Goal: Task Accomplishment & Management: Use online tool/utility

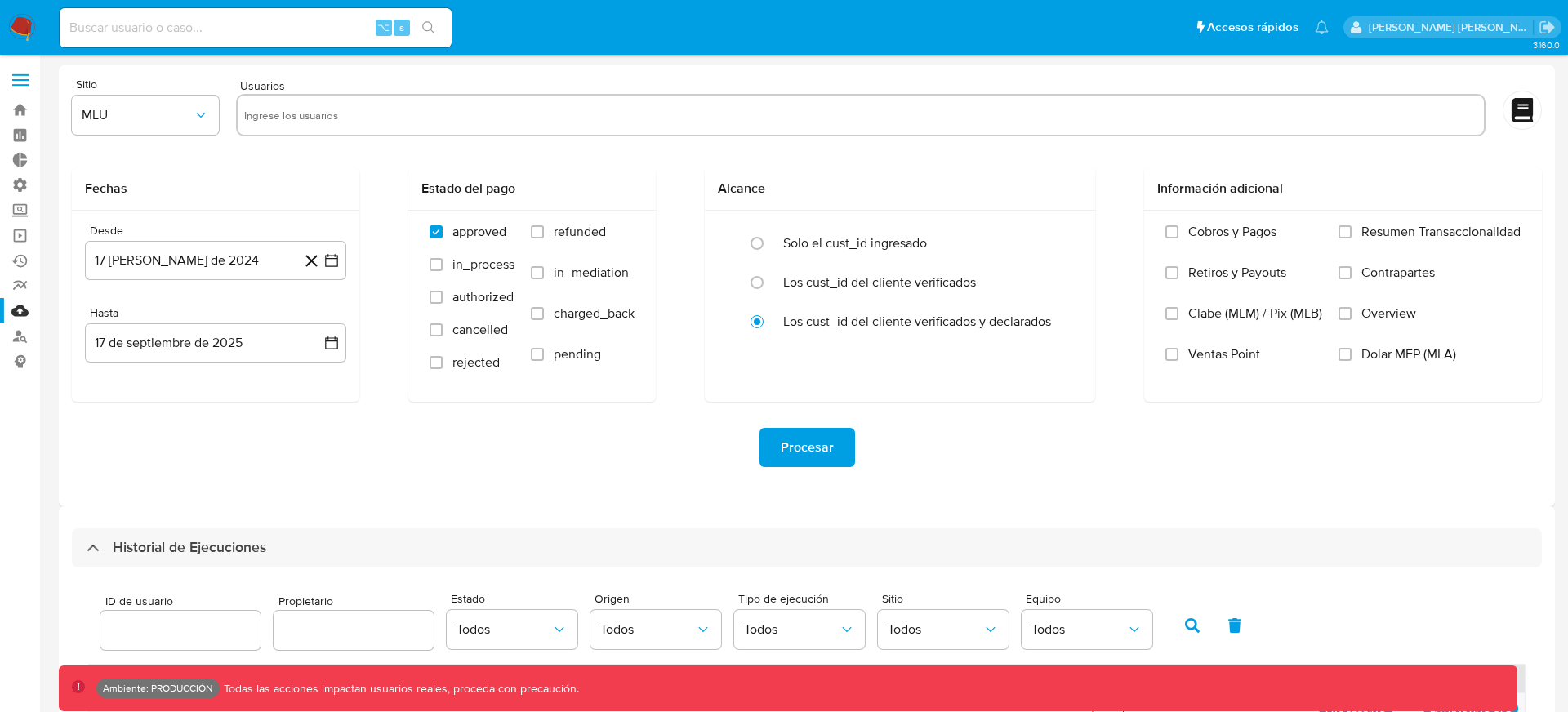
select select "10"
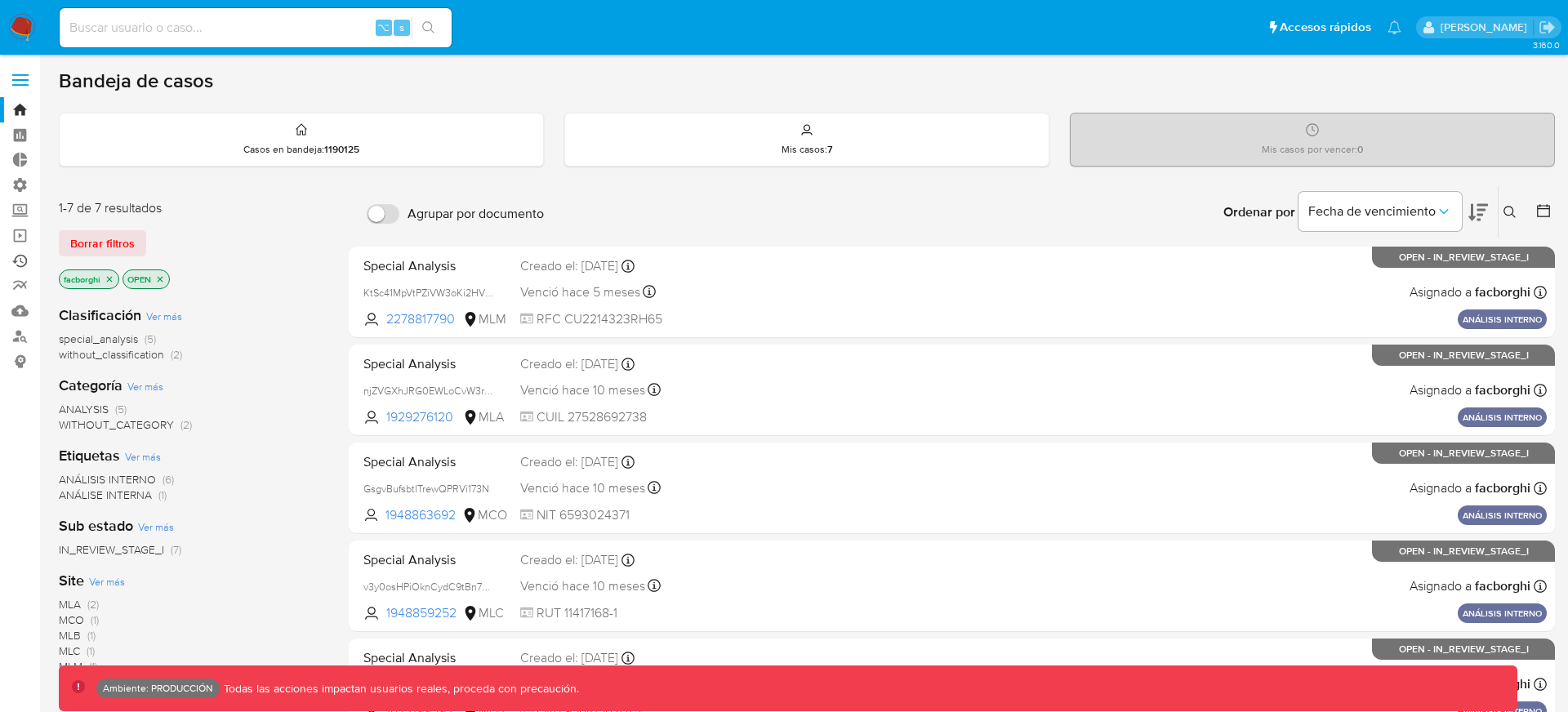
click at [21, 261] on link "Ejecuciones automáticas" at bounding box center [97, 260] width 195 height 26
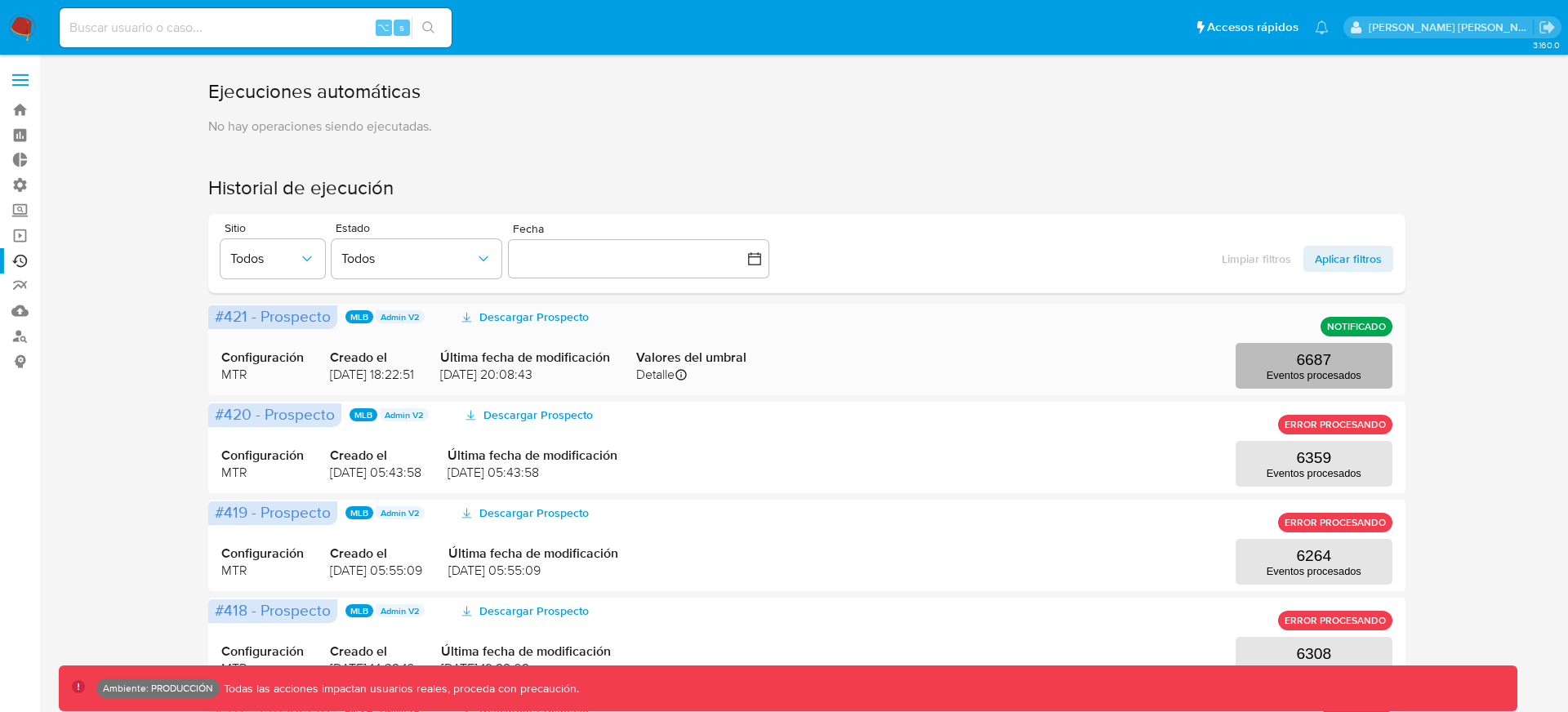
click at [1343, 353] on button "6687 Eventos procesados" at bounding box center [1313, 365] width 157 height 46
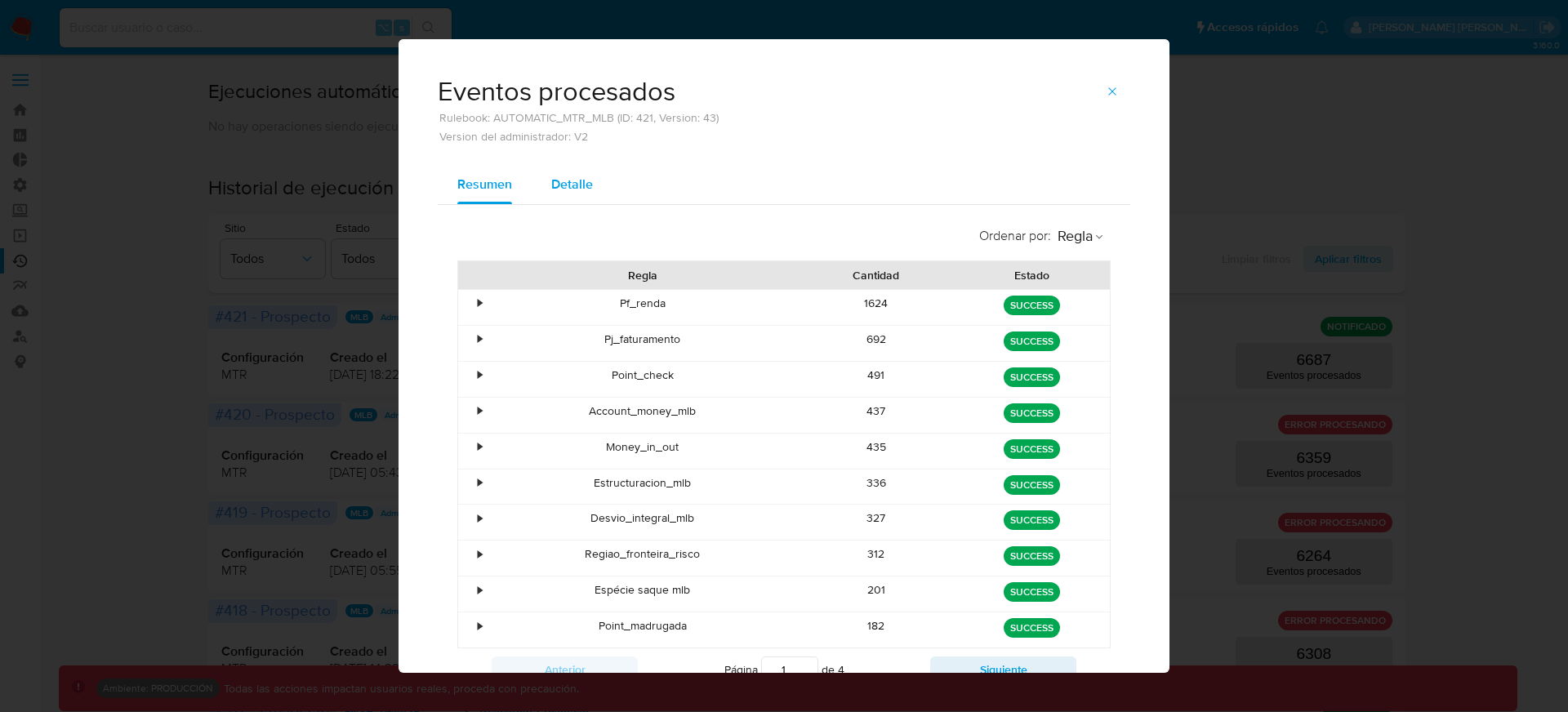
click at [592, 190] on button "Detalle" at bounding box center [571, 184] width 81 height 39
select select "10"
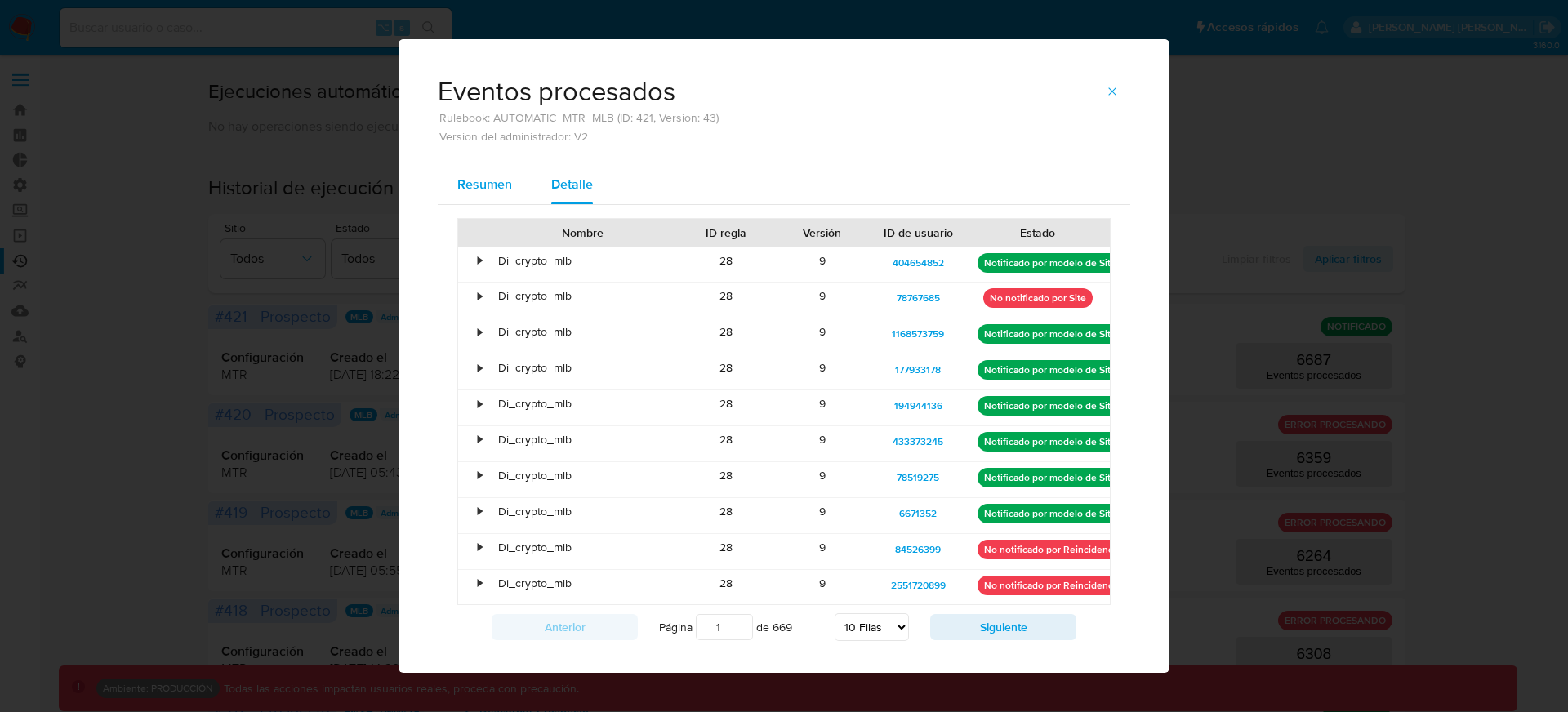
click at [490, 199] on div "Resumen" at bounding box center [485, 184] width 55 height 39
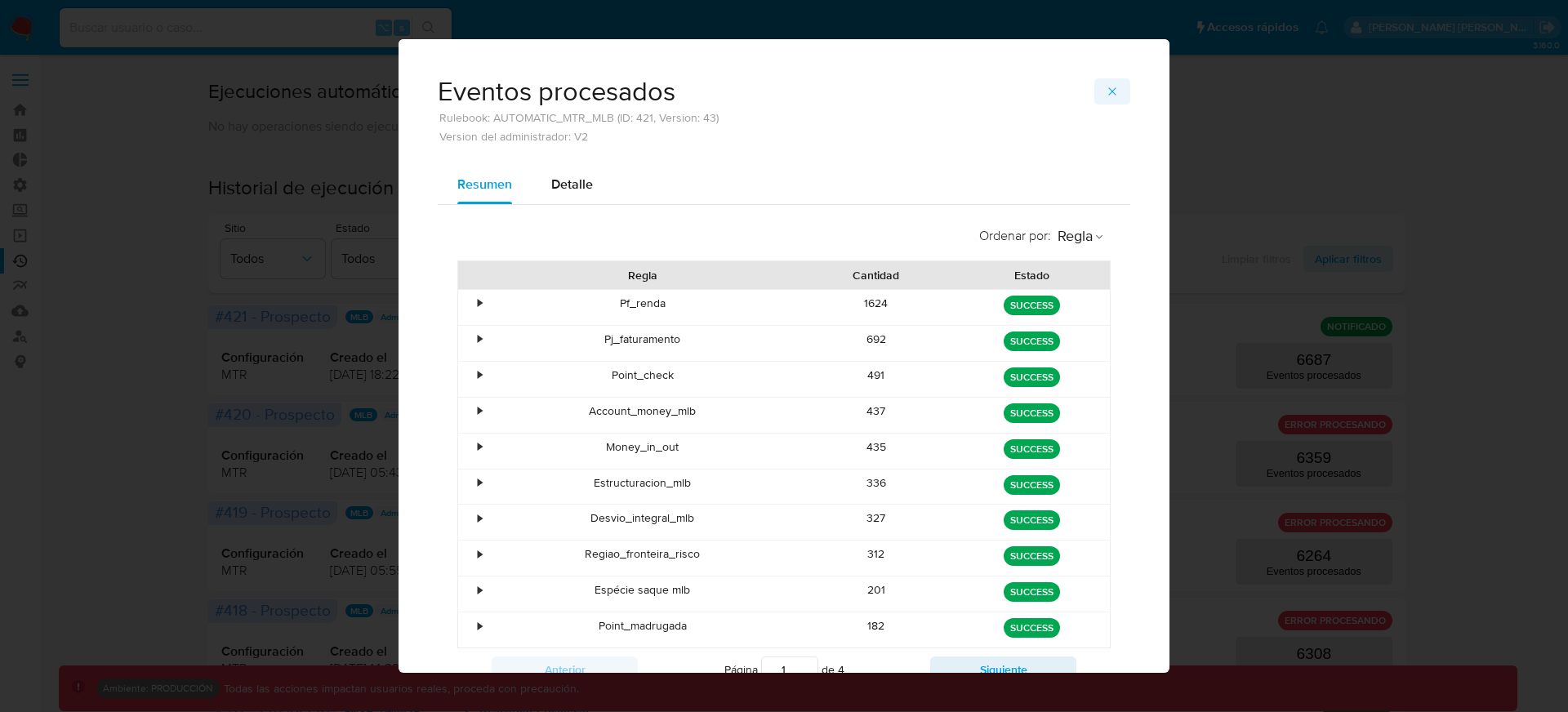
click at [1103, 84] on button "button" at bounding box center [1112, 92] width 36 height 27
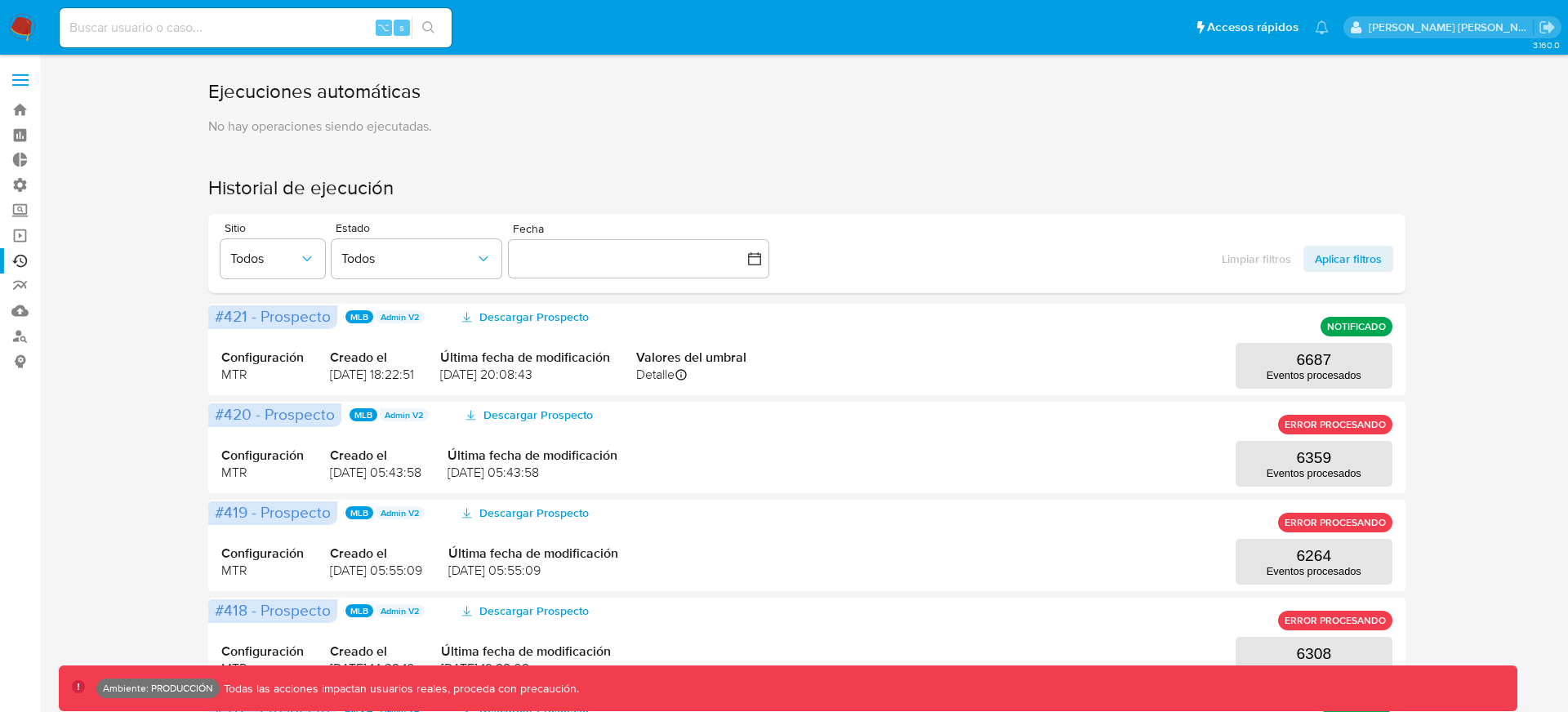
click at [1118, 102] on h1 "Ejecuciones automáticas" at bounding box center [806, 92] width 1197 height 27
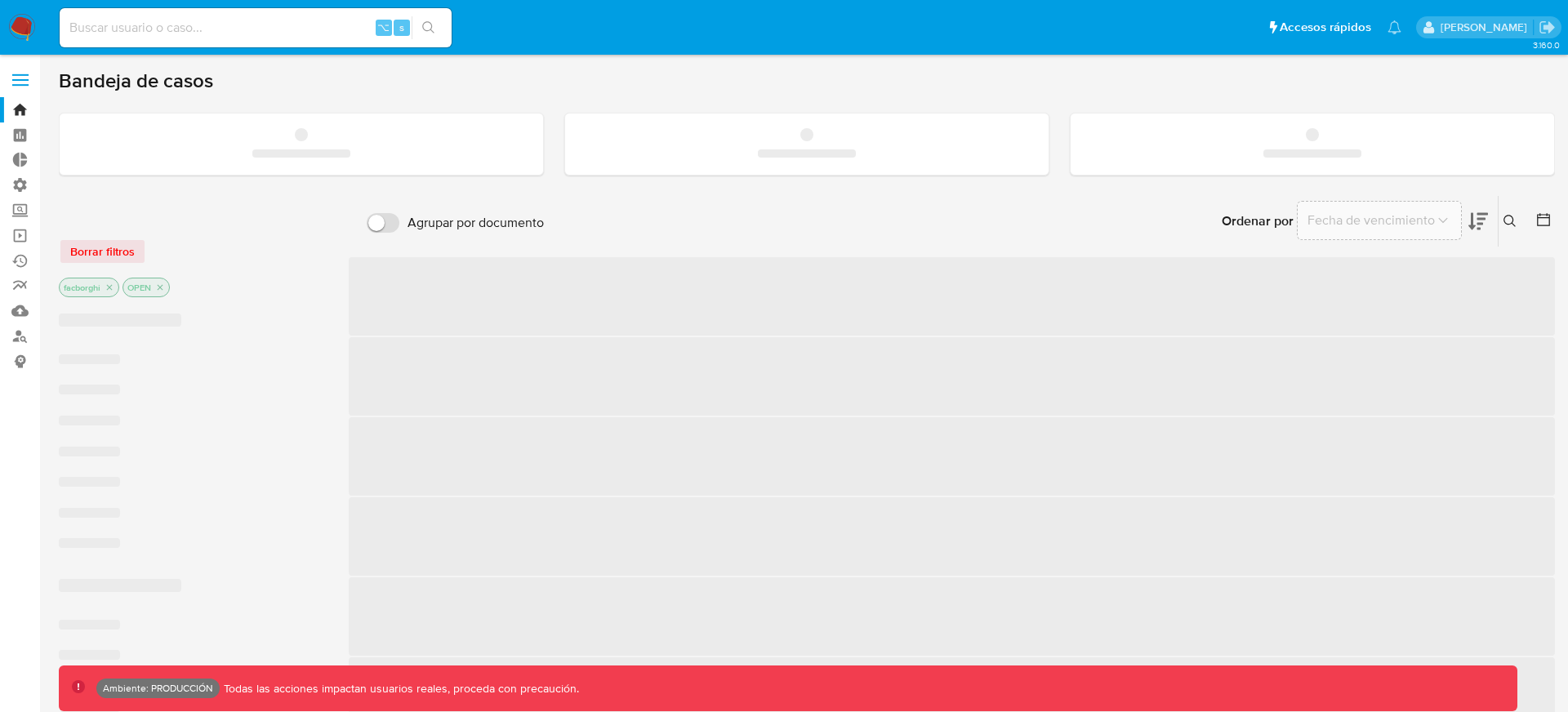
click at [22, 75] on span at bounding box center [20, 74] width 16 height 3
click at [0, 0] on input "checkbox" at bounding box center [0, 0] width 0 height 0
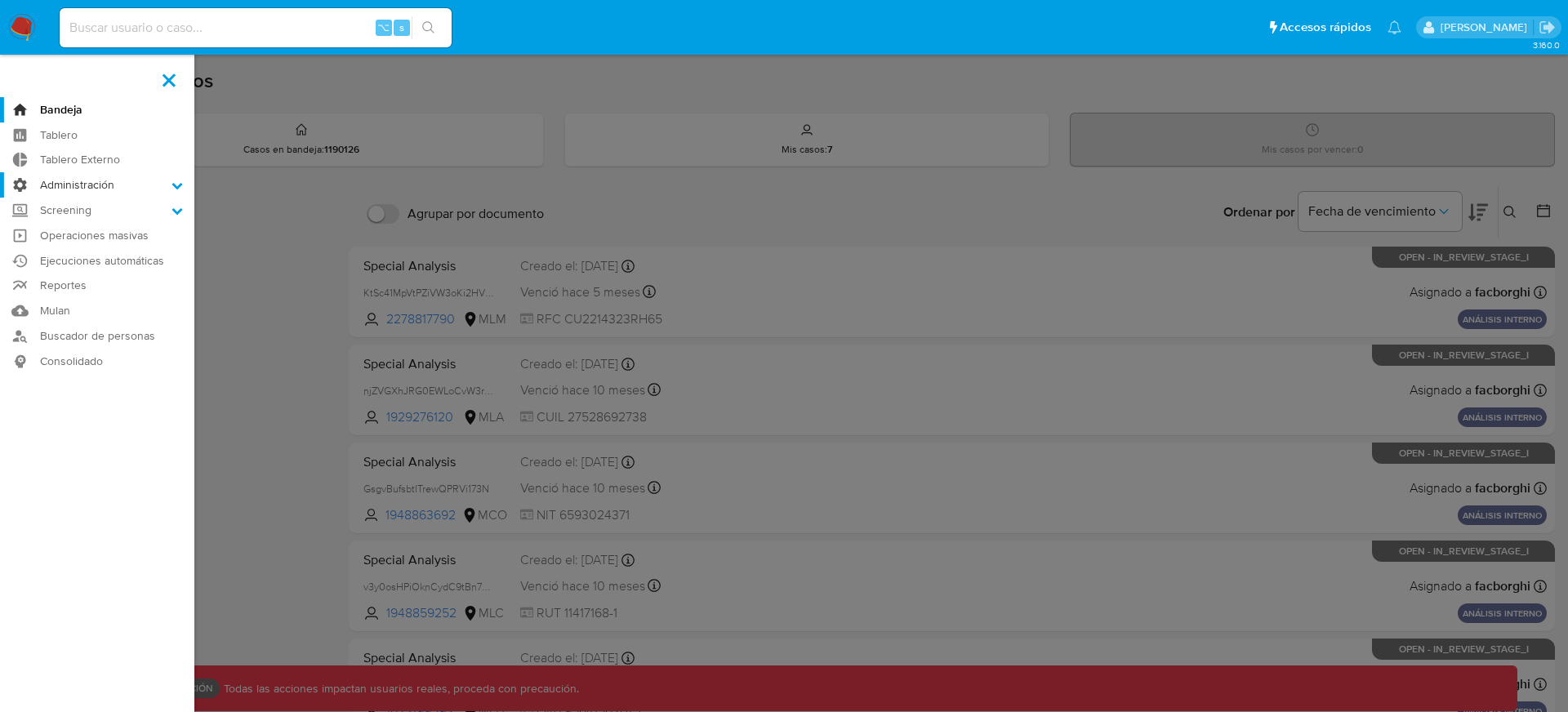
click at [80, 184] on label "Administración" at bounding box center [97, 184] width 195 height 26
click at [0, 0] on input "Administración" at bounding box center [0, 0] width 0 height 0
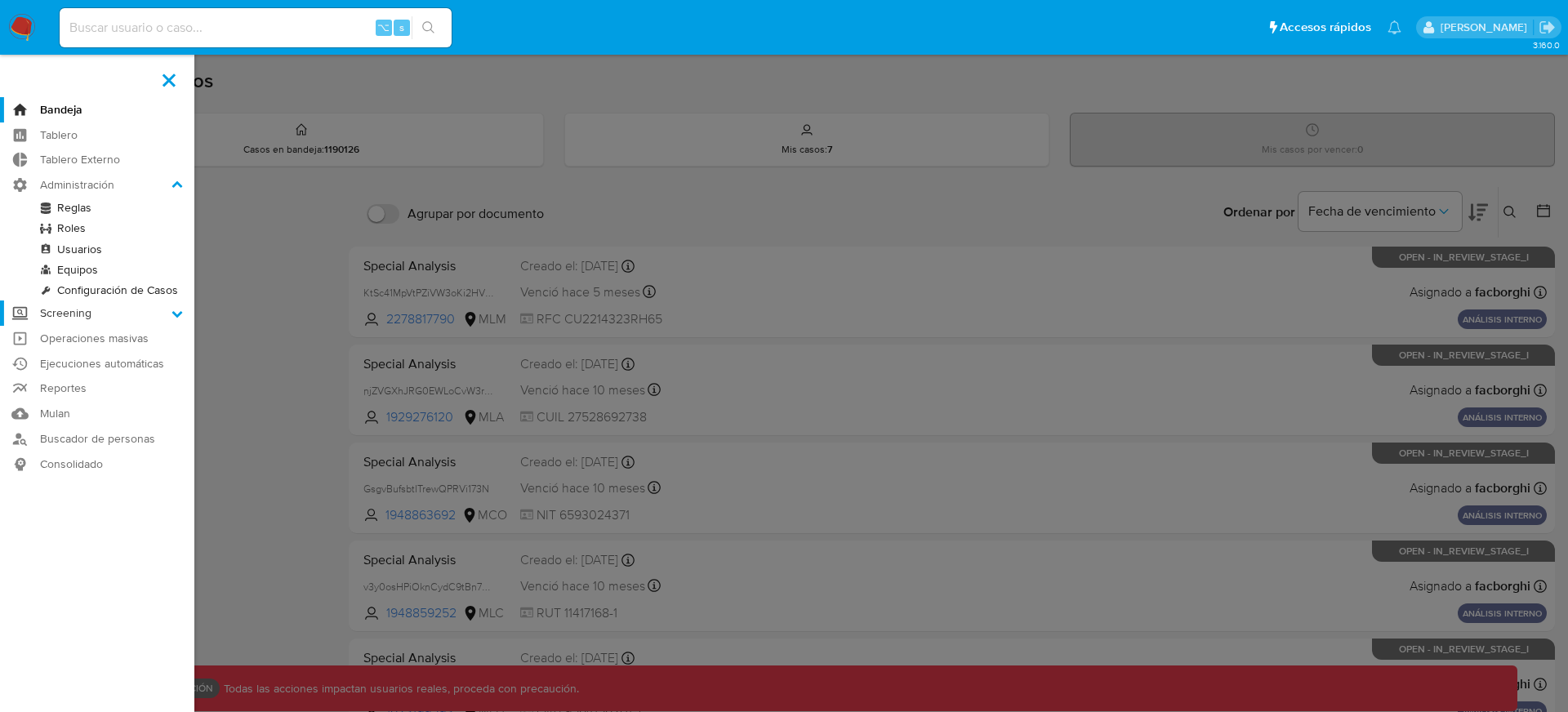
click at [59, 321] on label "Screening" at bounding box center [97, 313] width 195 height 26
click at [0, 0] on input "Screening" at bounding box center [0, 0] width 0 height 0
click at [110, 234] on link "Administrador de Listas" at bounding box center [97, 234] width 195 height 21
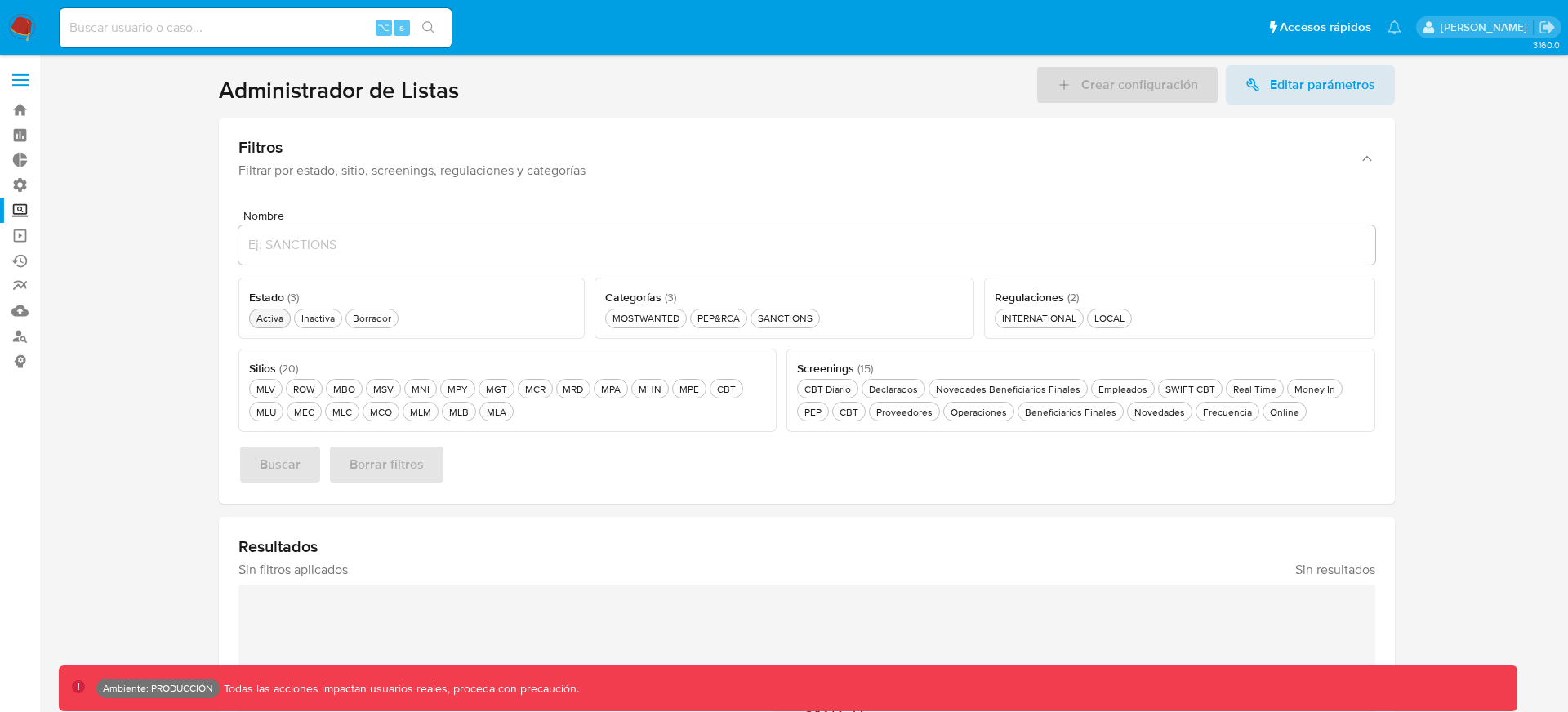
click at [274, 318] on div "Activa Activa" at bounding box center [270, 318] width 33 height 14
click at [295, 461] on span "Buscar" at bounding box center [280, 465] width 41 height 36
click at [1264, 97] on span "Editar parámetros" at bounding box center [1310, 84] width 130 height 39
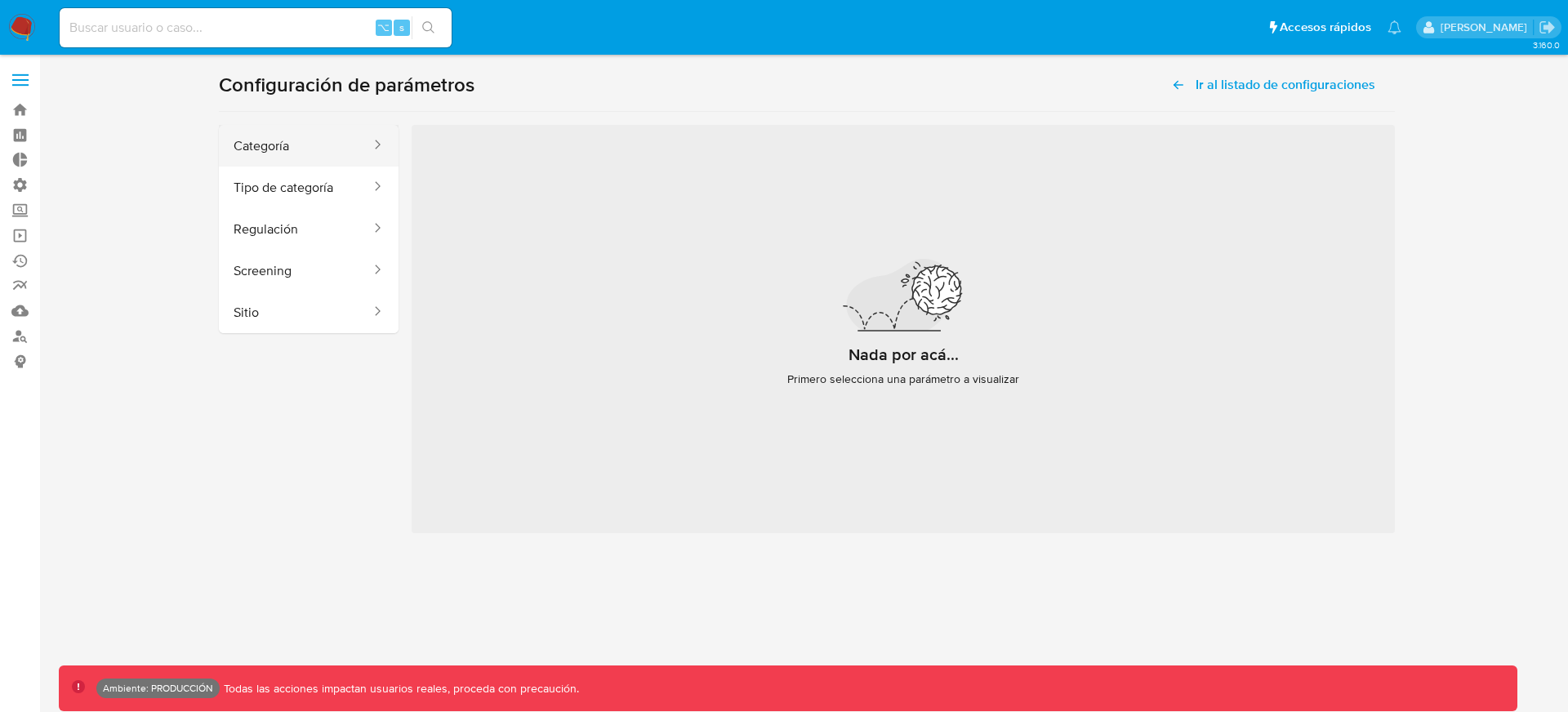
click at [295, 142] on button "Categoría" at bounding box center [296, 146] width 154 height 42
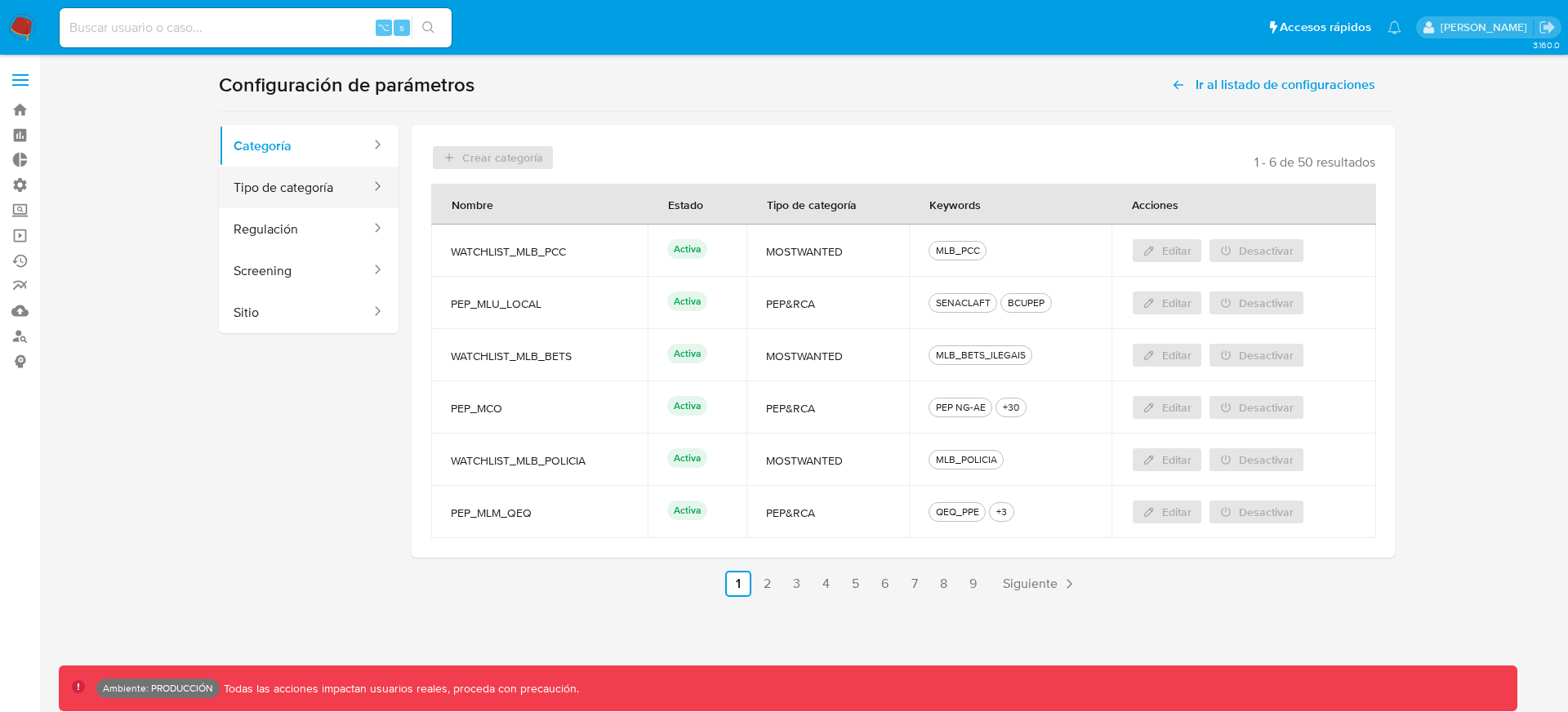
click at [312, 189] on button "Tipo de categoría" at bounding box center [296, 187] width 154 height 42
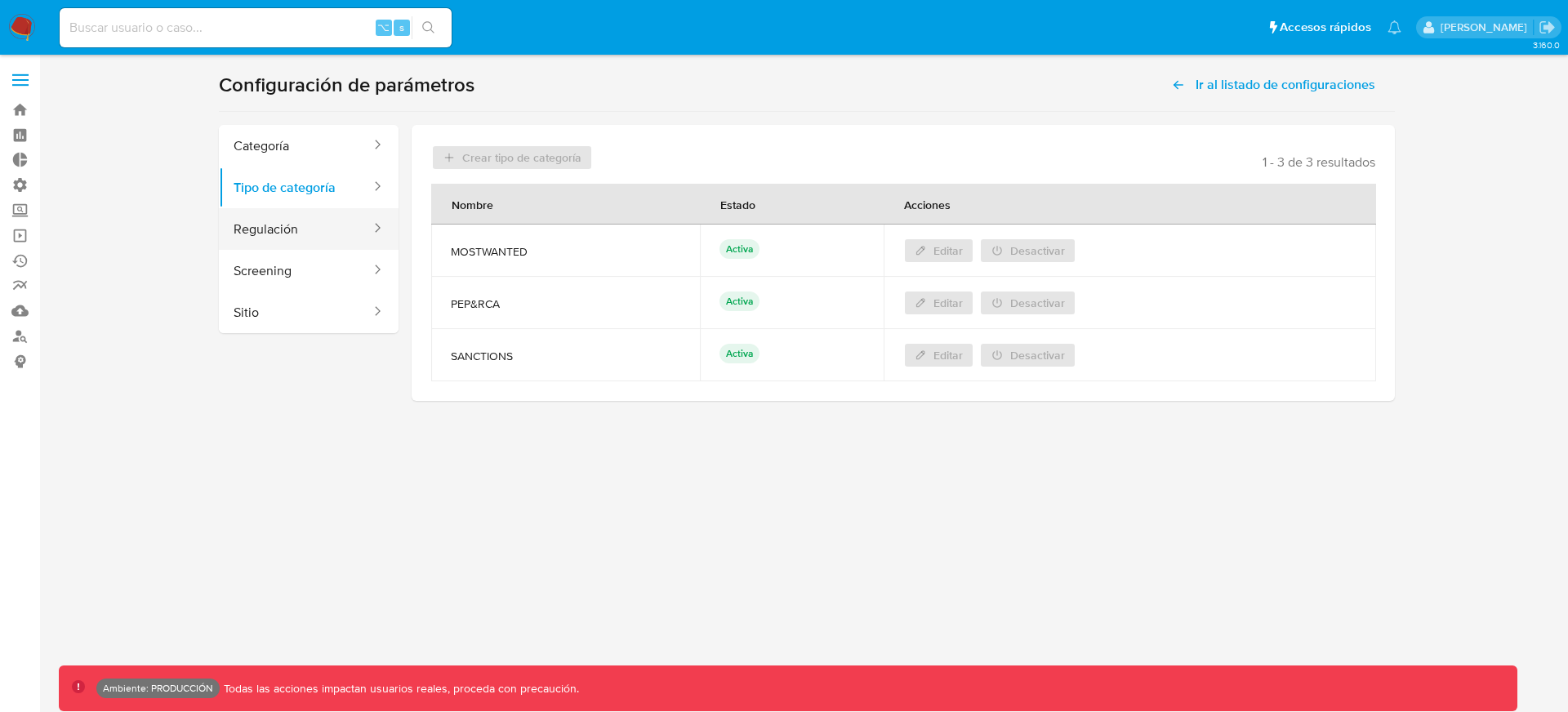
click at [302, 232] on button "Regulación" at bounding box center [296, 229] width 154 height 42
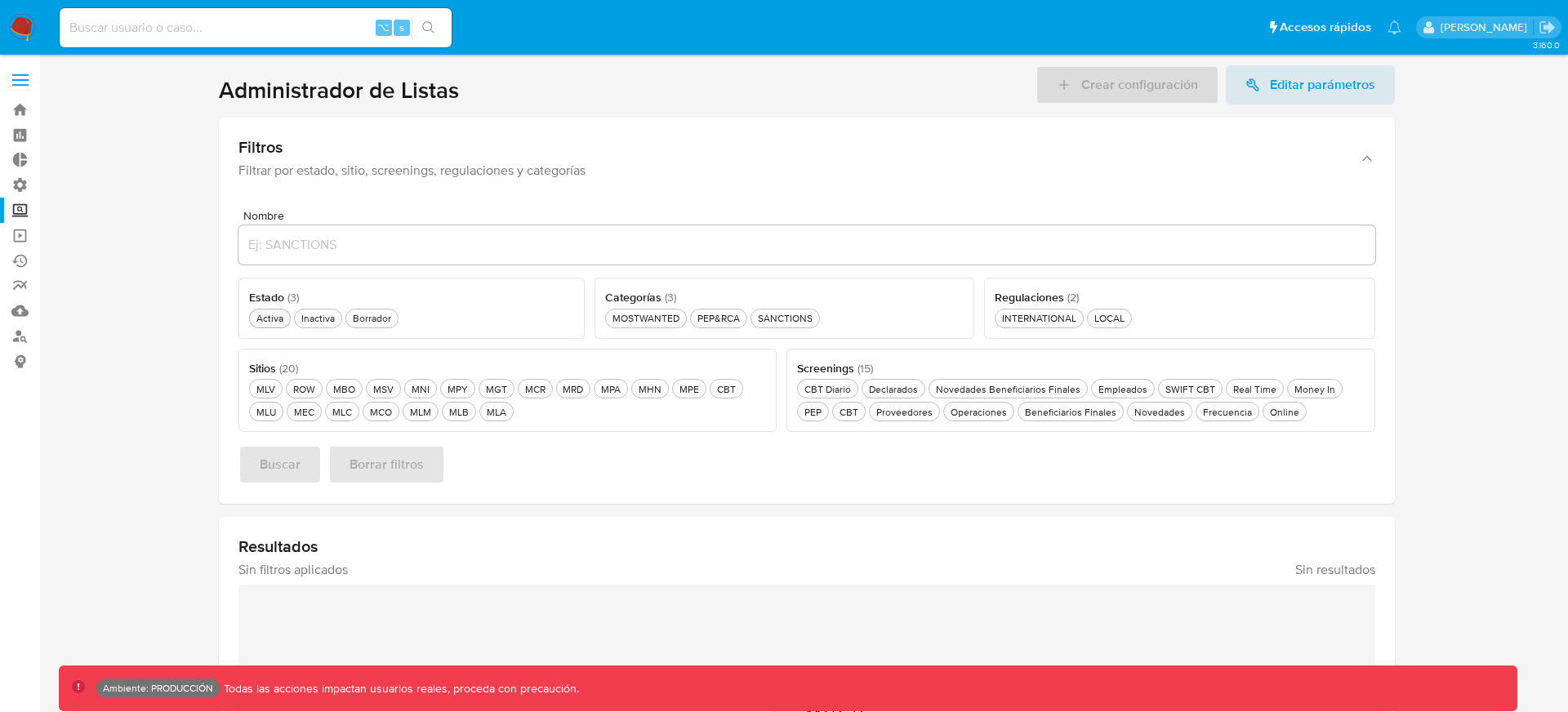
click at [271, 317] on div "Activa Activa" at bounding box center [270, 318] width 33 height 14
click at [308, 476] on button "Buscar" at bounding box center [280, 464] width 84 height 39
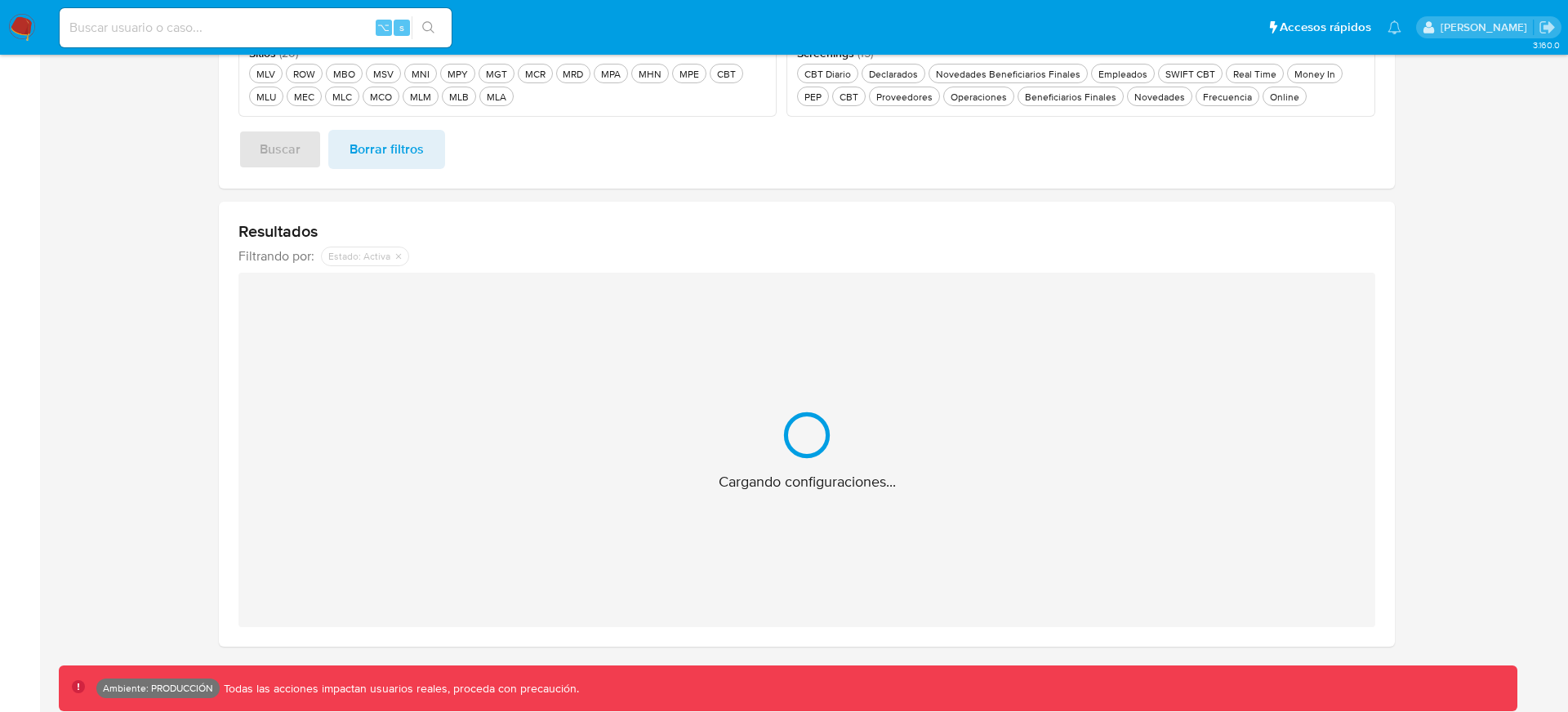
scroll to position [319, 0]
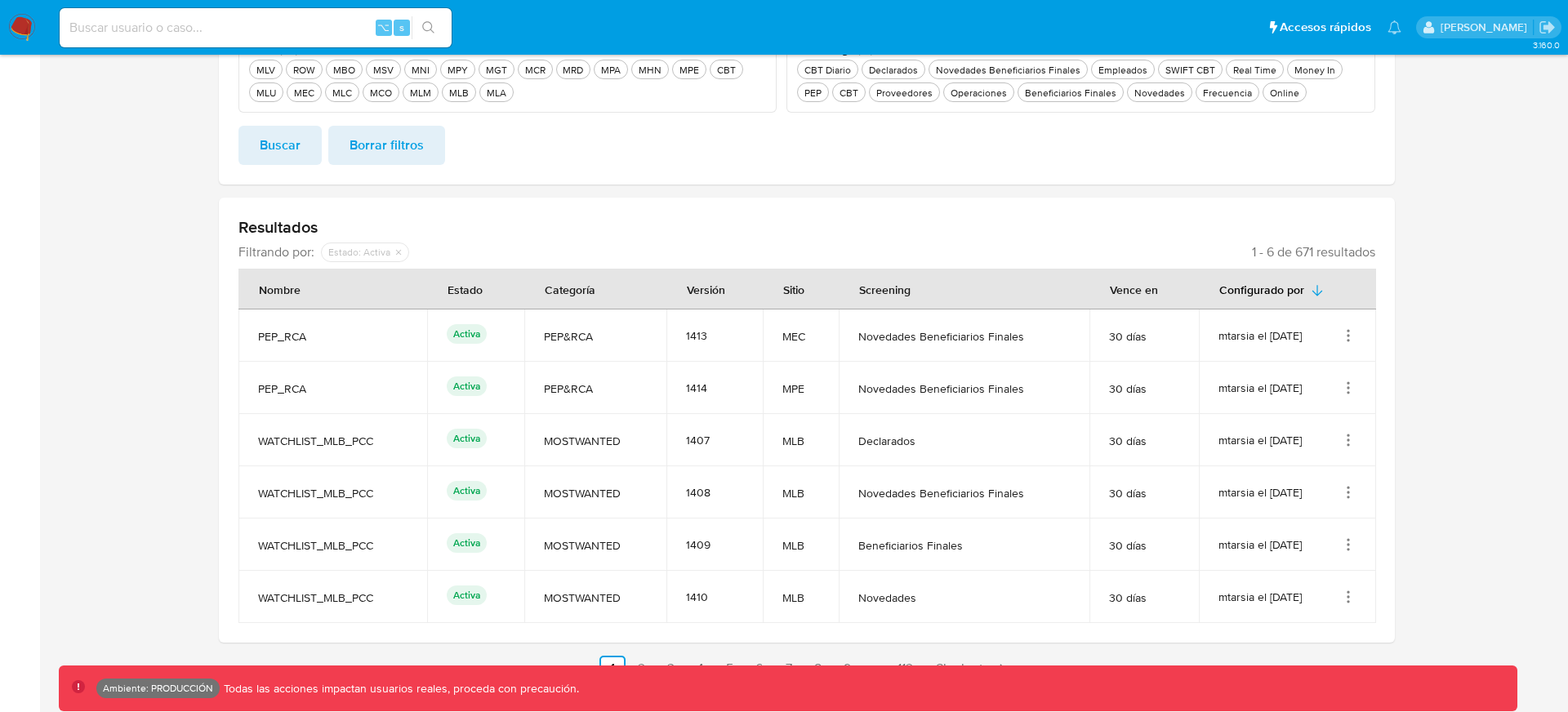
click at [1354, 332] on icon "Acciones" at bounding box center [1348, 335] width 16 height 16
click at [1291, 377] on button "Ver detalles" at bounding box center [1282, 374] width 147 height 44
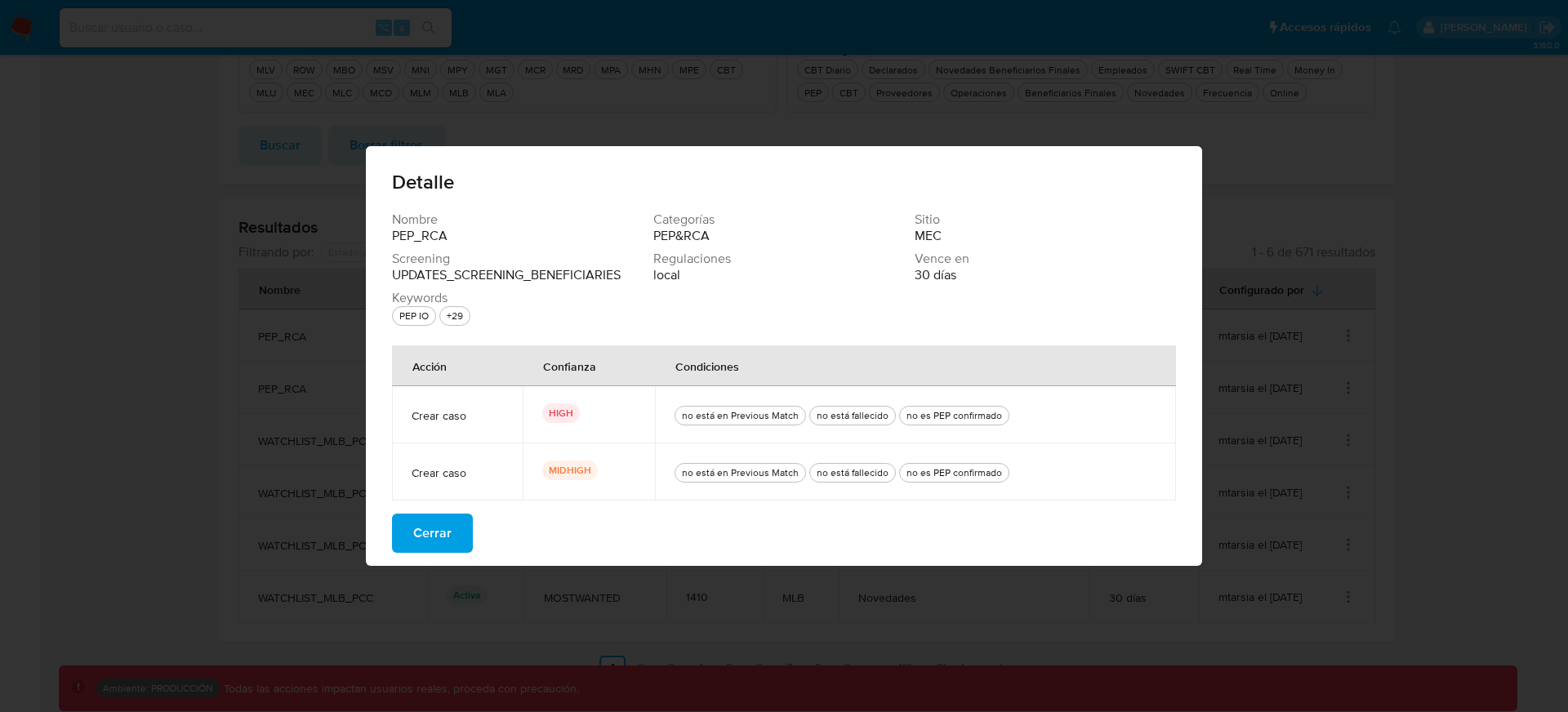
click at [446, 534] on span "Cerrar" at bounding box center [432, 534] width 38 height 36
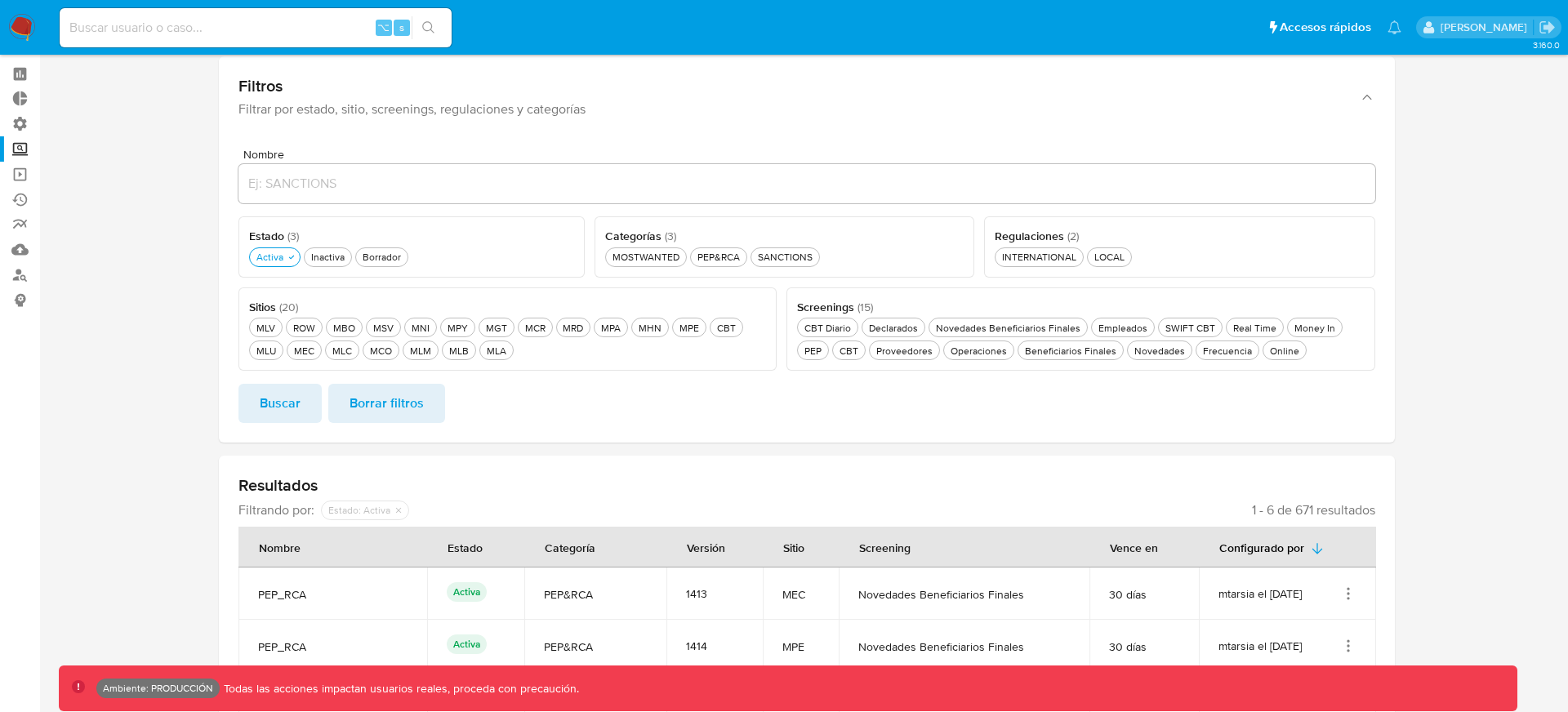
scroll to position [0, 0]
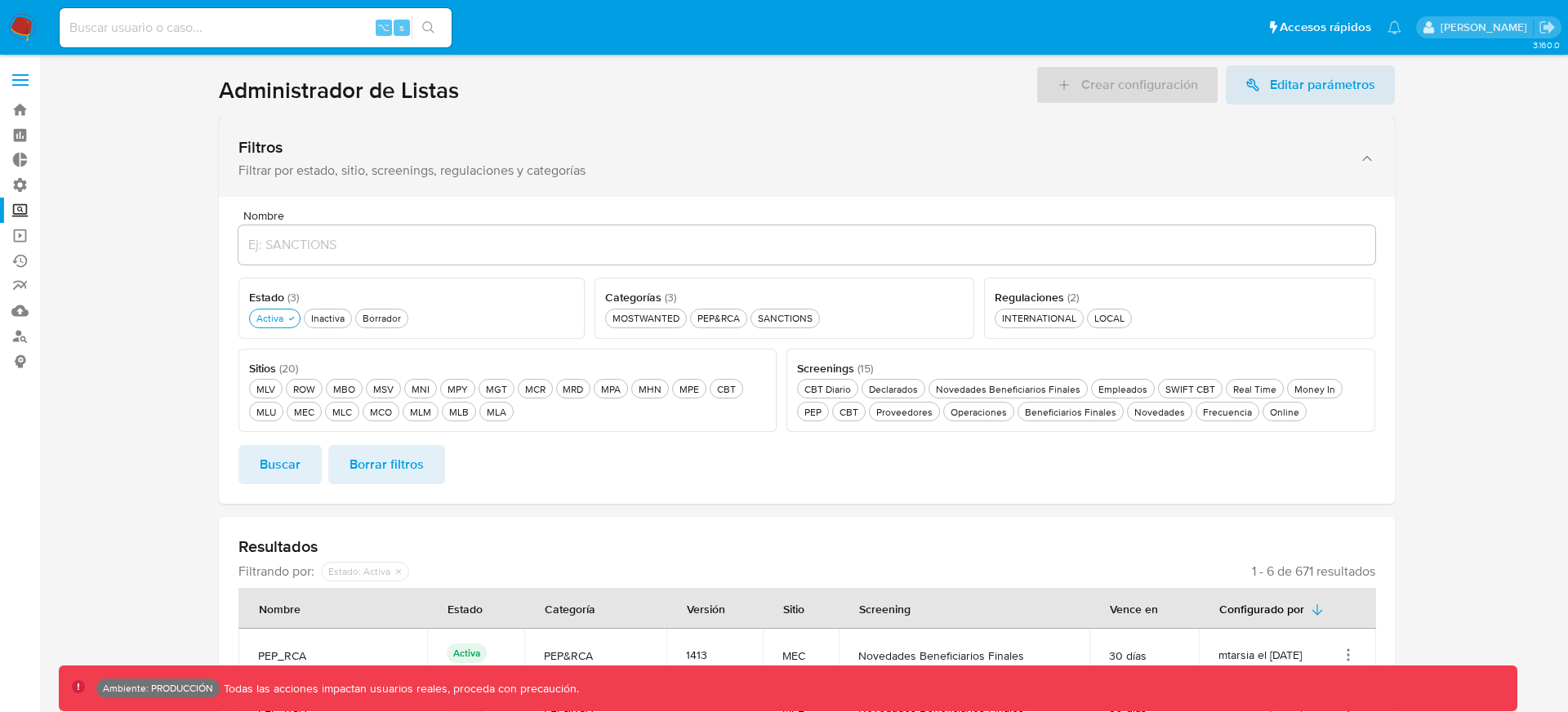
click at [469, 155] on div "Filtros" at bounding box center [790, 148] width 1104 height 21
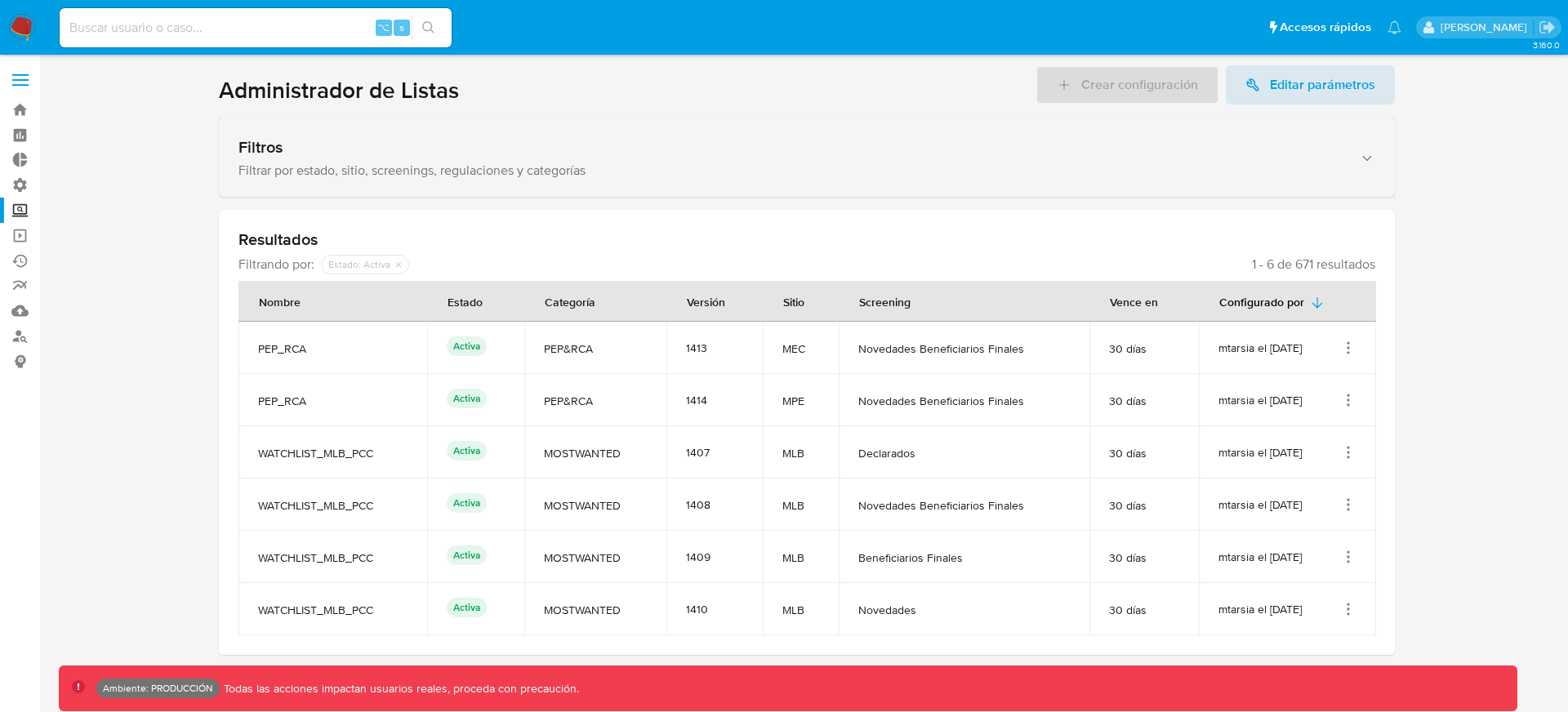
click at [469, 171] on div "Filtrar por estado, sitio, screenings, regulaciones y categorías" at bounding box center [790, 170] width 1104 height 16
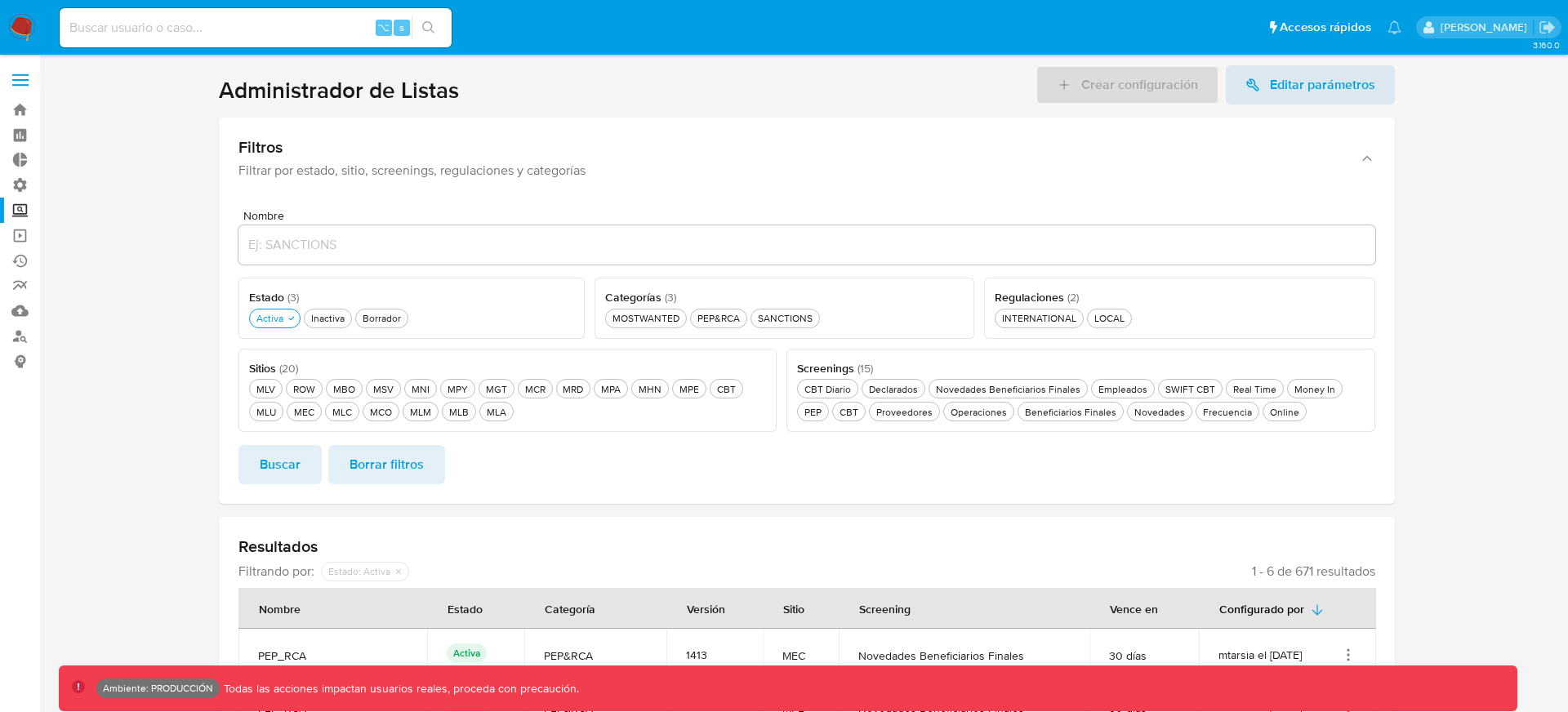
click at [190, 234] on section at bounding box center [807, 534] width 1496 height 936
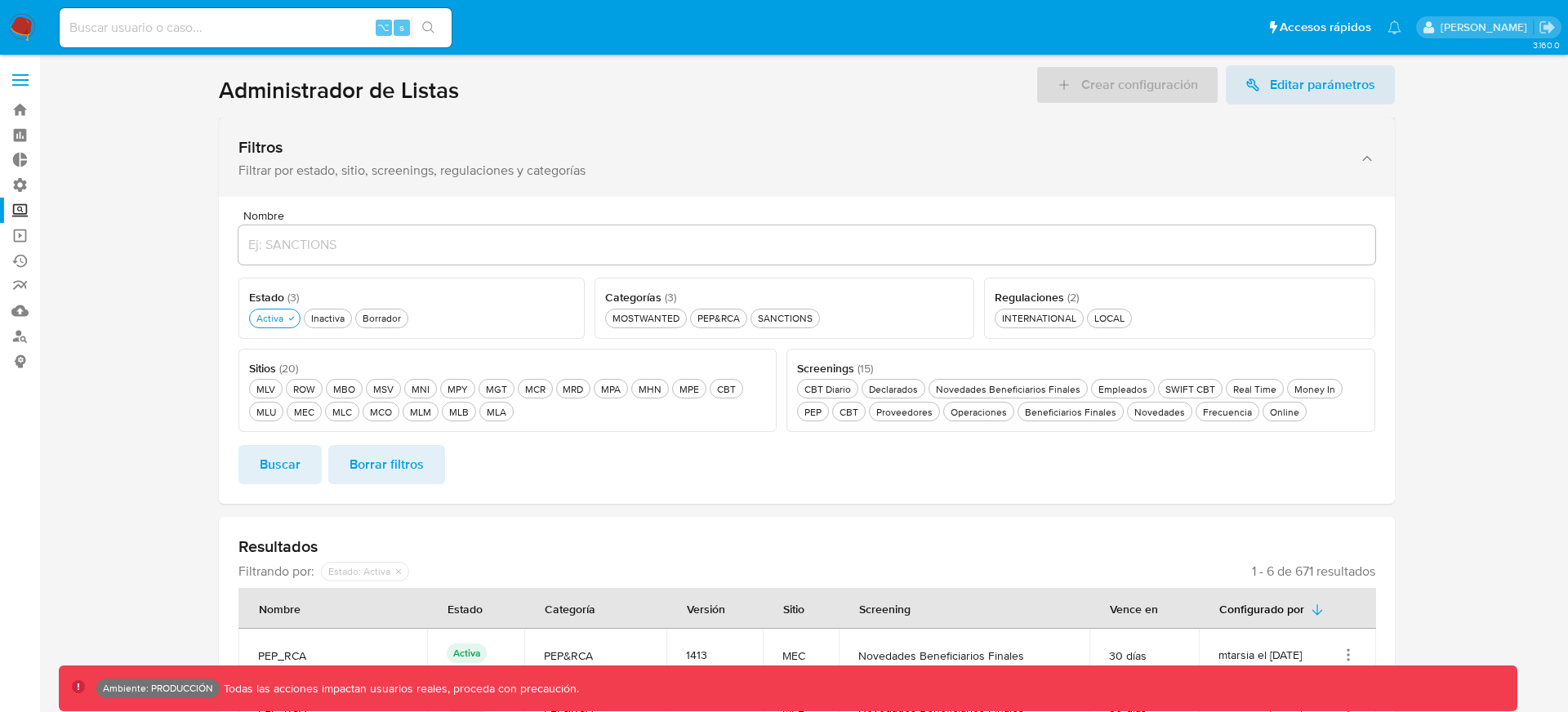
click at [635, 150] on div "Filtros" at bounding box center [790, 148] width 1104 height 21
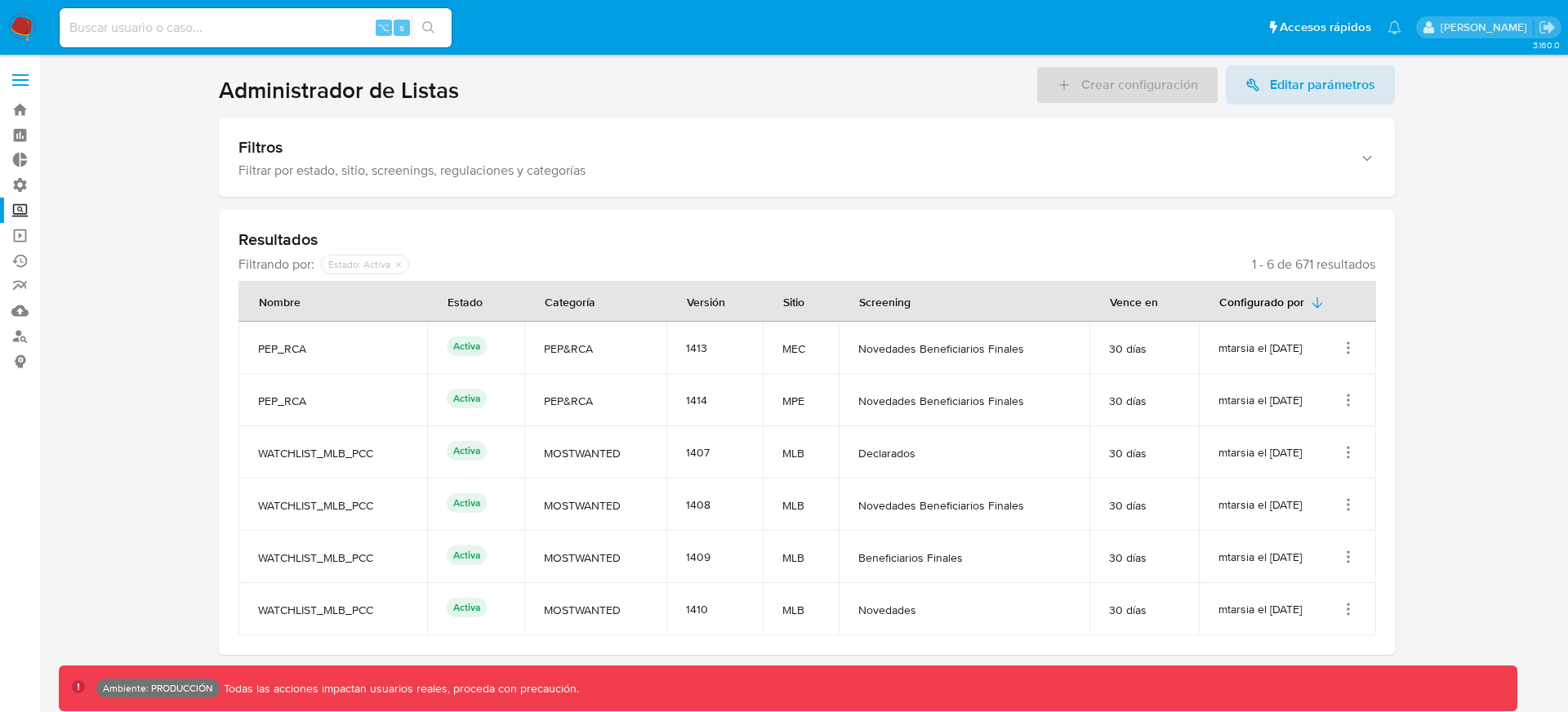
click at [564, 234] on div "Resultados Filtrando por: deshabilitado : Estado: Activa 1 - 6 de 671 resultado…" at bounding box center [807, 432] width 1176 height 445
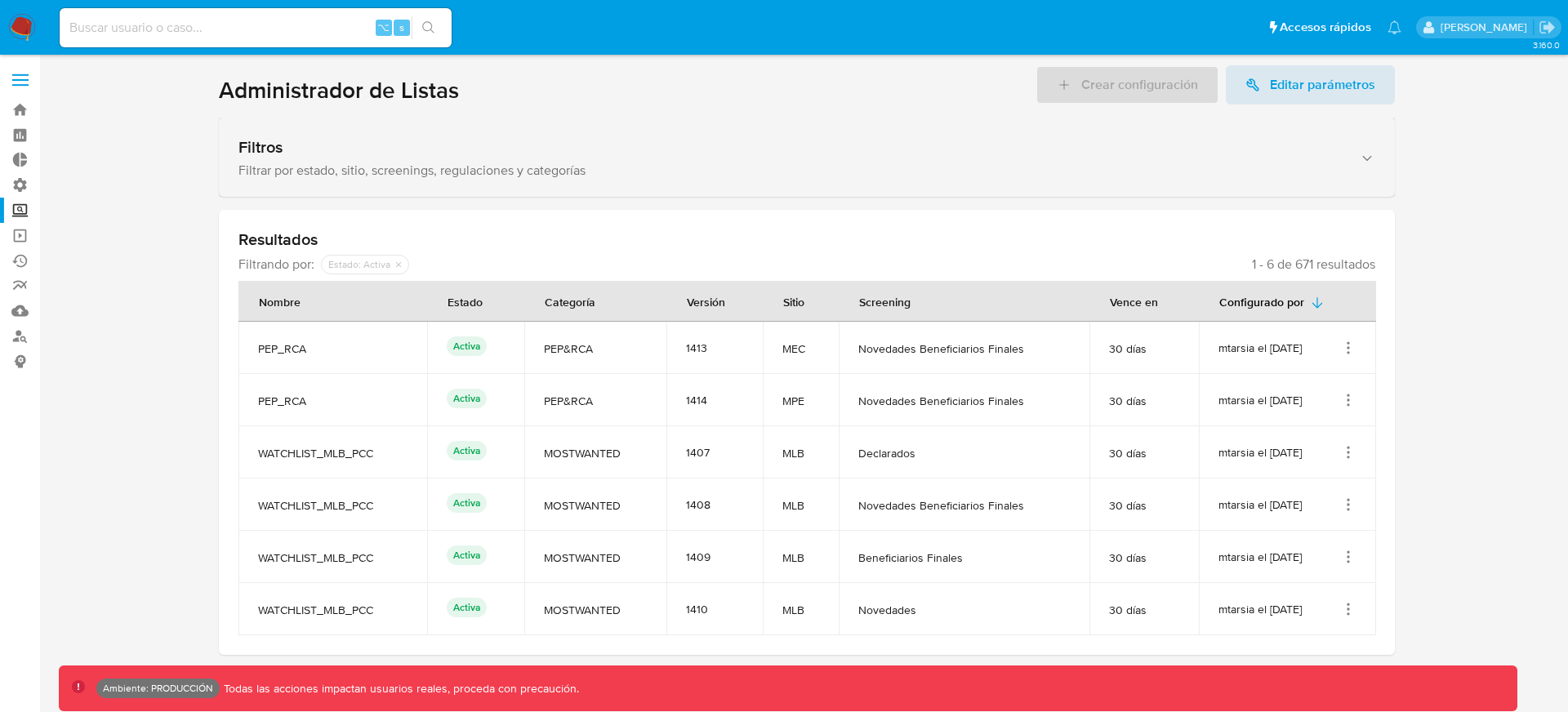
click at [686, 141] on div "Filtros" at bounding box center [790, 148] width 1104 height 21
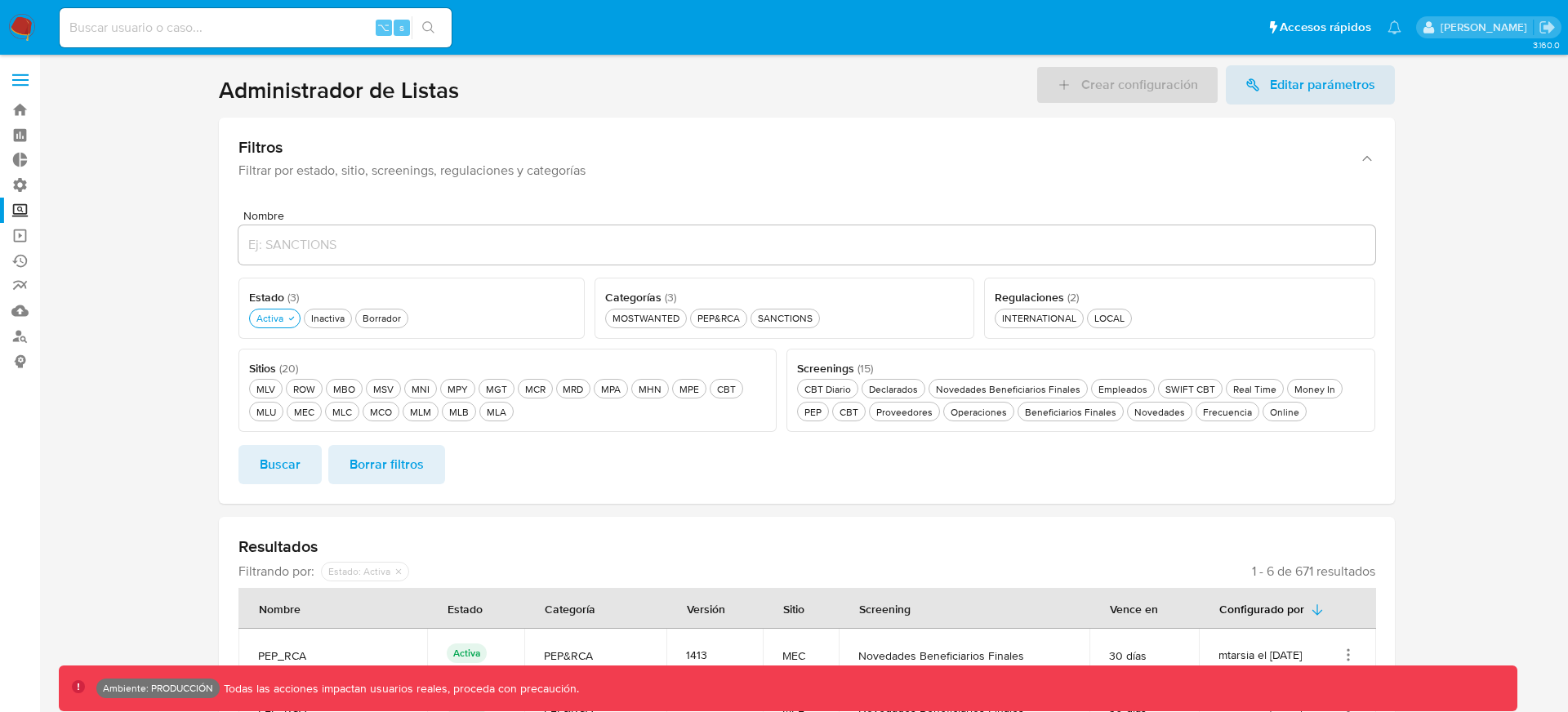
click at [558, 247] on input "Nombre" at bounding box center [806, 245] width 1136 height 21
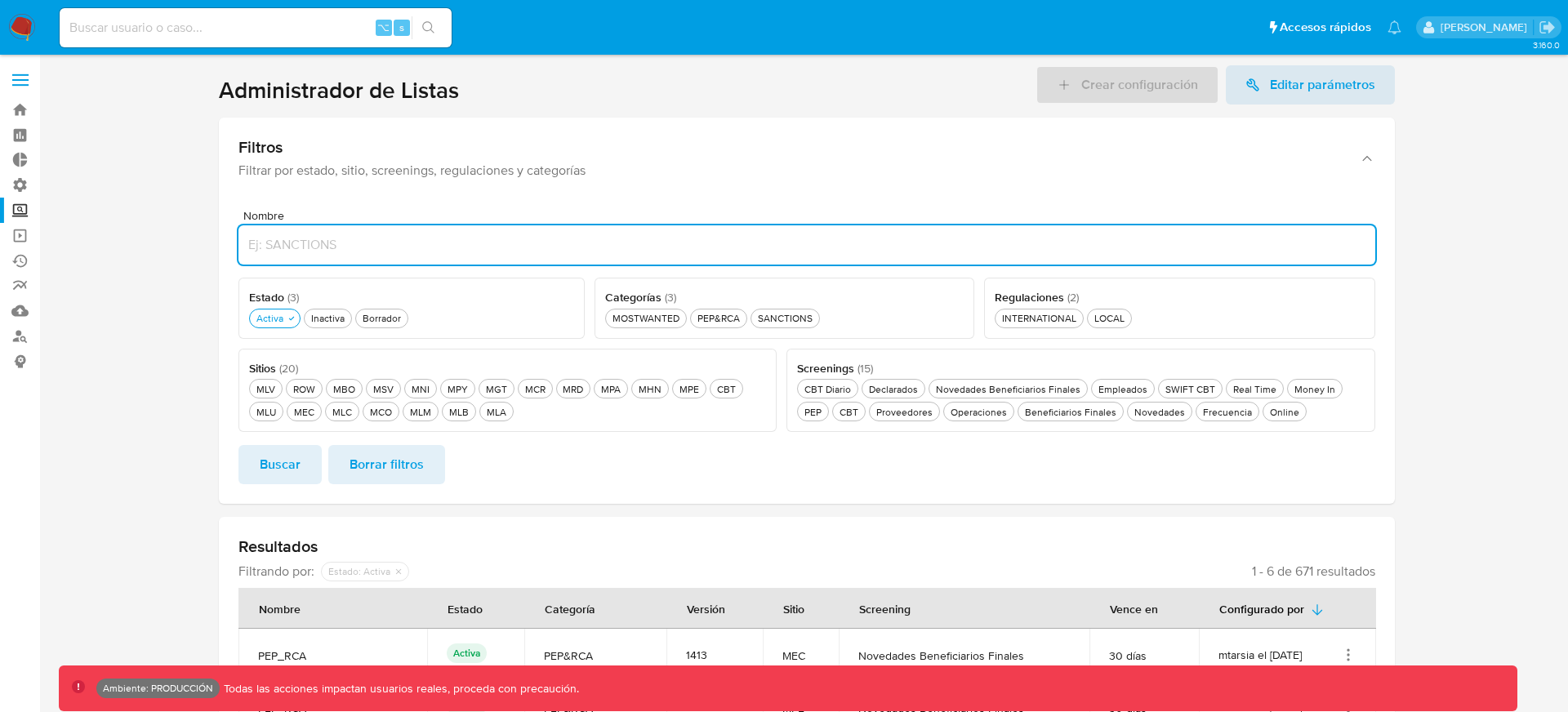
click at [575, 294] on div "Estado ( 3 ) Este campo es requerido Activa Activa Inactiva Inactiva Borrador B…" at bounding box center [411, 308] width 346 height 62
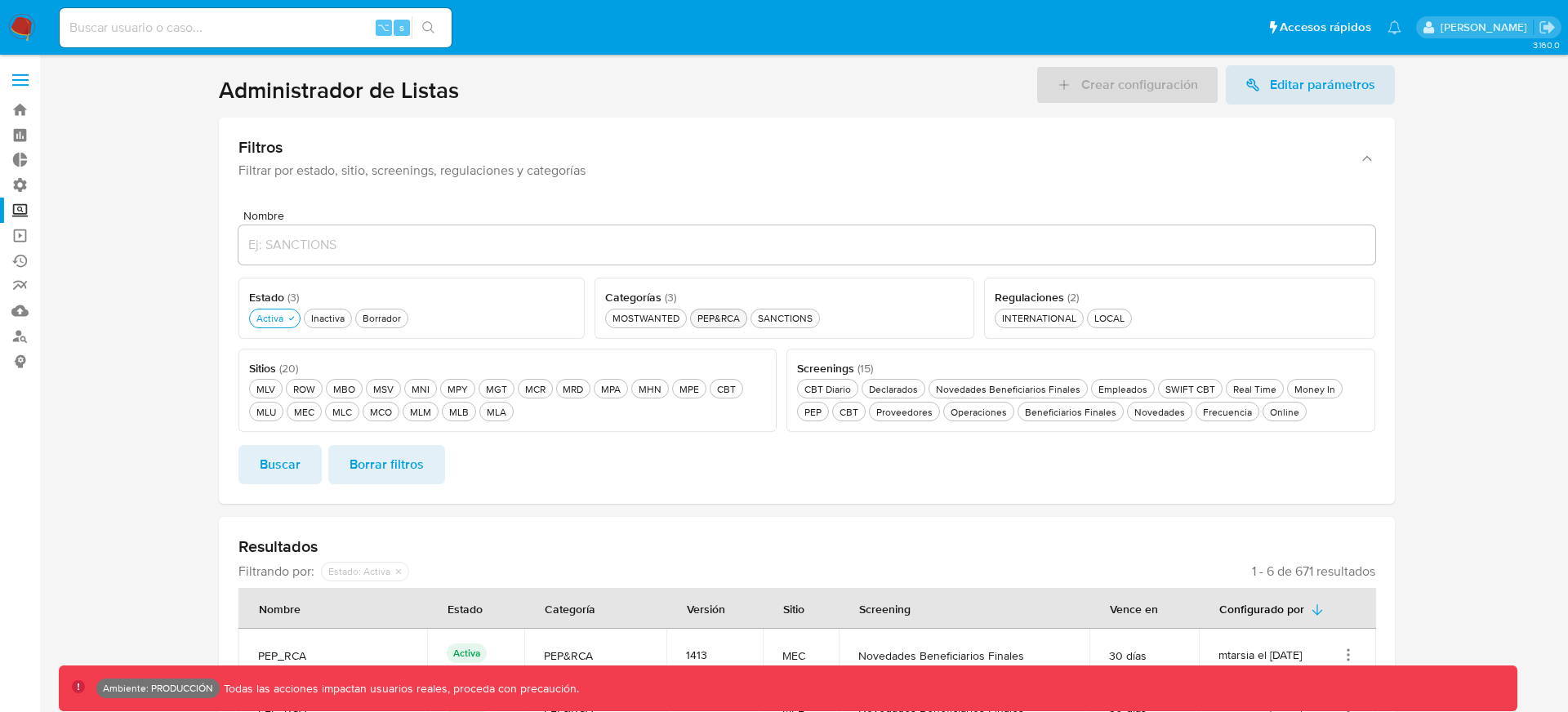
click at [698, 322] on div "PEP&RCA PEP&RCA" at bounding box center [719, 318] width 49 height 14
click at [726, 309] on button "PEP&RCA PEP&RCA" at bounding box center [723, 318] width 67 height 20
click at [691, 389] on div "MPE MPE" at bounding box center [689, 389] width 27 height 14
click at [353, 467] on span "Borrar filtros" at bounding box center [386, 465] width 74 height 36
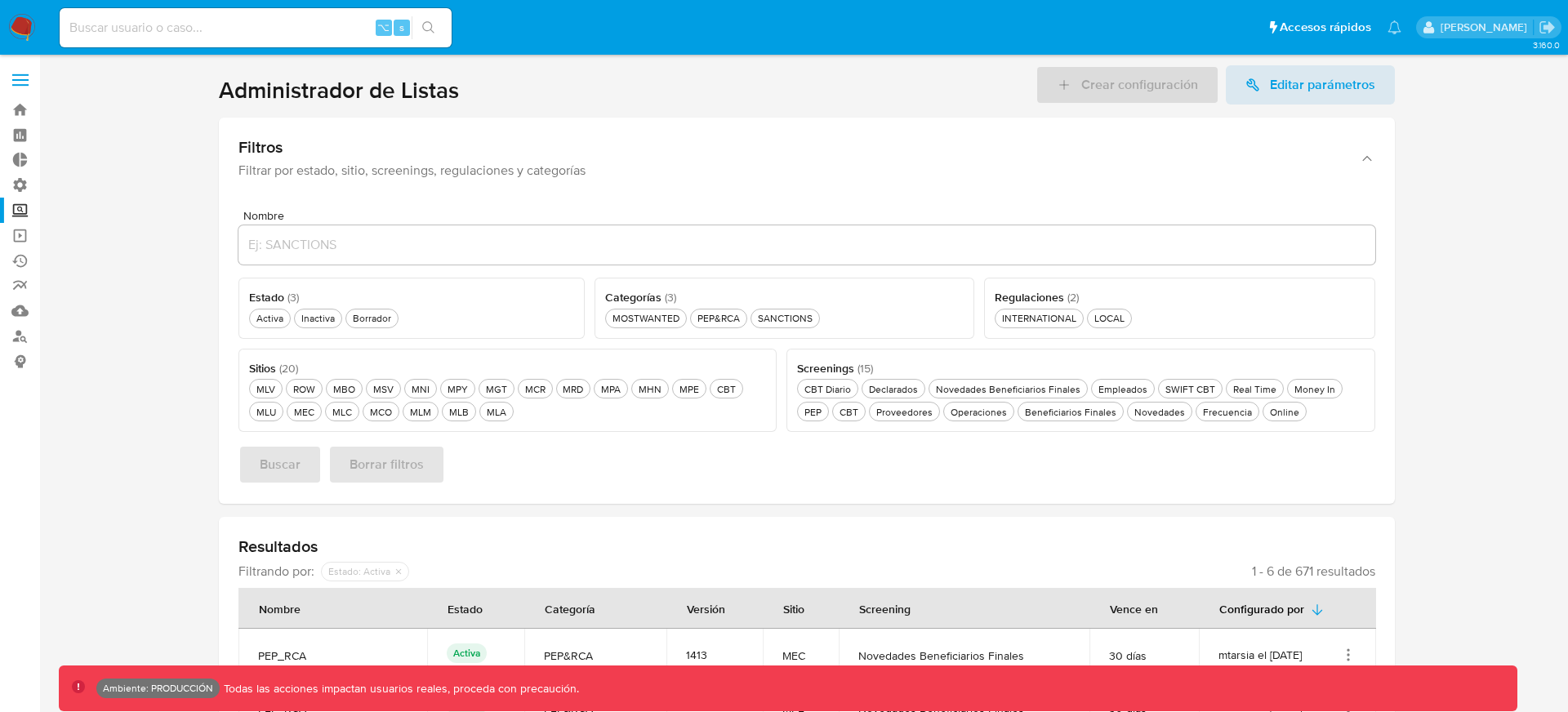
click at [267, 475] on div "Buscar Borrar filtros" at bounding box center [806, 464] width 1136 height 39
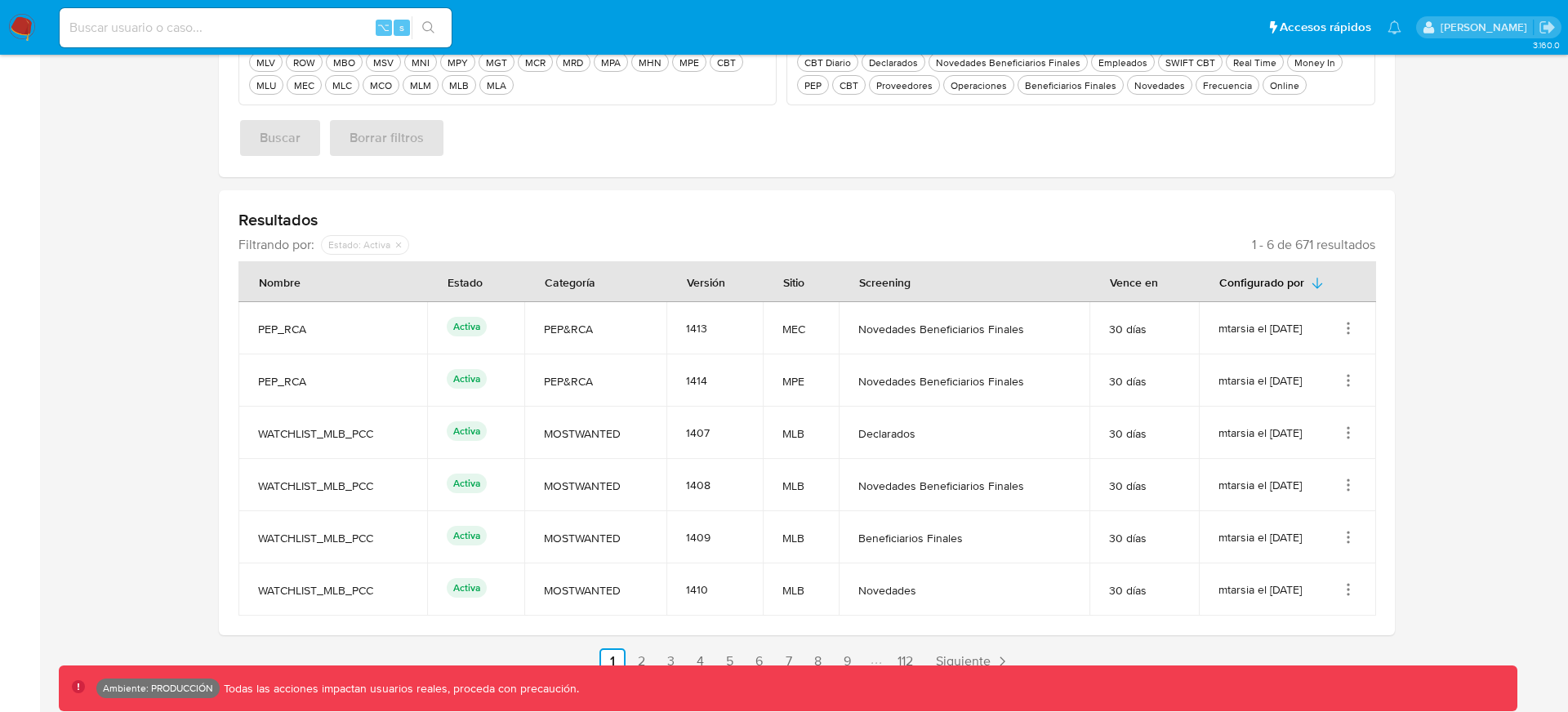
scroll to position [359, 0]
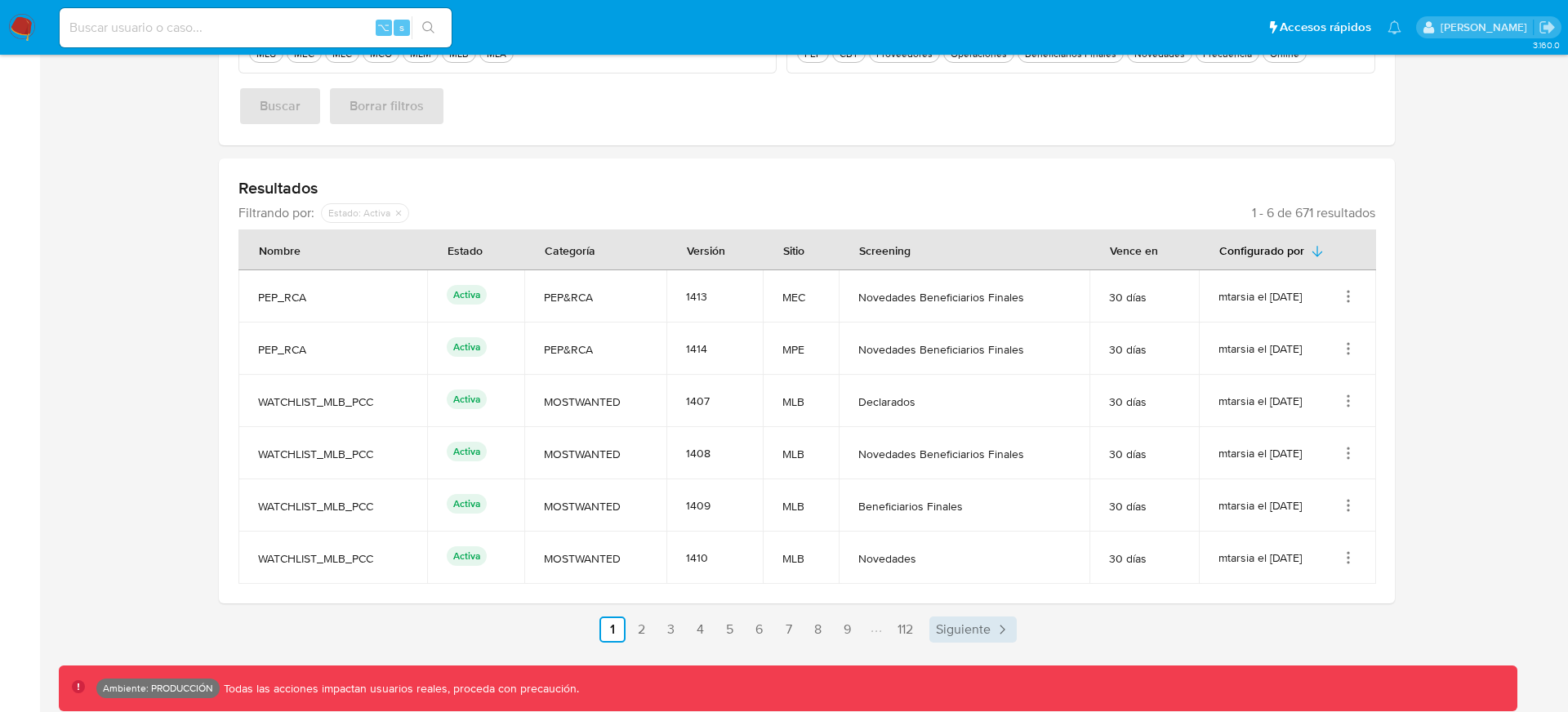
click at [950, 625] on span "Siguiente" at bounding box center [963, 629] width 55 height 13
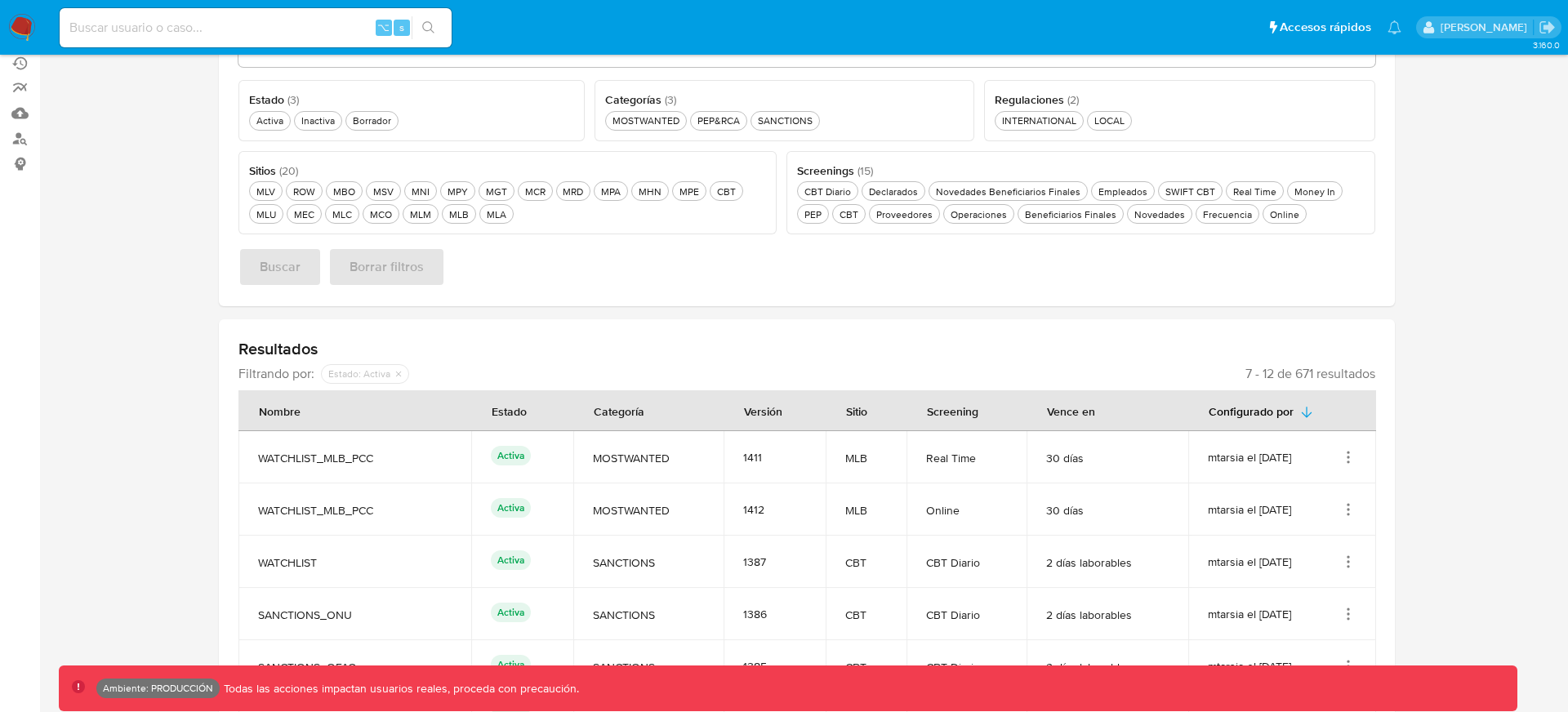
scroll to position [0, 0]
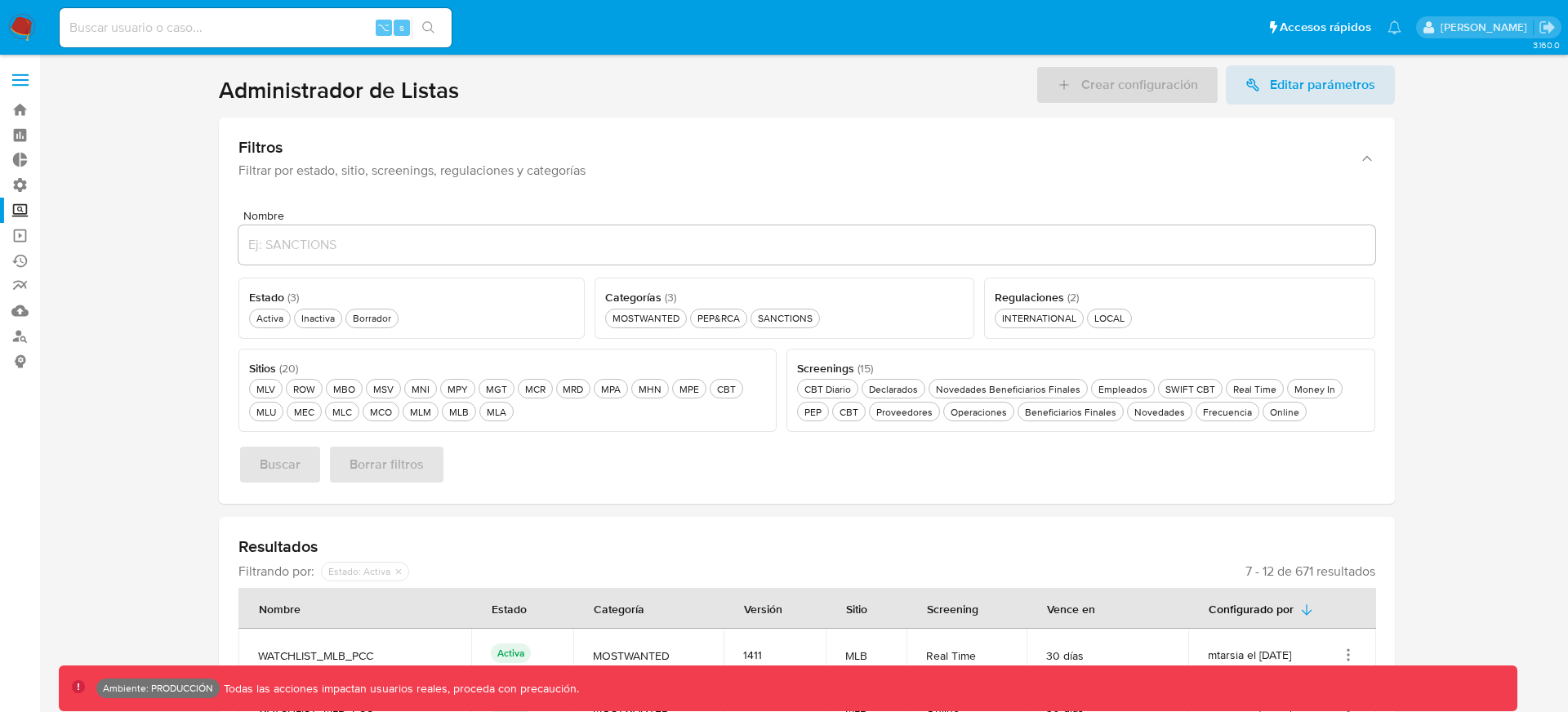
click at [25, 79] on span at bounding box center [20, 80] width 16 height 3
click at [0, 0] on input "checkbox" at bounding box center [0, 0] width 0 height 0
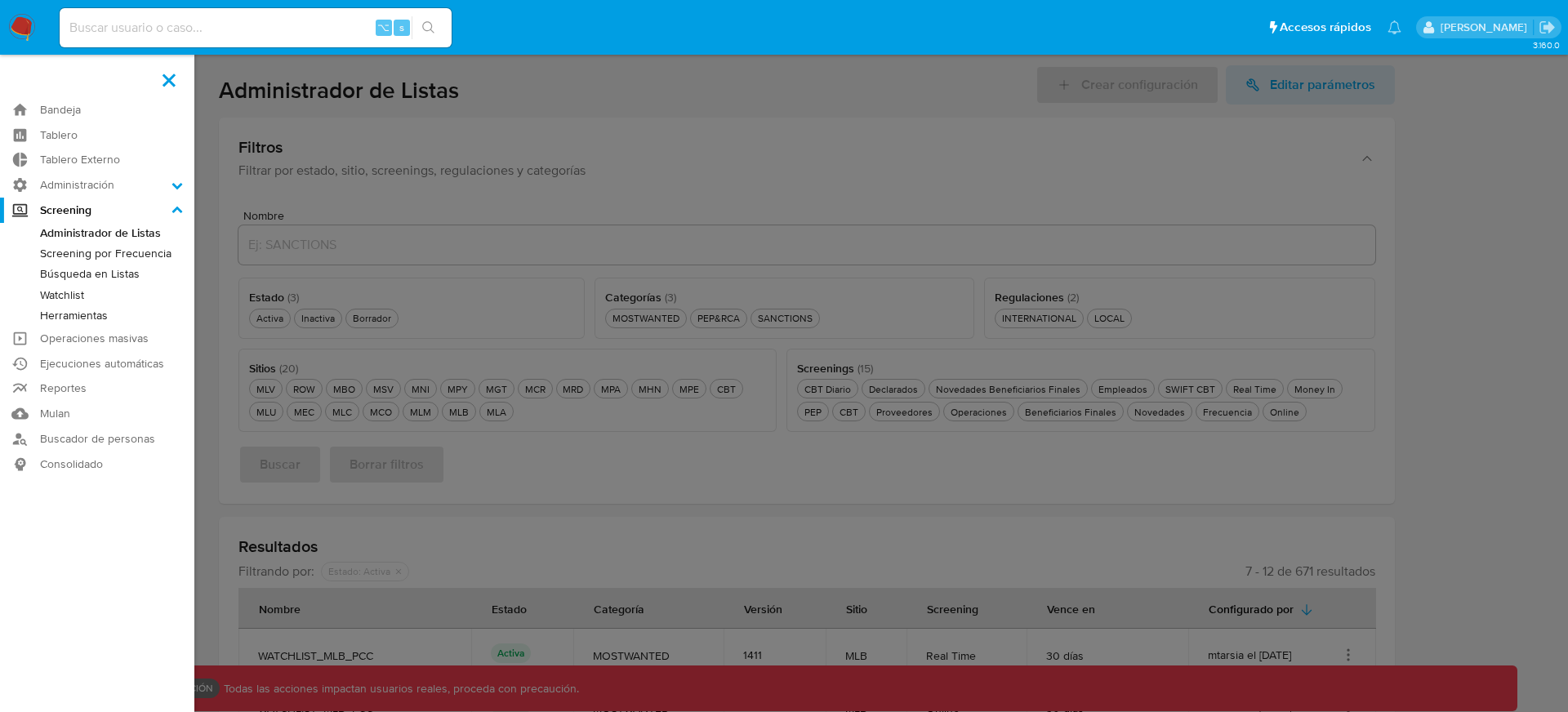
click at [112, 276] on link "Búsqueda en Listas" at bounding box center [97, 274] width 195 height 21
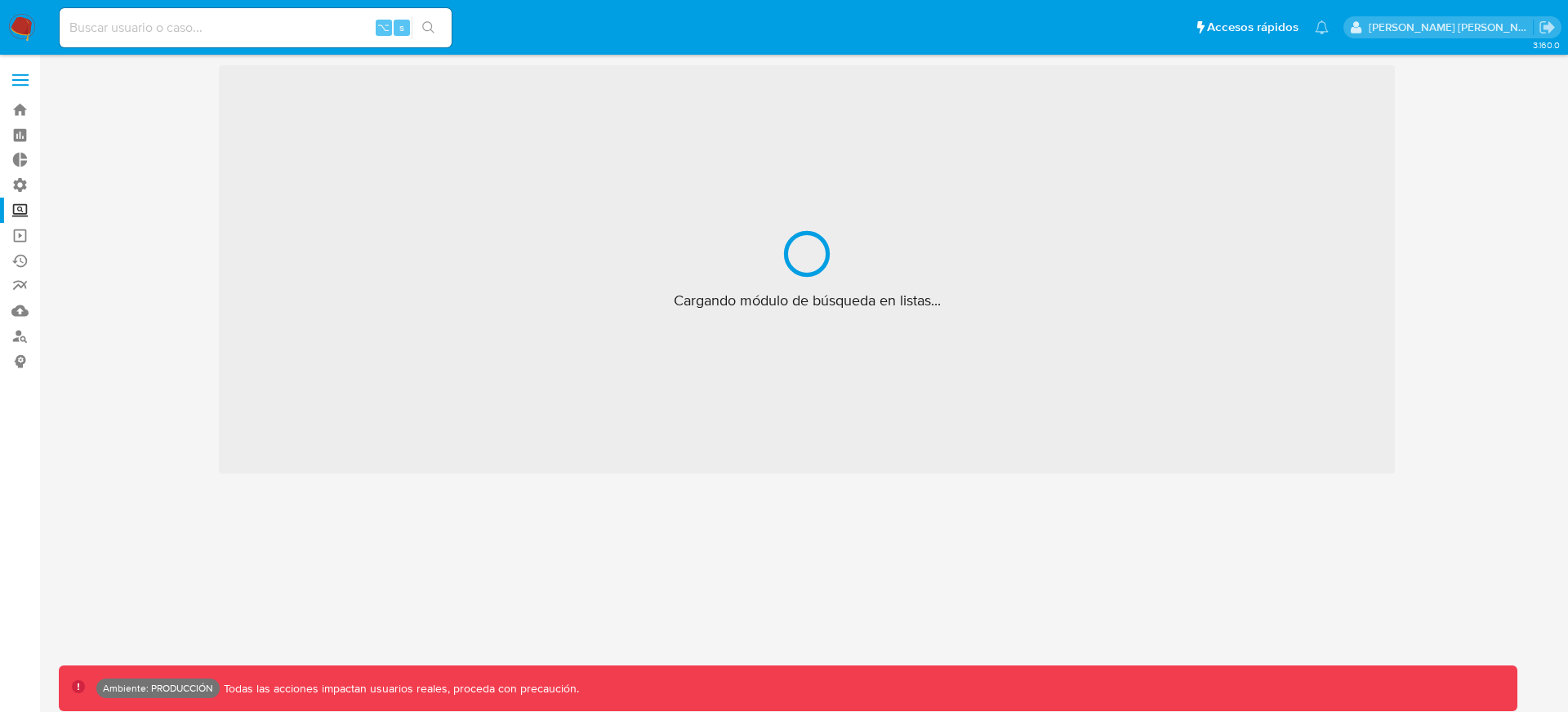
click at [491, 304] on div "Cargando módulo de búsqueda en listas..." at bounding box center [807, 270] width 1176 height 408
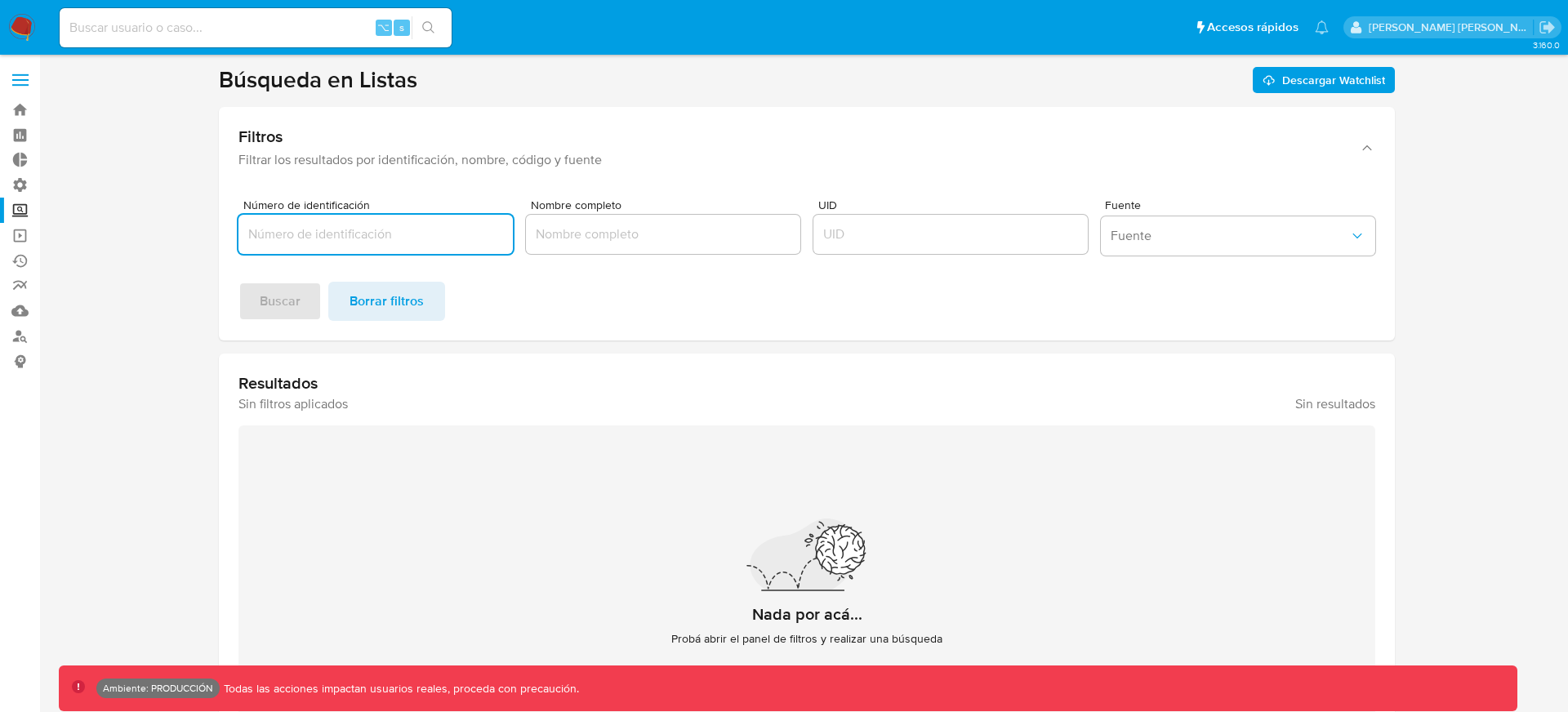
click at [459, 231] on input "Número de identificación" at bounding box center [375, 234] width 274 height 21
click at [1134, 223] on button "Fuente" at bounding box center [1238, 235] width 274 height 39
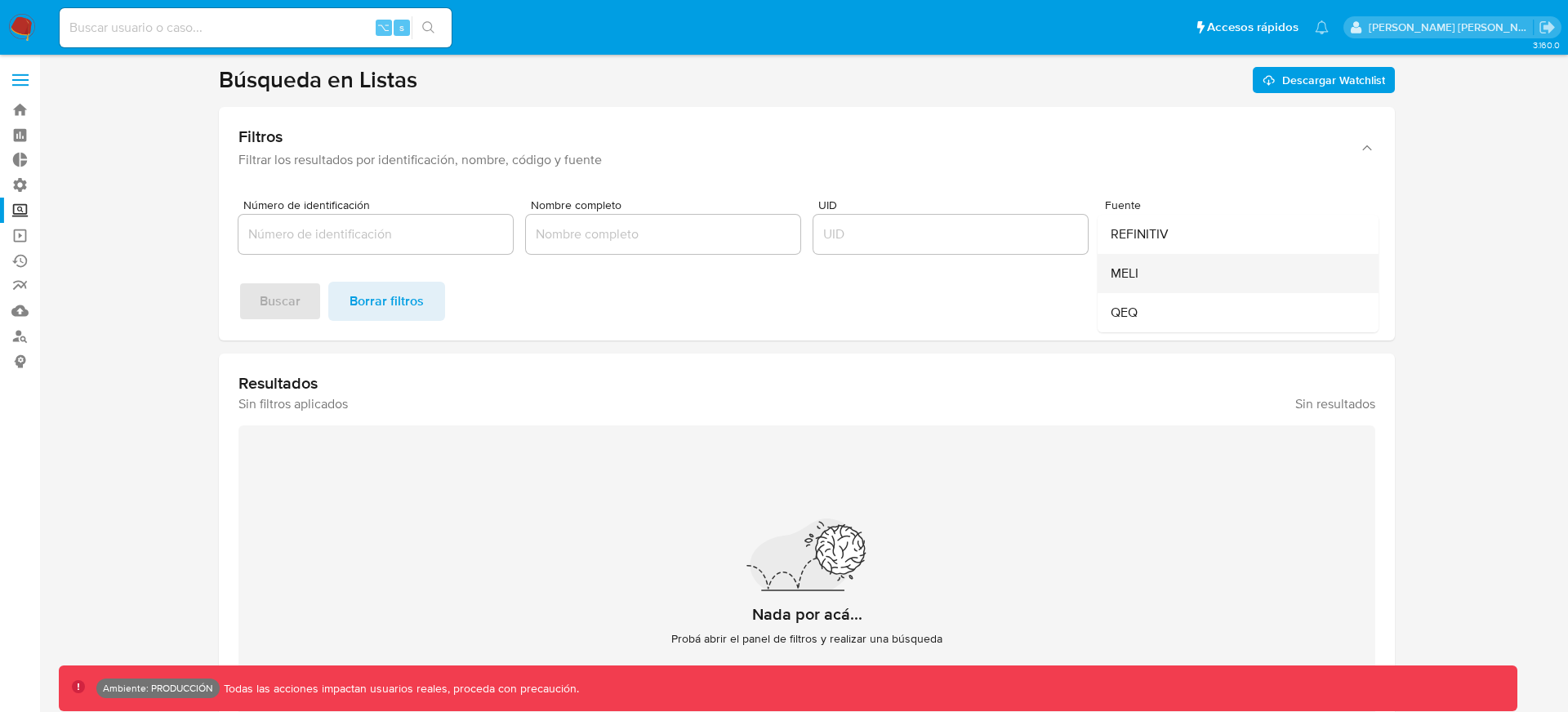
click at [1149, 266] on div "MELI" at bounding box center [1233, 273] width 245 height 39
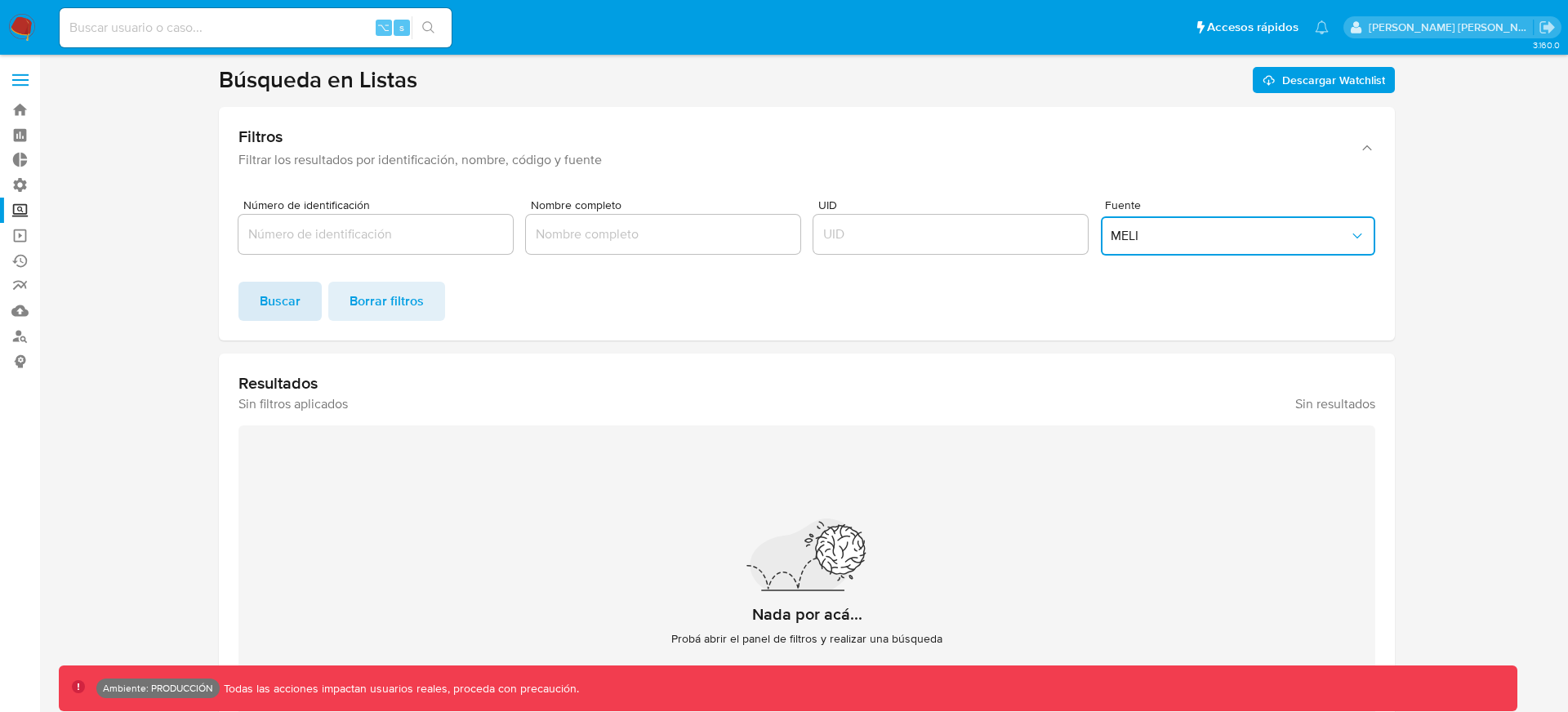
click at [278, 307] on span "Buscar" at bounding box center [280, 301] width 41 height 36
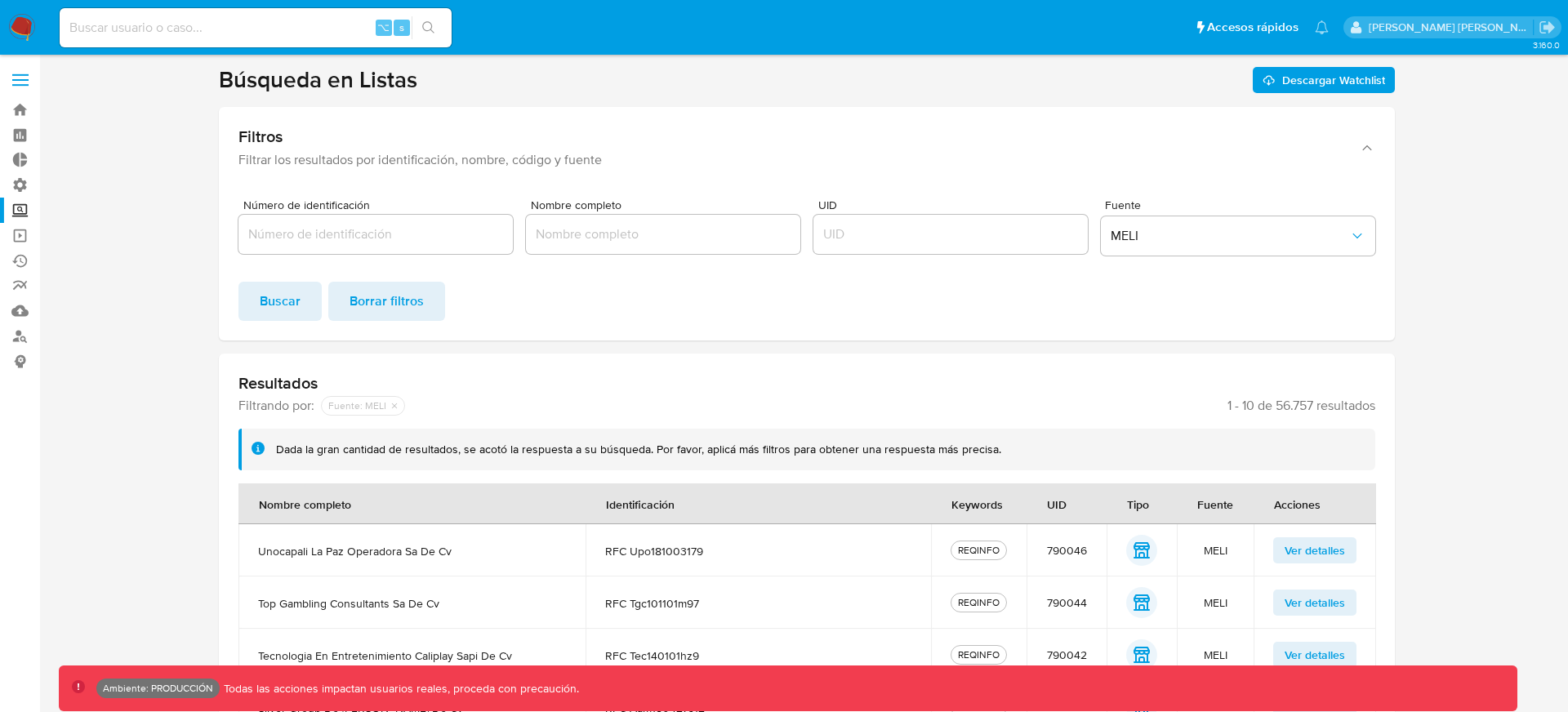
click at [1130, 547] on div "entity entity" at bounding box center [1141, 550] width 31 height 31
click at [1291, 554] on span "Ver detalles" at bounding box center [1315, 551] width 61 height 23
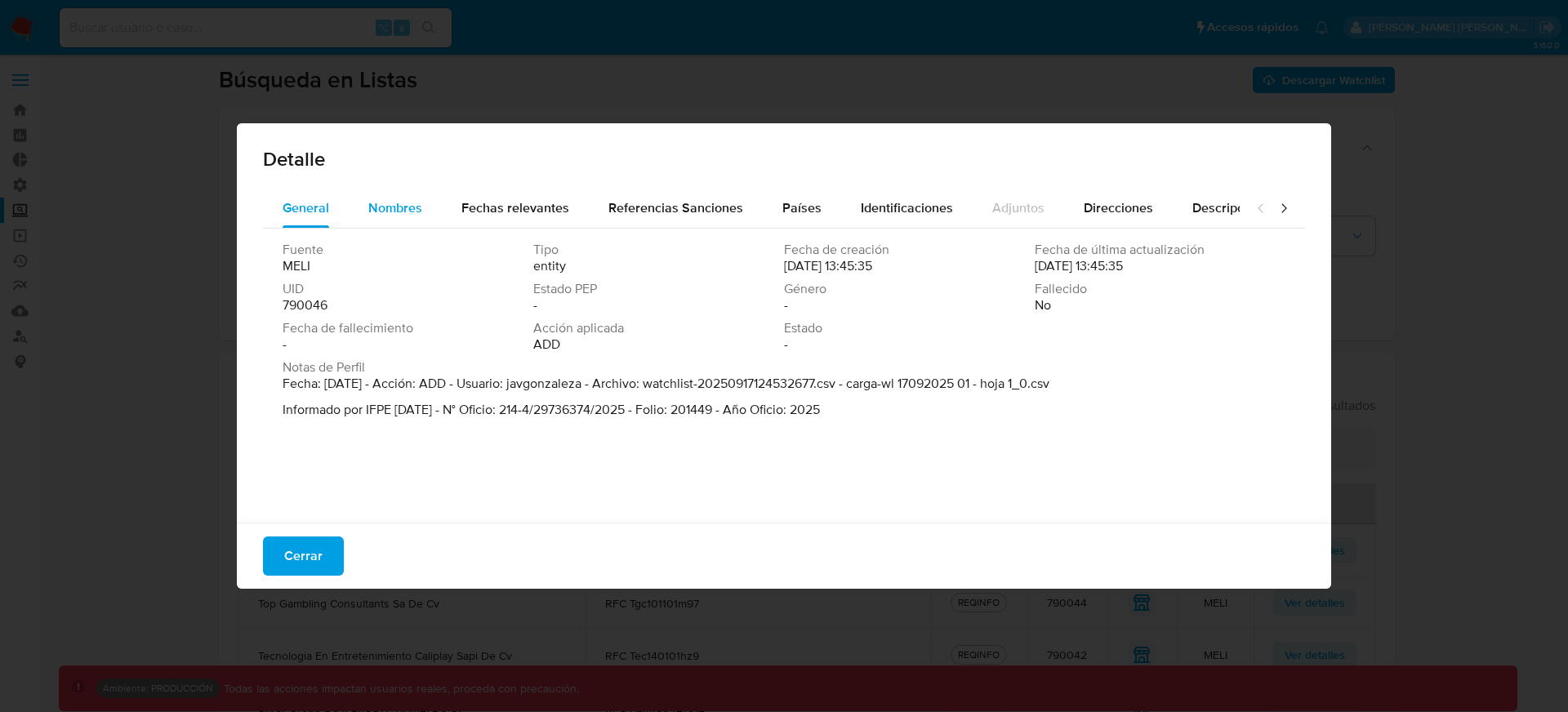
click at [379, 218] on div "Nombres" at bounding box center [395, 208] width 54 height 39
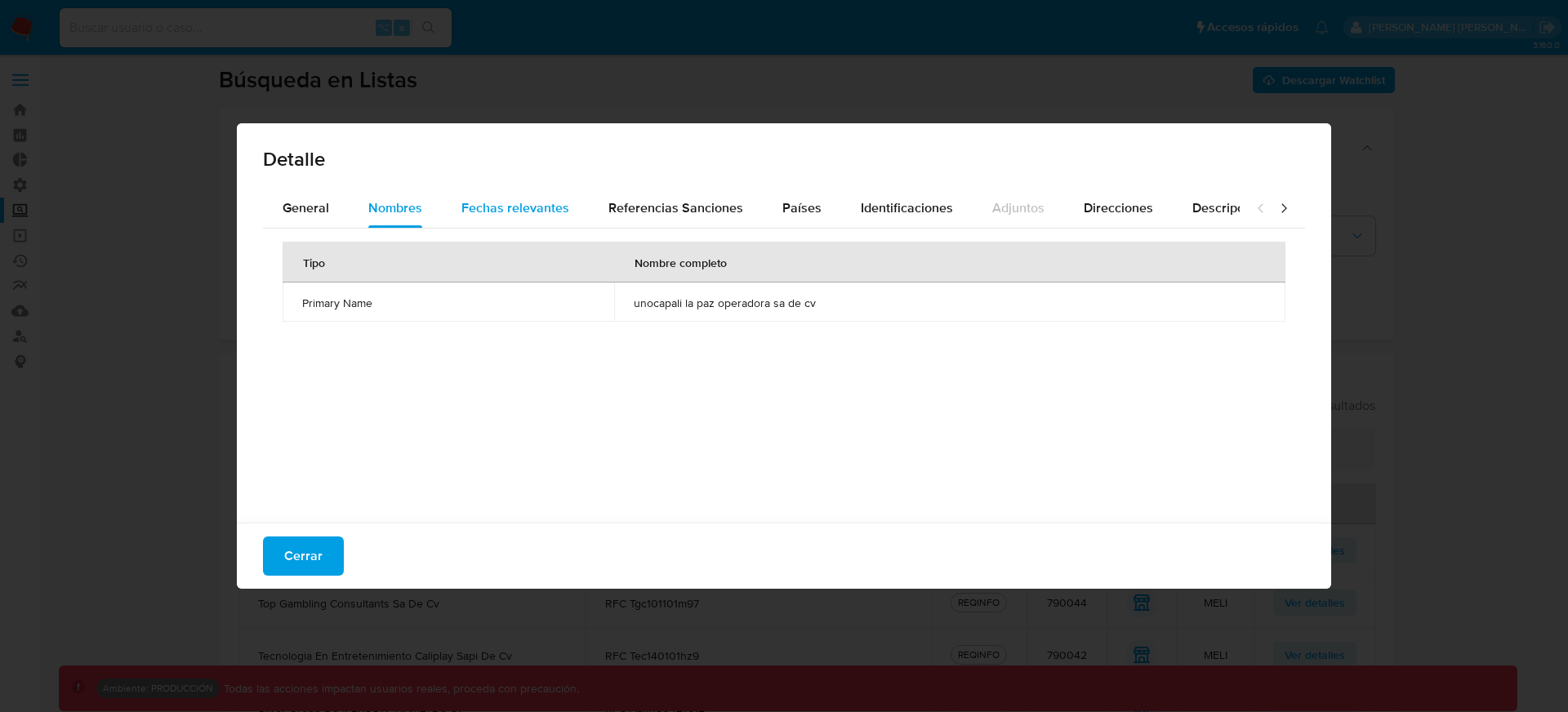
click at [490, 214] on span "Fechas relevantes" at bounding box center [515, 208] width 108 height 19
click at [494, 214] on span "Fechas relevantes" at bounding box center [515, 208] width 108 height 19
click at [1284, 213] on icon at bounding box center [1283, 208] width 16 height 16
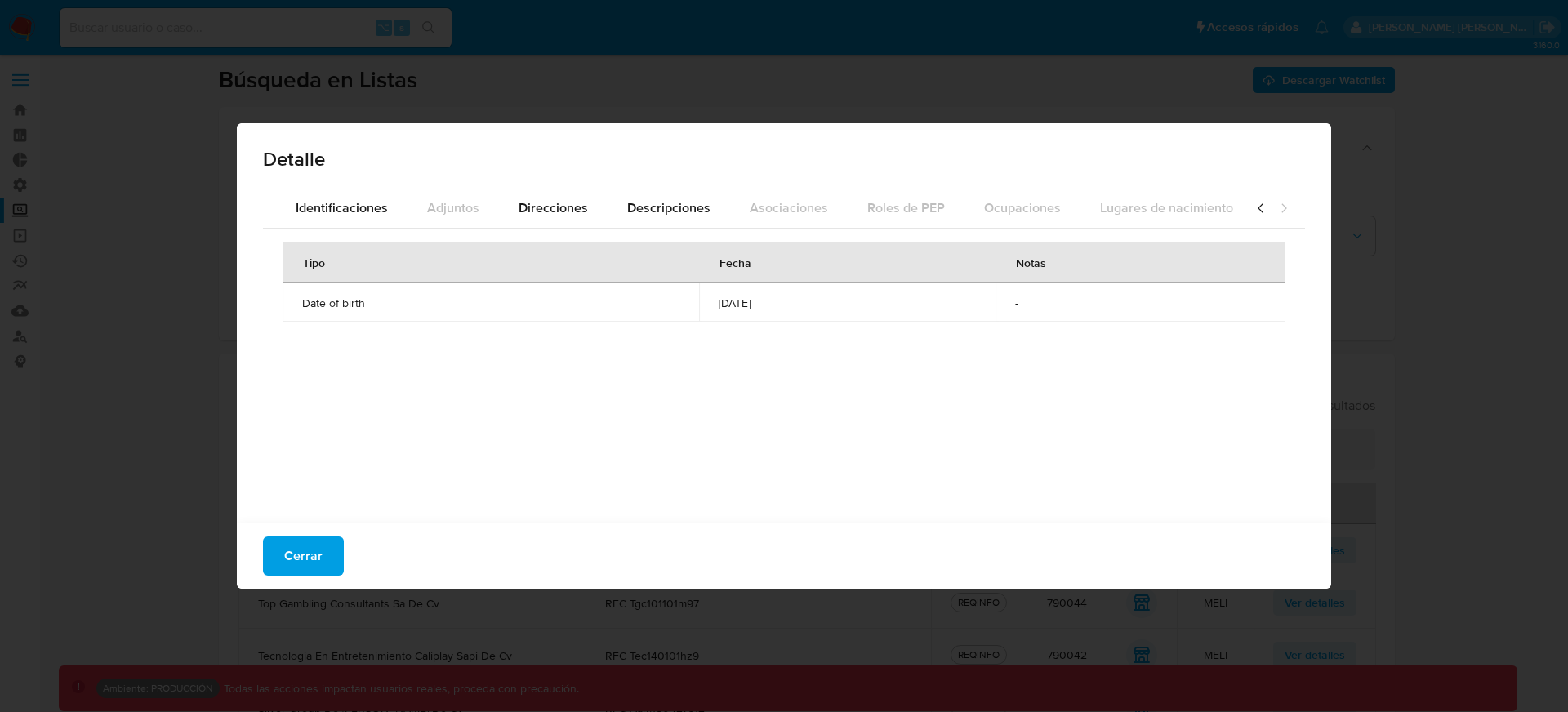
scroll to position [0, 566]
click at [660, 203] on span "Descripciones" at bounding box center [668, 208] width 84 height 19
click at [575, 213] on span "Direcciones" at bounding box center [551, 208] width 69 height 19
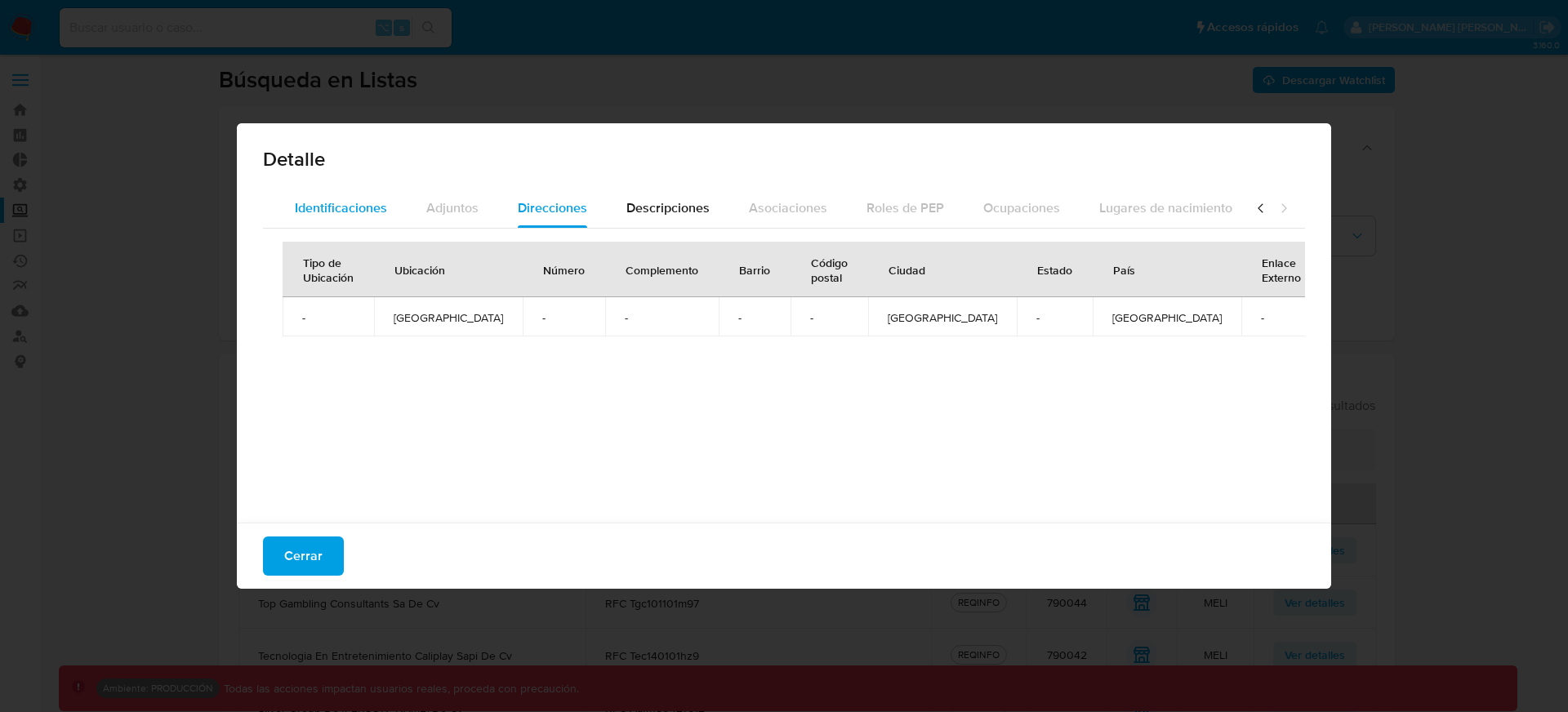
click at [341, 225] on div "Identificaciones" at bounding box center [341, 208] width 92 height 39
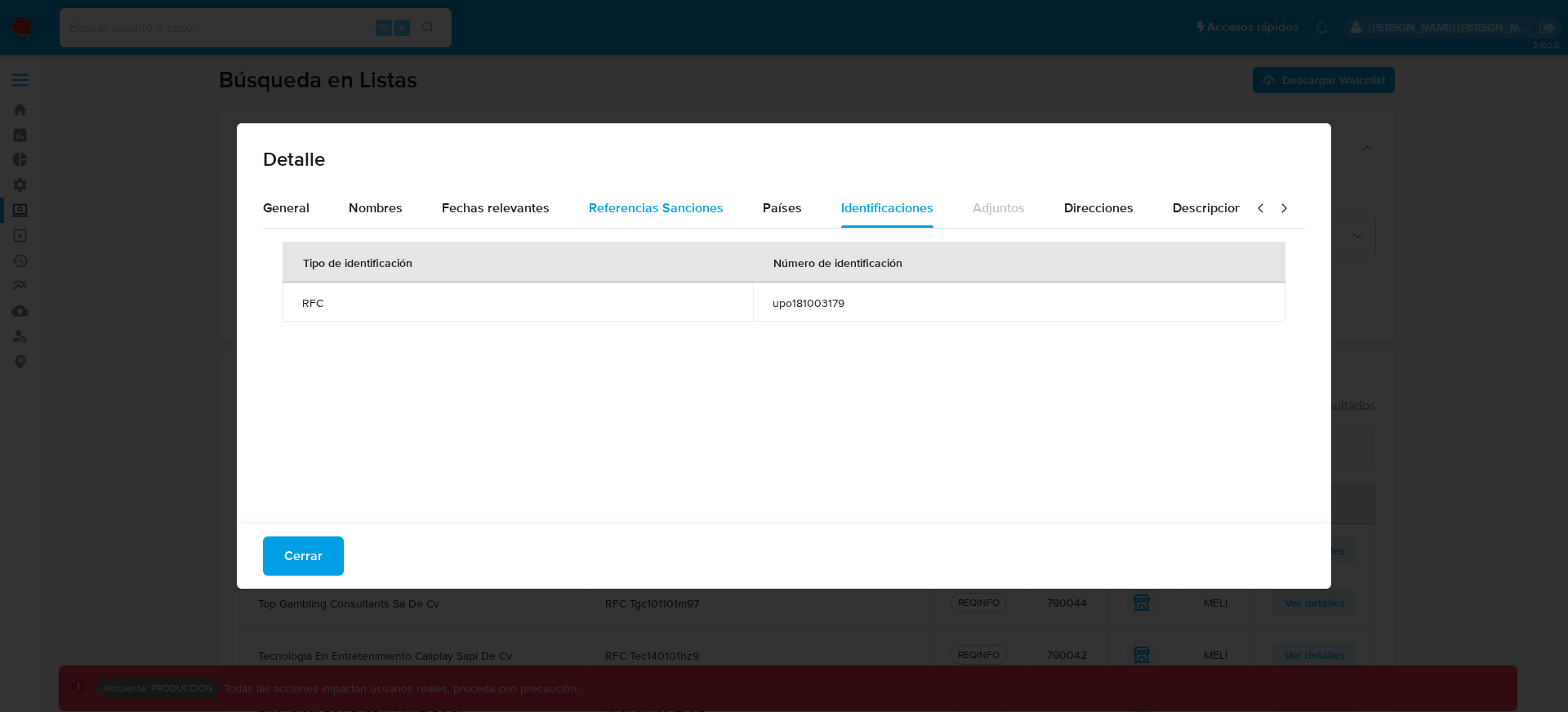
scroll to position [0, 3]
click at [592, 216] on button "Referencias Sanciones" at bounding box center [672, 208] width 174 height 39
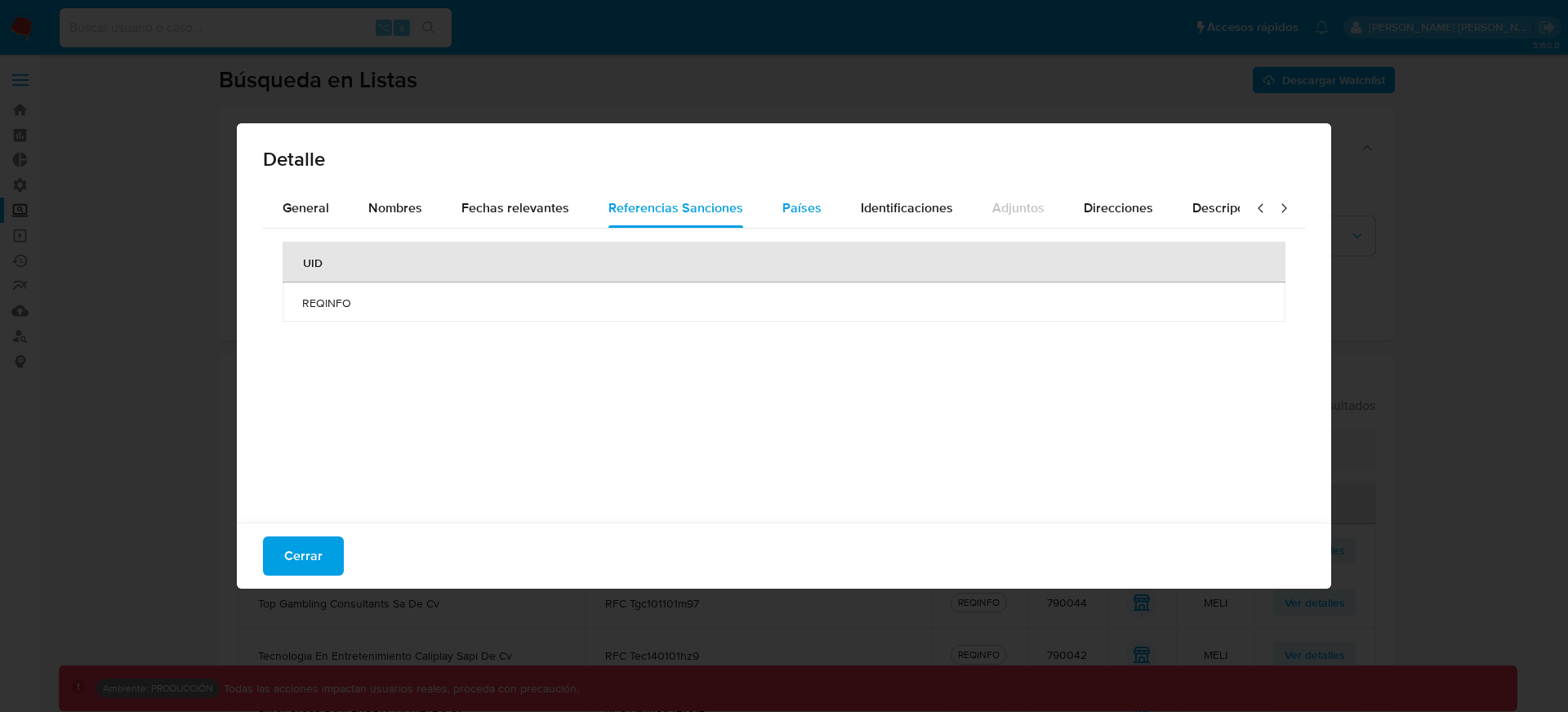
click at [797, 217] on div "Países" at bounding box center [801, 208] width 39 height 39
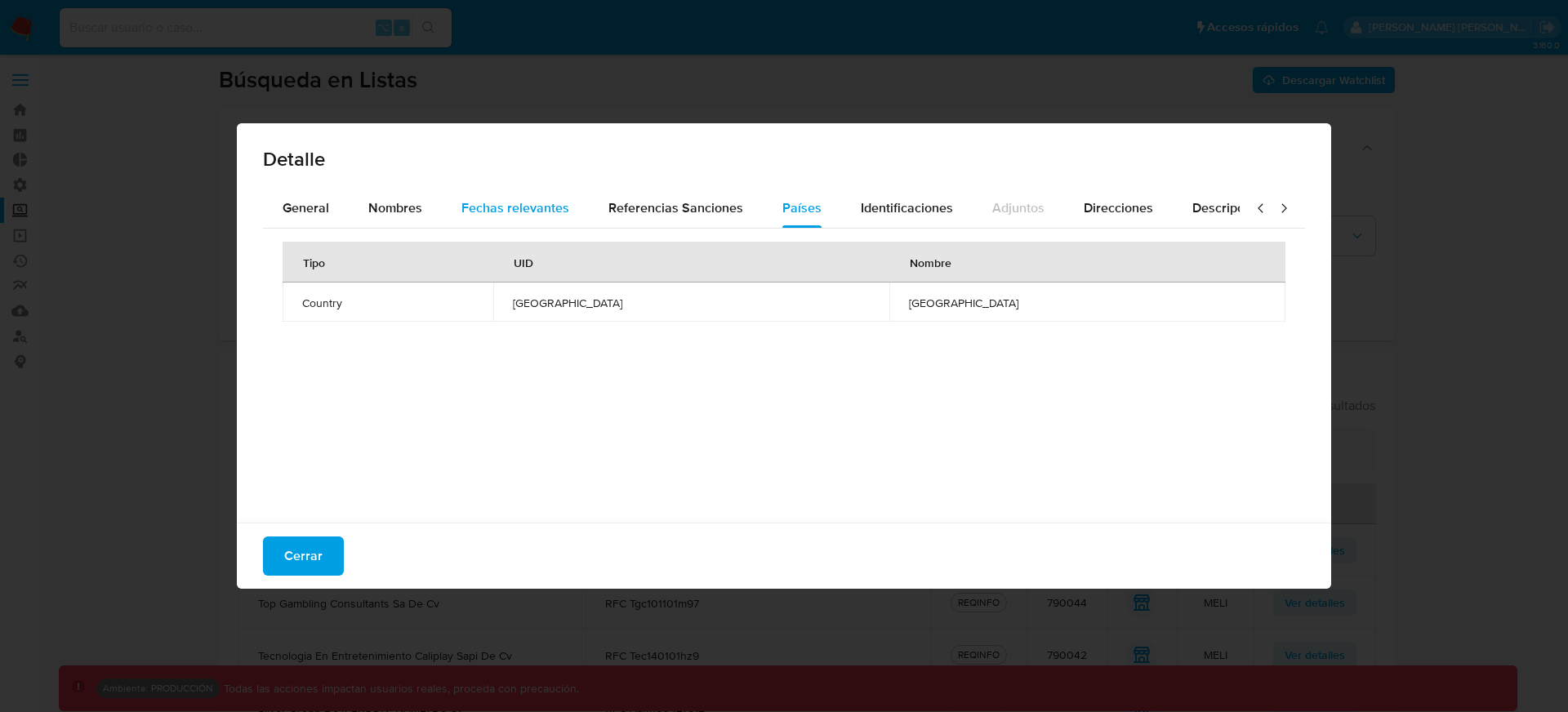
click at [476, 213] on span "Fechas relevantes" at bounding box center [515, 208] width 108 height 19
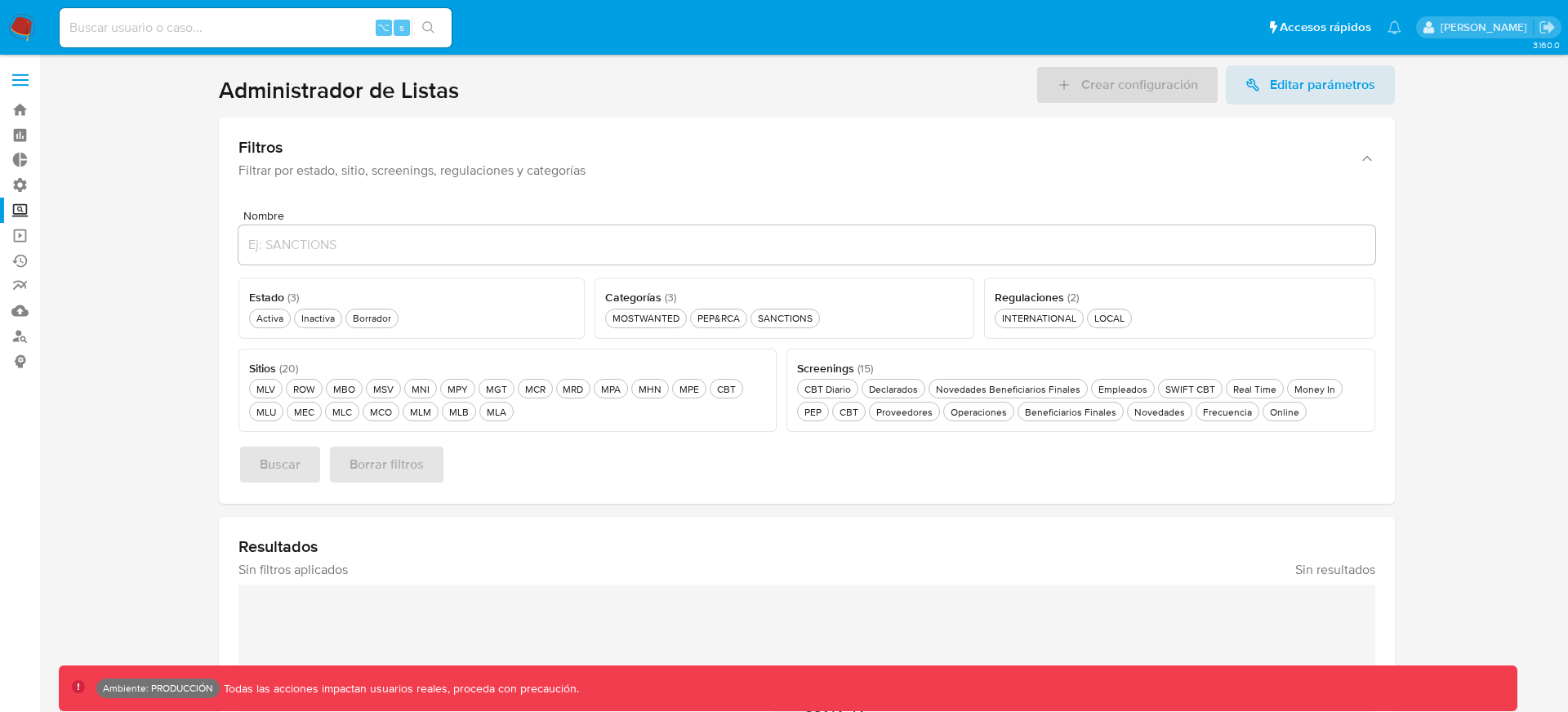
click at [21, 77] on label at bounding box center [20, 80] width 41 height 34
click at [0, 0] on input "checkbox" at bounding box center [0, 0] width 0 height 0
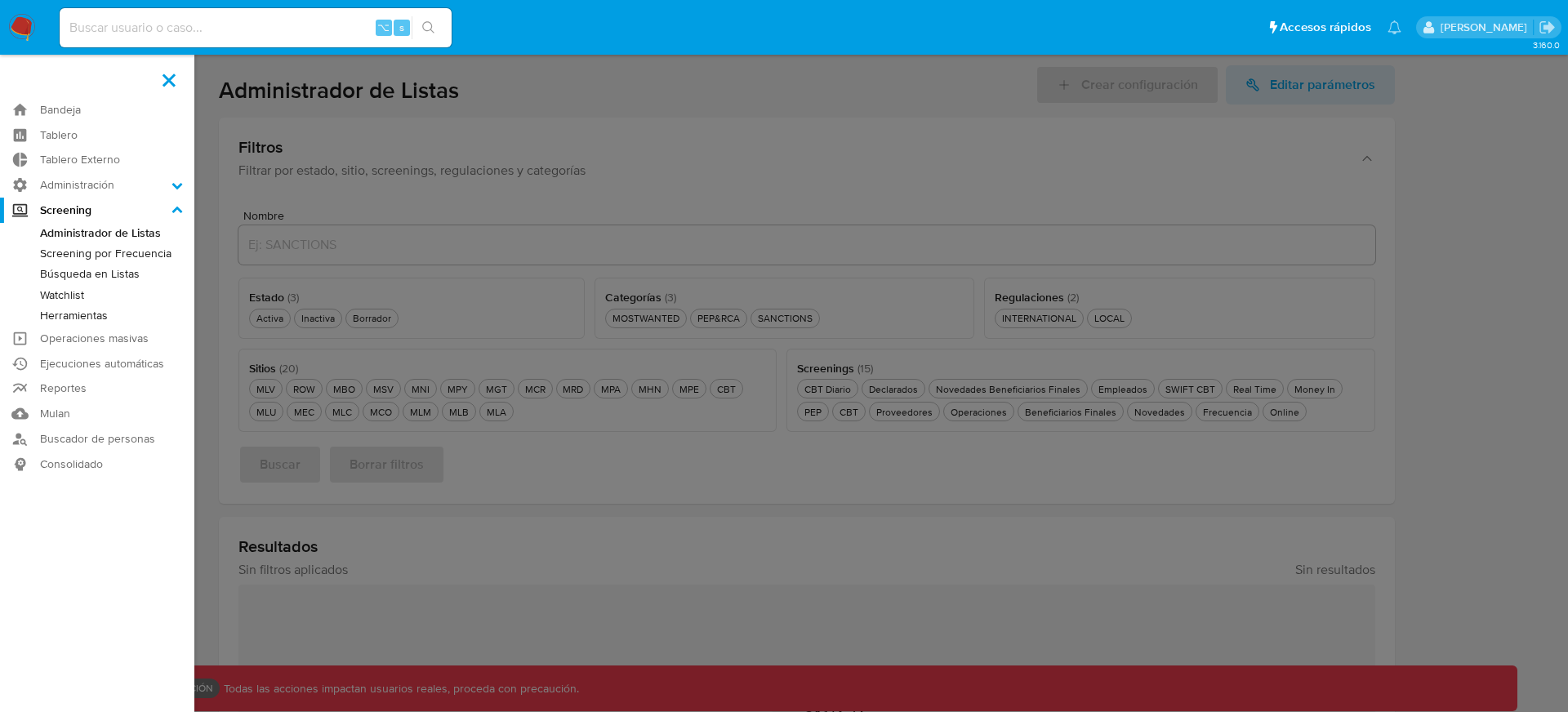
click at [73, 321] on link "Herramientas" at bounding box center [97, 316] width 195 height 21
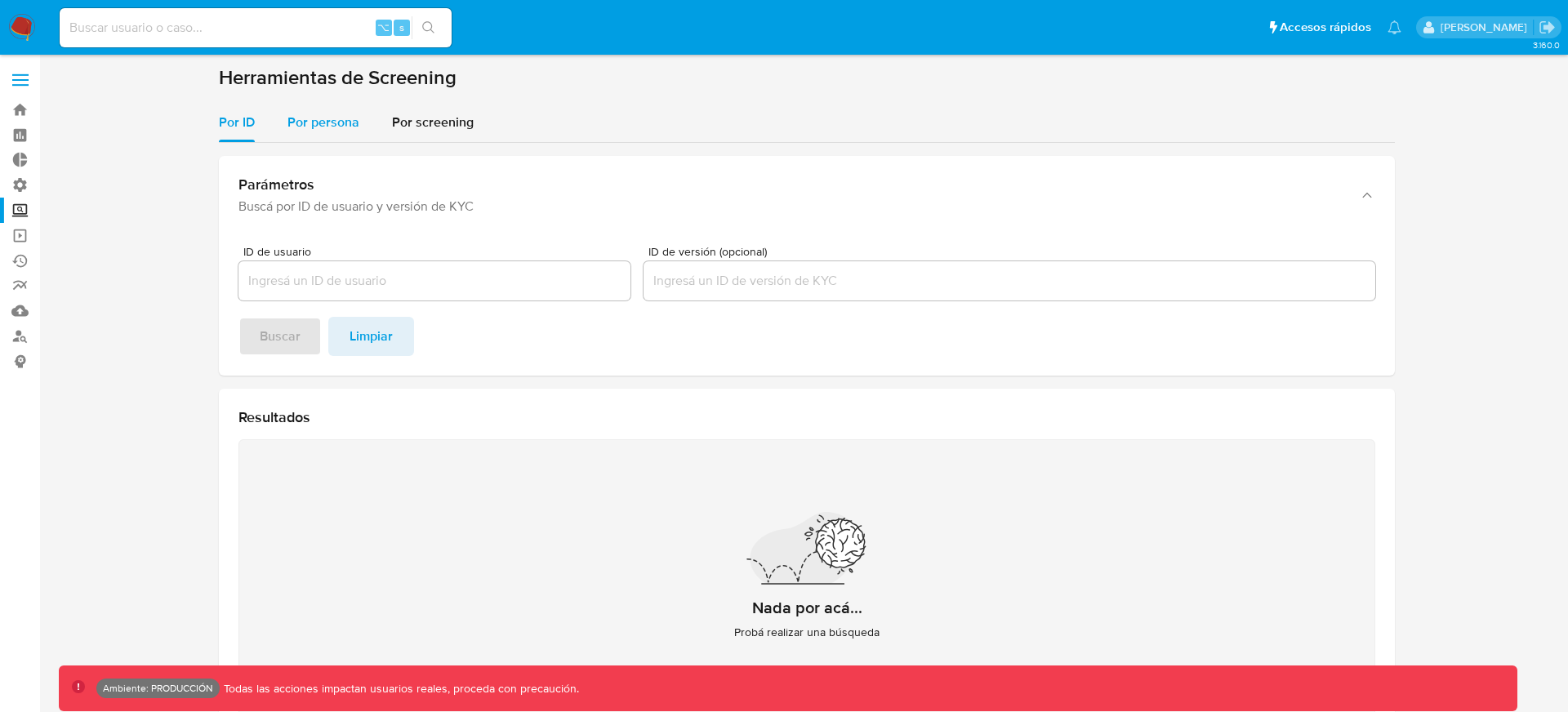
click at [308, 118] on span "Por persona" at bounding box center [324, 122] width 72 height 19
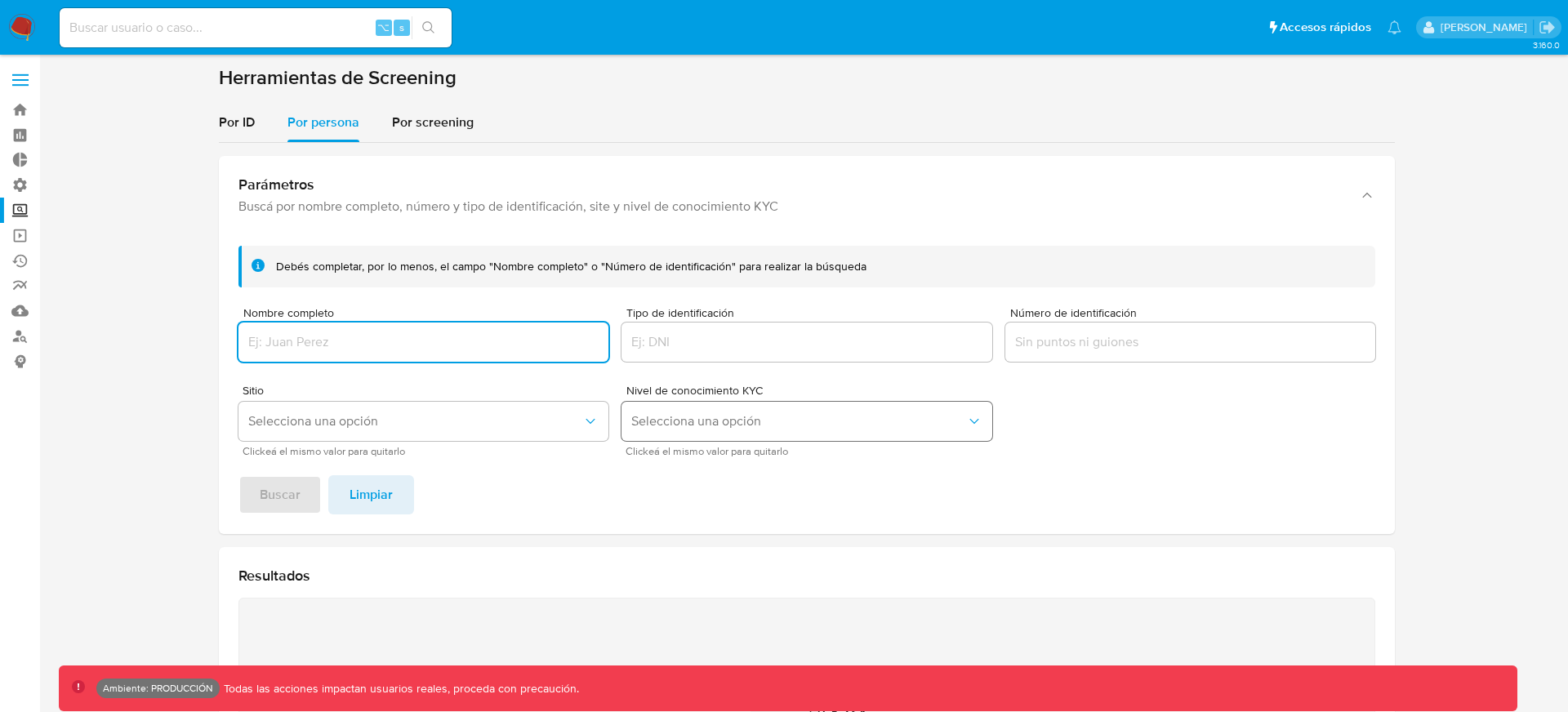
click at [675, 440] on button "Selecciona una opción" at bounding box center [807, 421] width 370 height 39
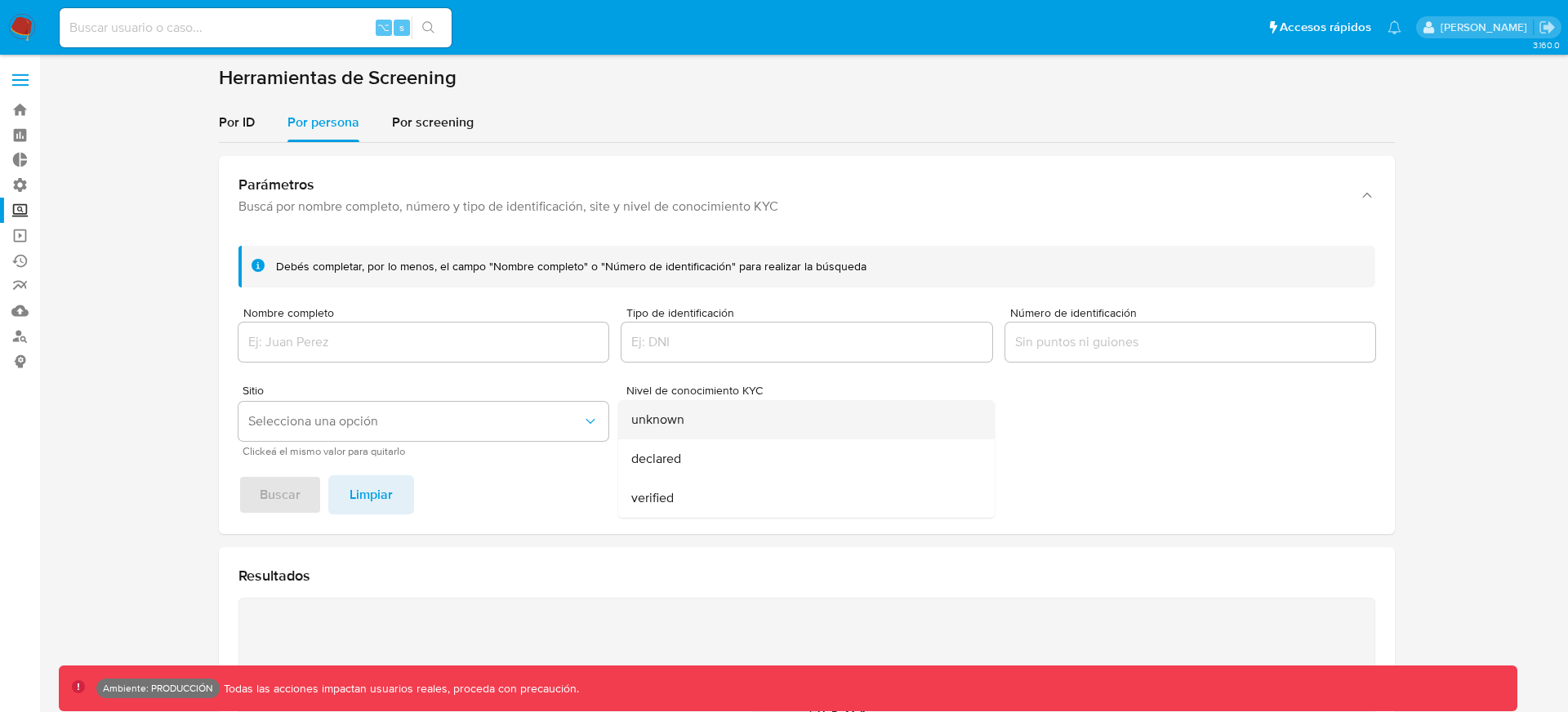
click at [654, 423] on span "unknown" at bounding box center [658, 420] width 53 height 16
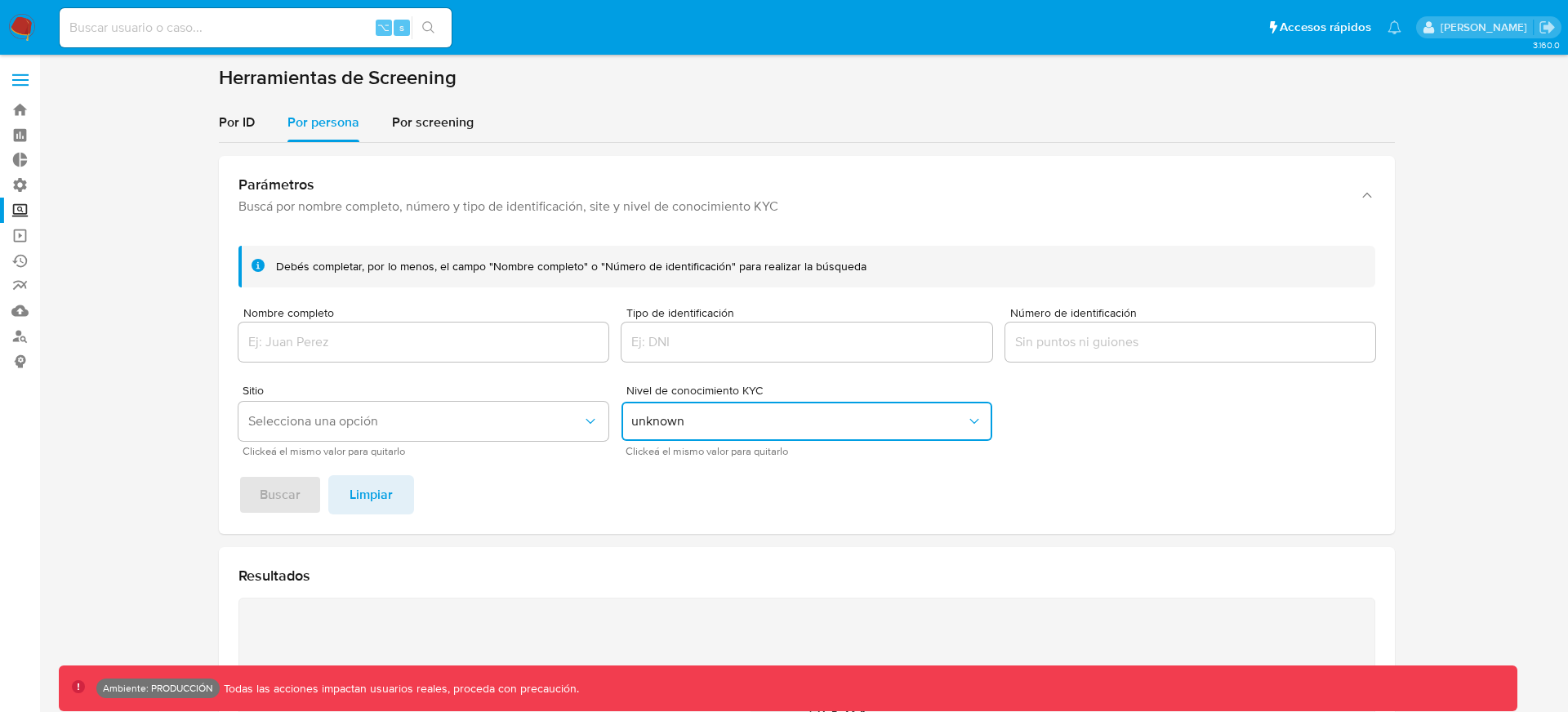
click at [295, 488] on footer "Buscar Limpiar" at bounding box center [806, 495] width 1136 height 39
click at [500, 410] on button "Selecciona una opción" at bounding box center [423, 421] width 370 height 39
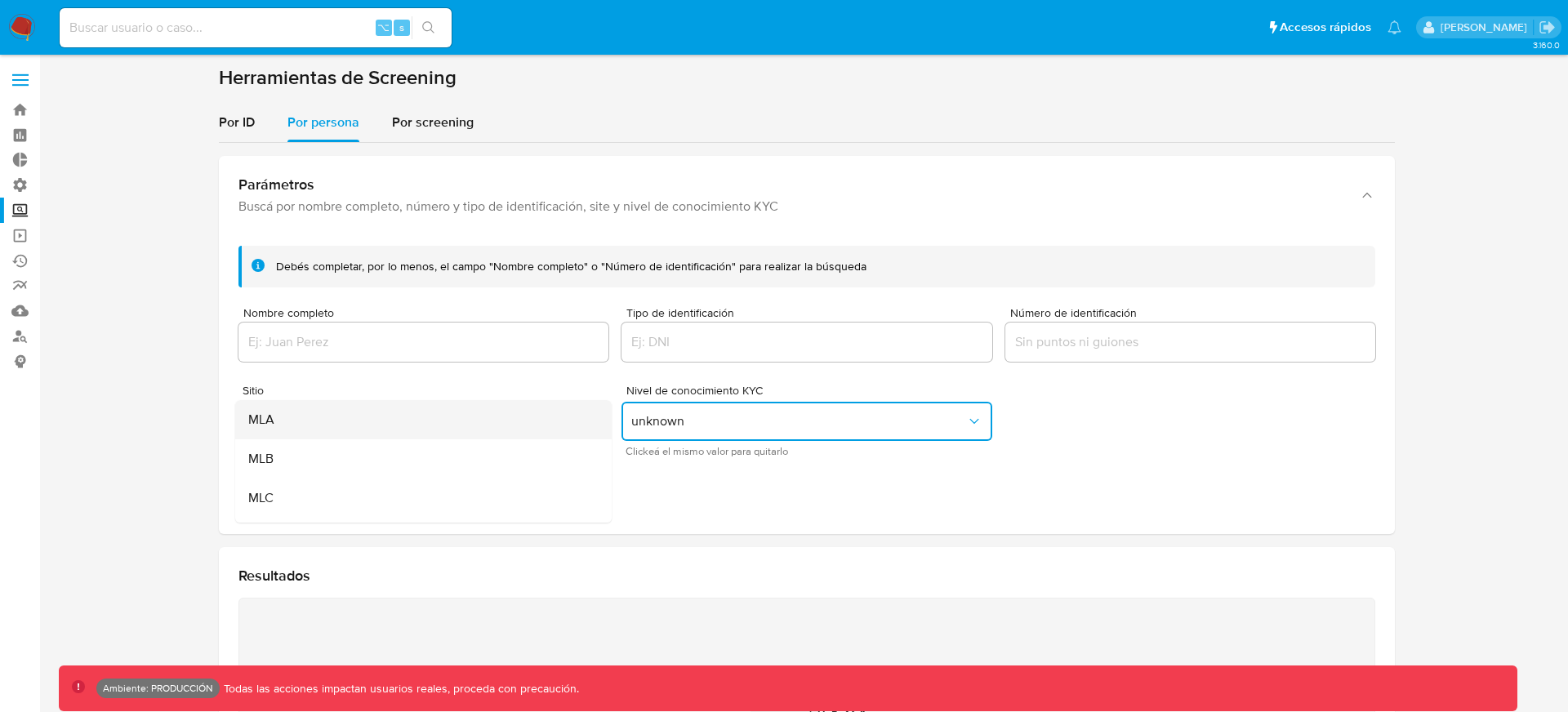
click at [422, 431] on div "MLA" at bounding box center [418, 419] width 341 height 39
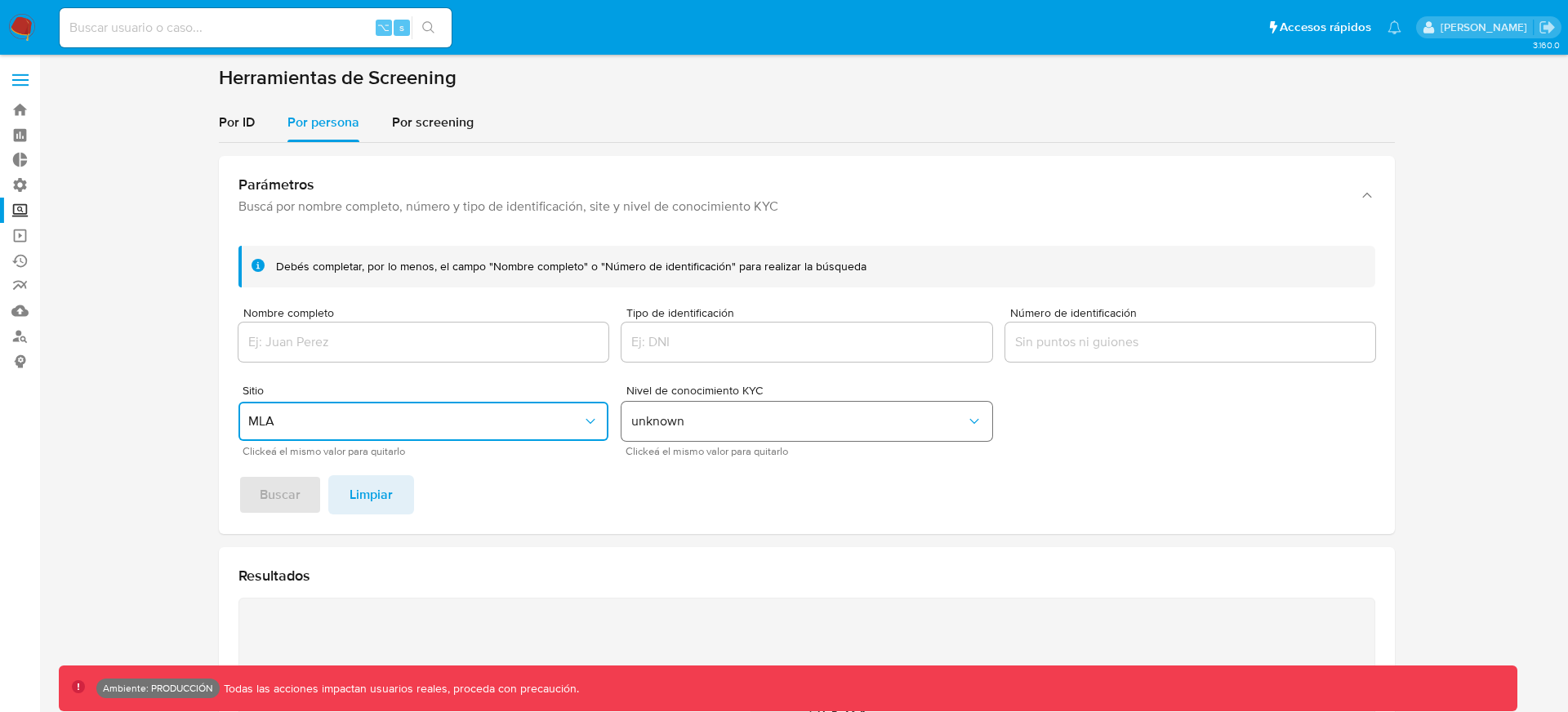
click at [681, 419] on span "unknown" at bounding box center [798, 421] width 334 height 16
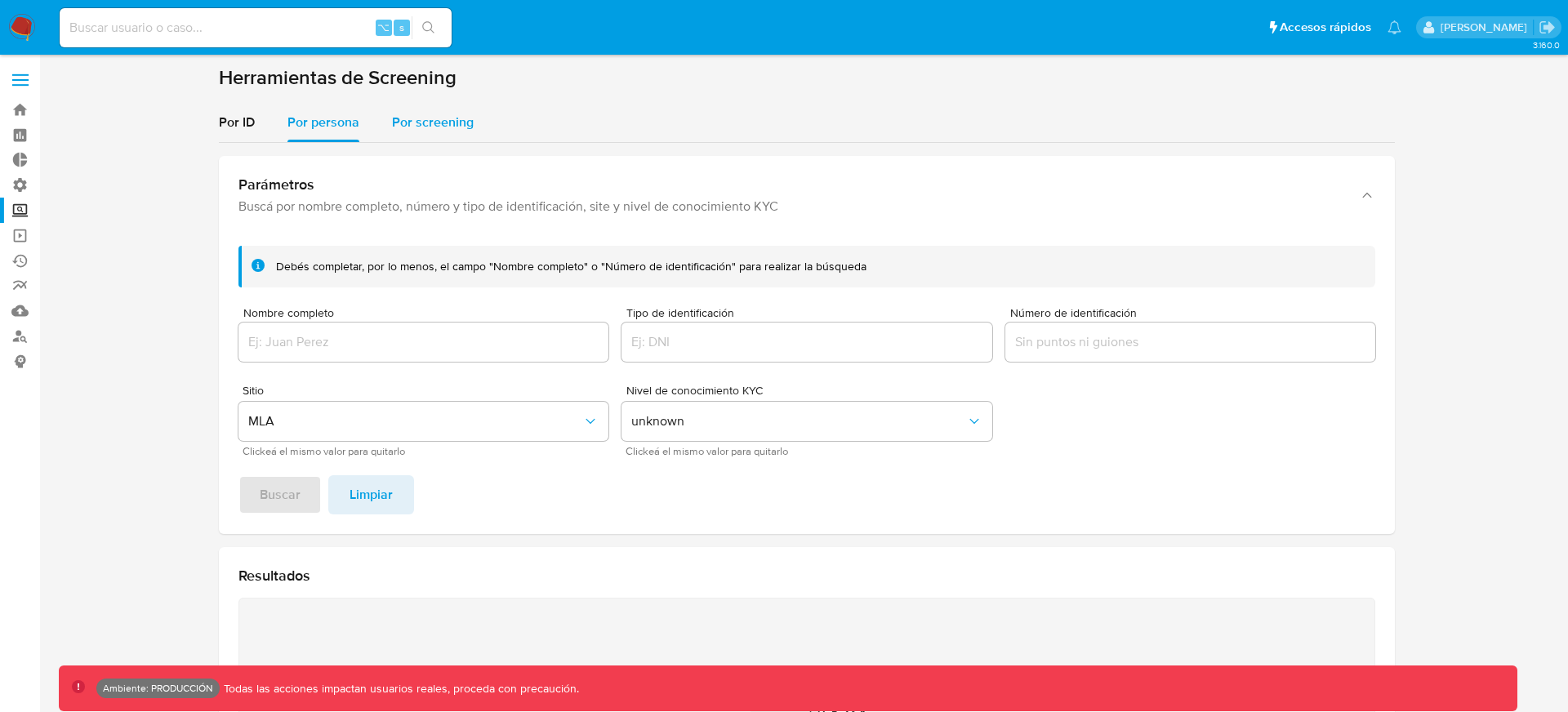
click at [392, 136] on div "Por screening" at bounding box center [433, 122] width 82 height 39
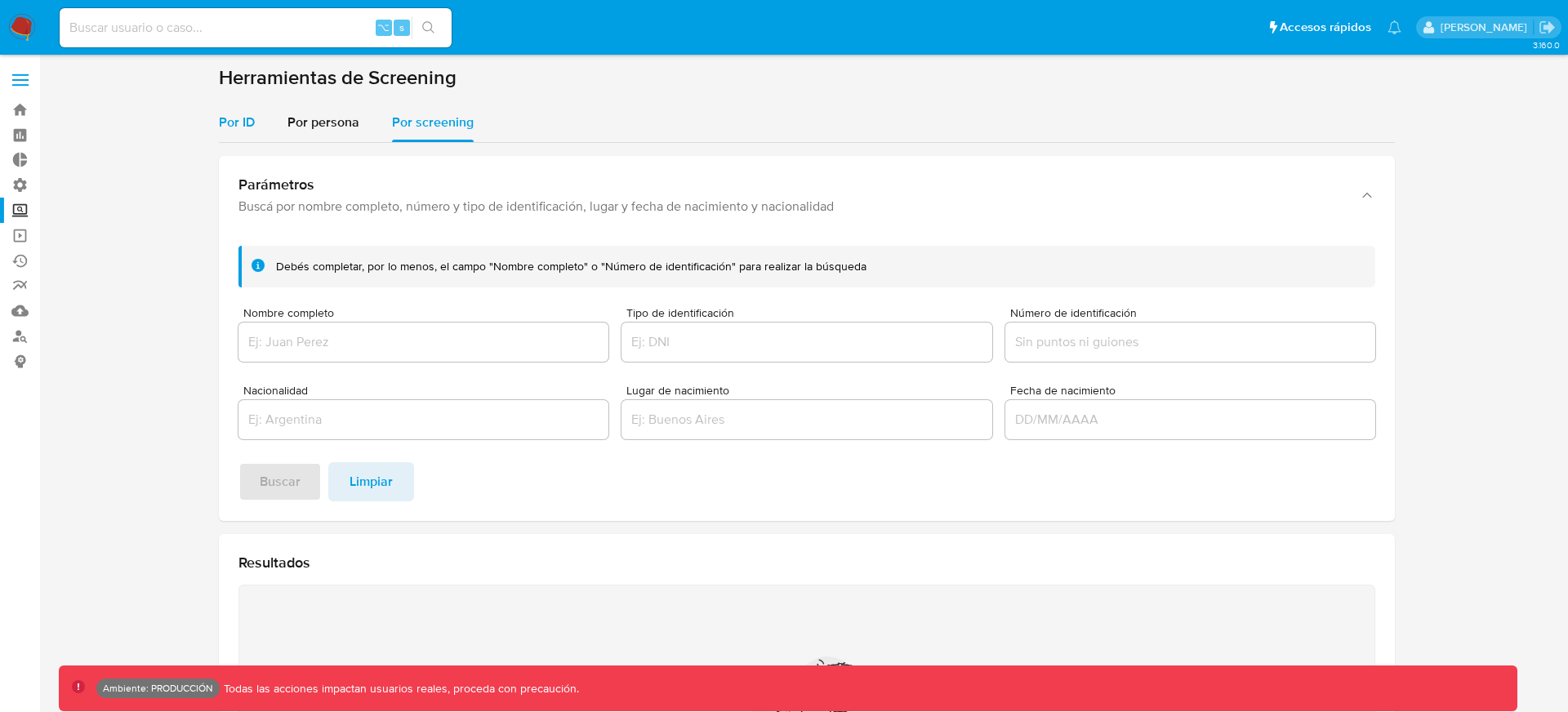
click at [241, 113] on span "Por ID" at bounding box center [237, 122] width 36 height 19
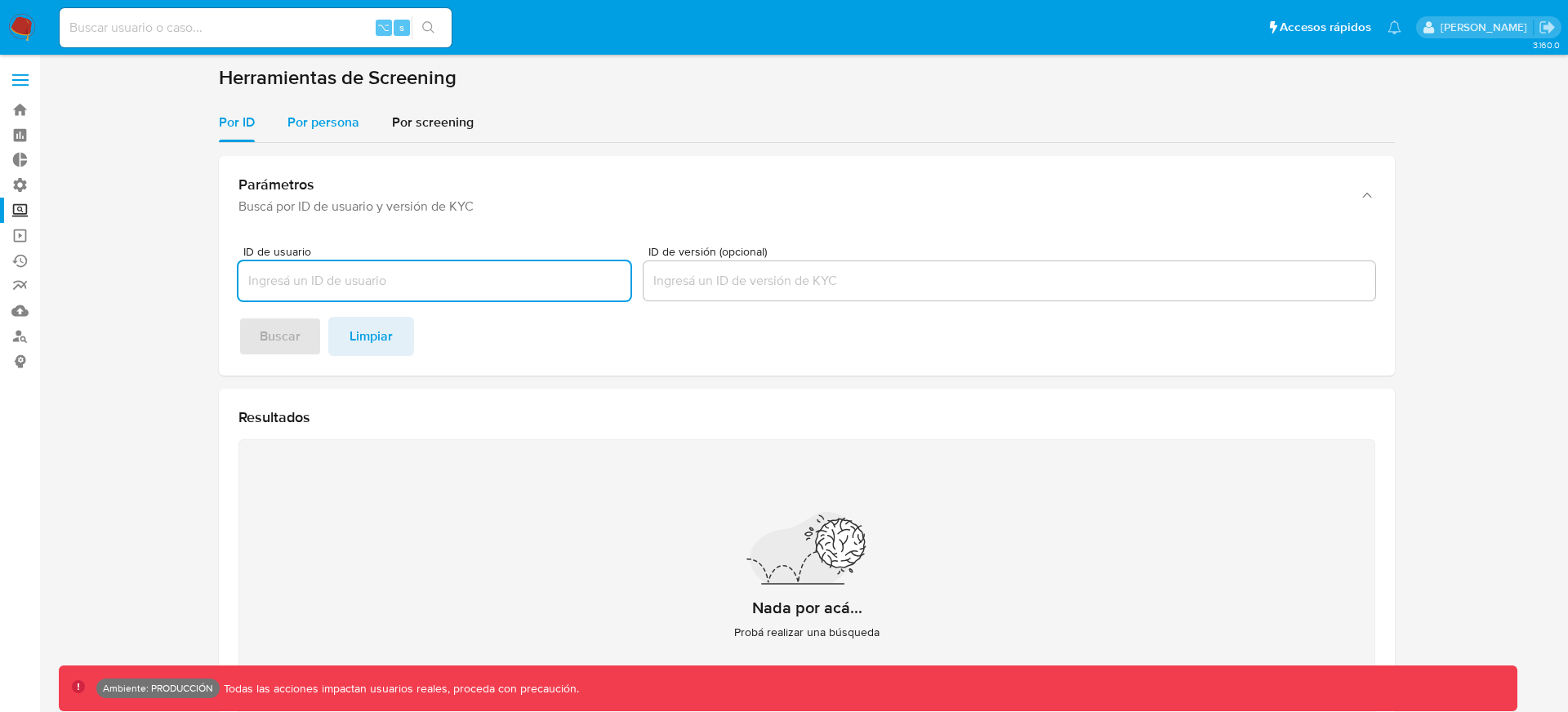
click at [312, 135] on div "Por persona" at bounding box center [324, 122] width 72 height 39
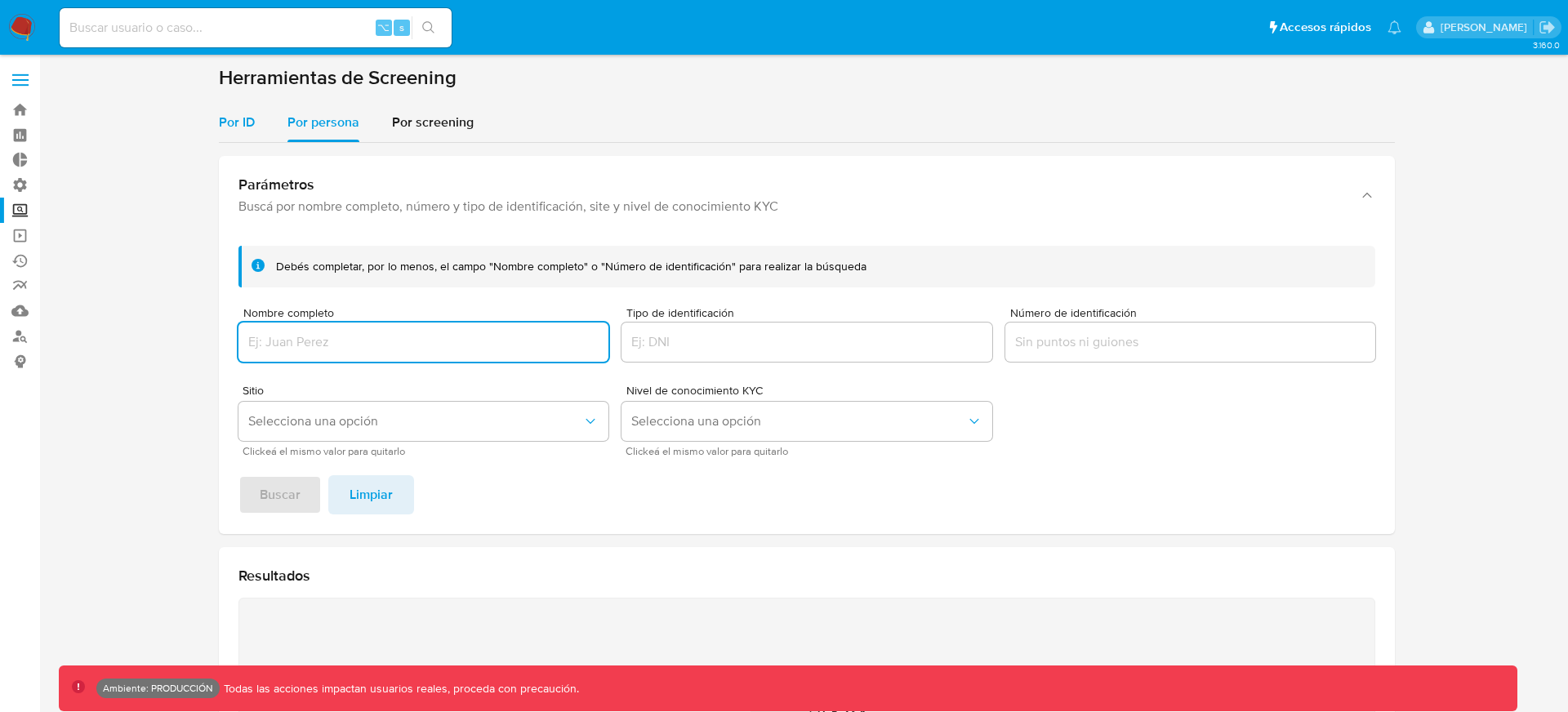
click at [234, 122] on span "Por ID" at bounding box center [237, 122] width 36 height 19
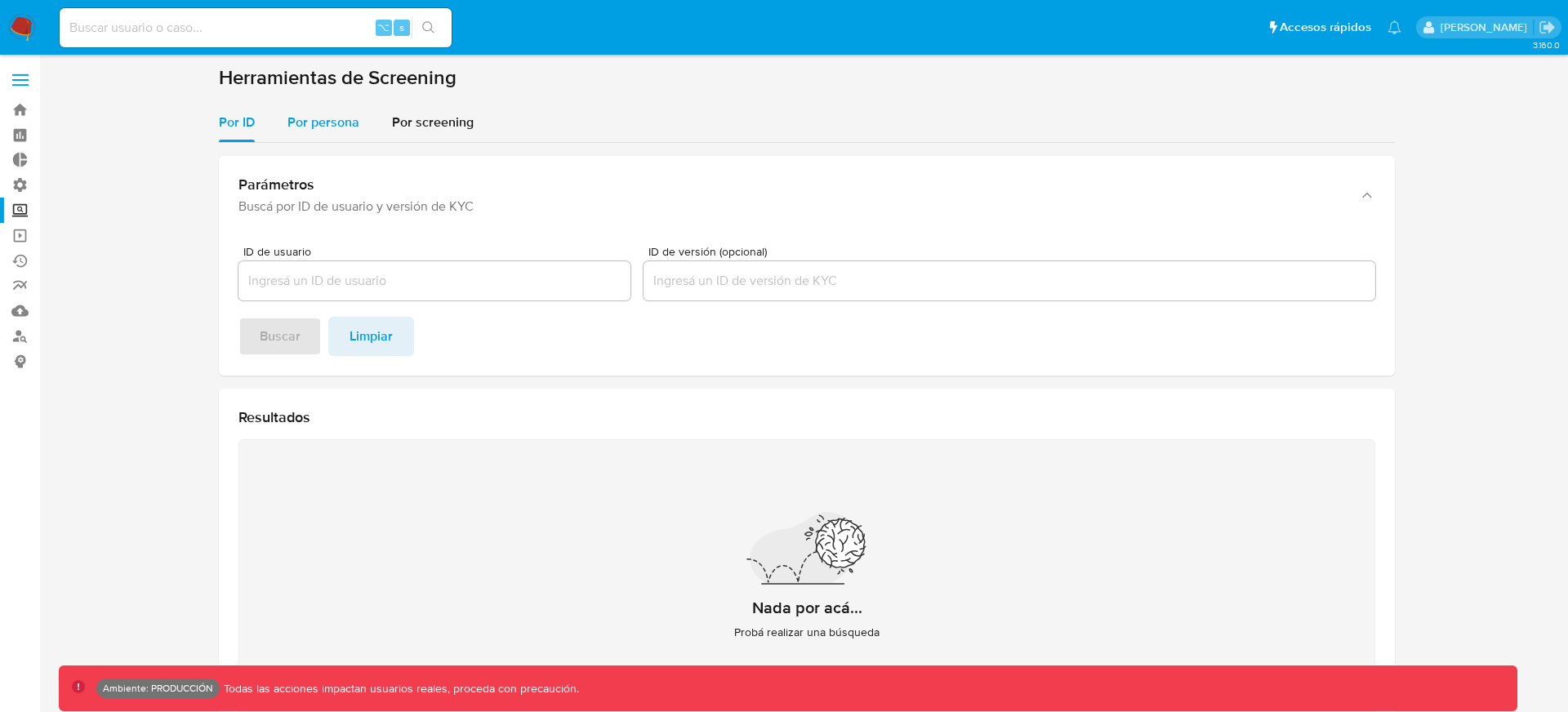
click at [323, 125] on span "Por persona" at bounding box center [324, 122] width 72 height 19
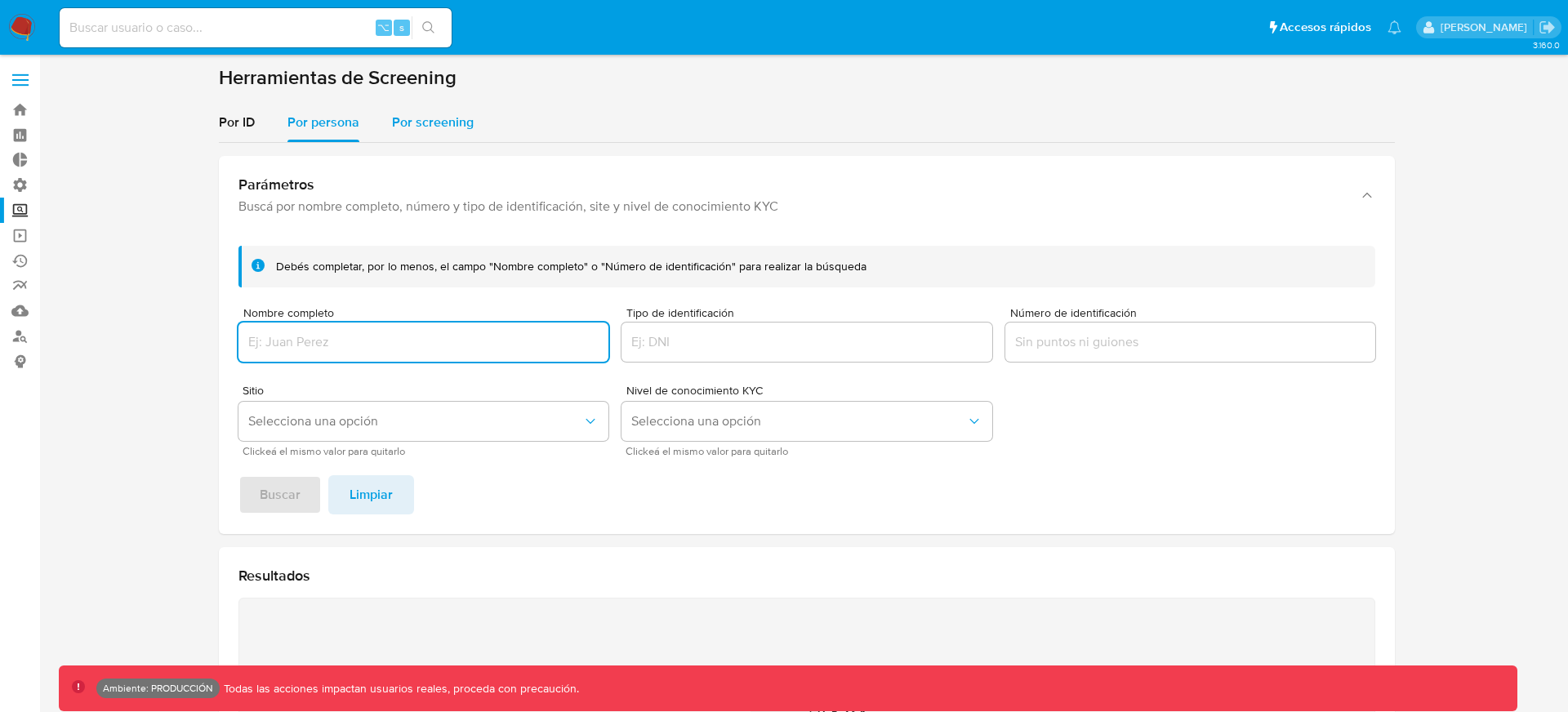
click at [412, 126] on span "Por screening" at bounding box center [433, 122] width 82 height 19
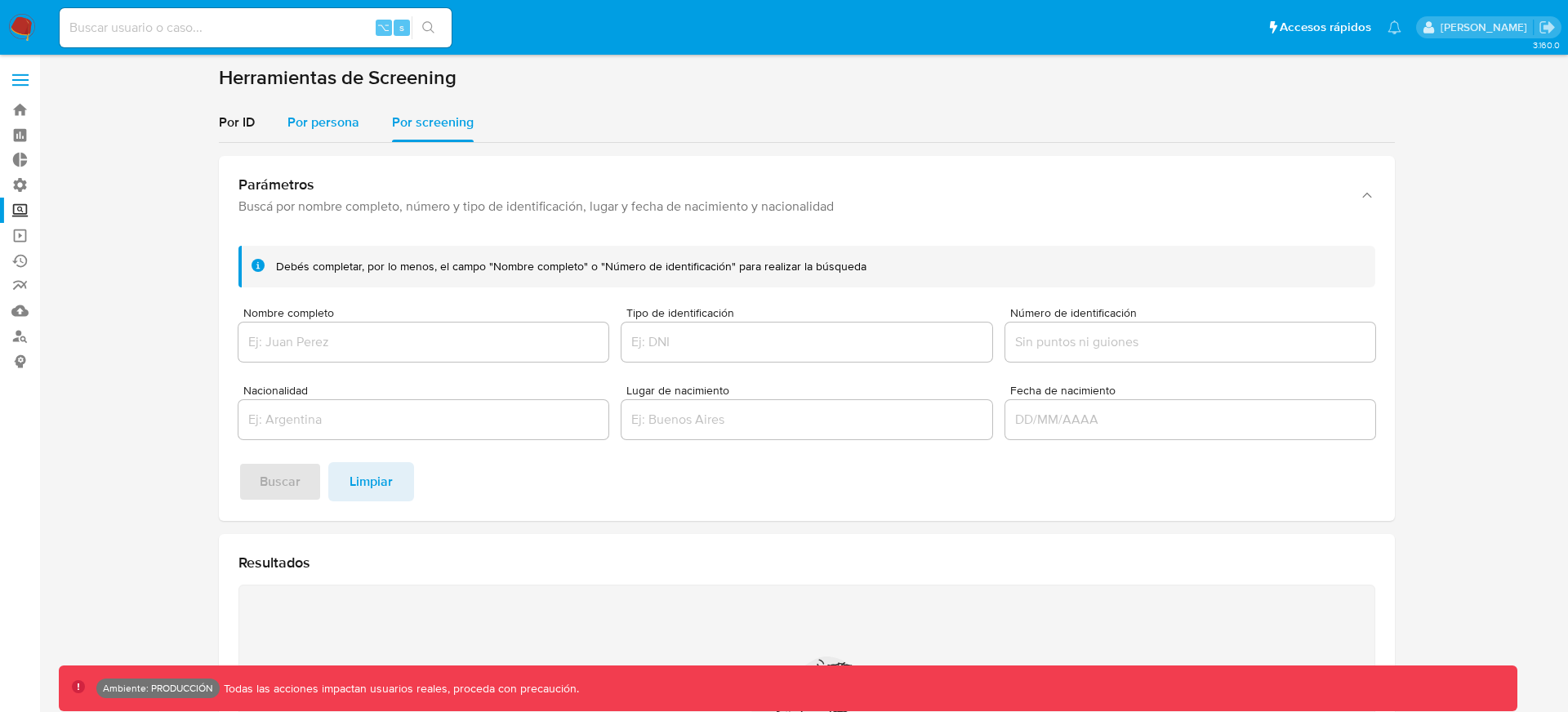
click at [310, 122] on span "Por persona" at bounding box center [324, 122] width 72 height 19
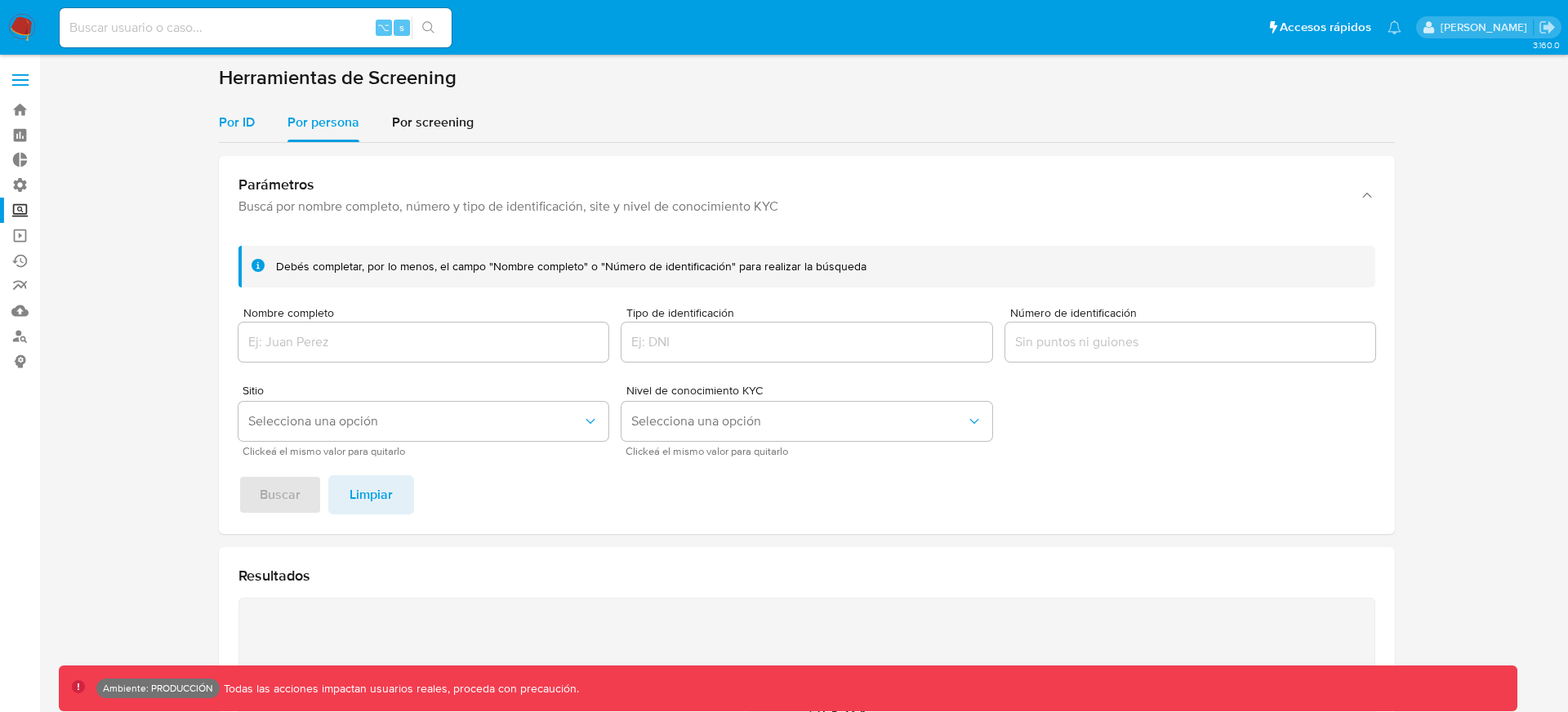
click at [258, 126] on button "Por ID" at bounding box center [245, 122] width 52 height 39
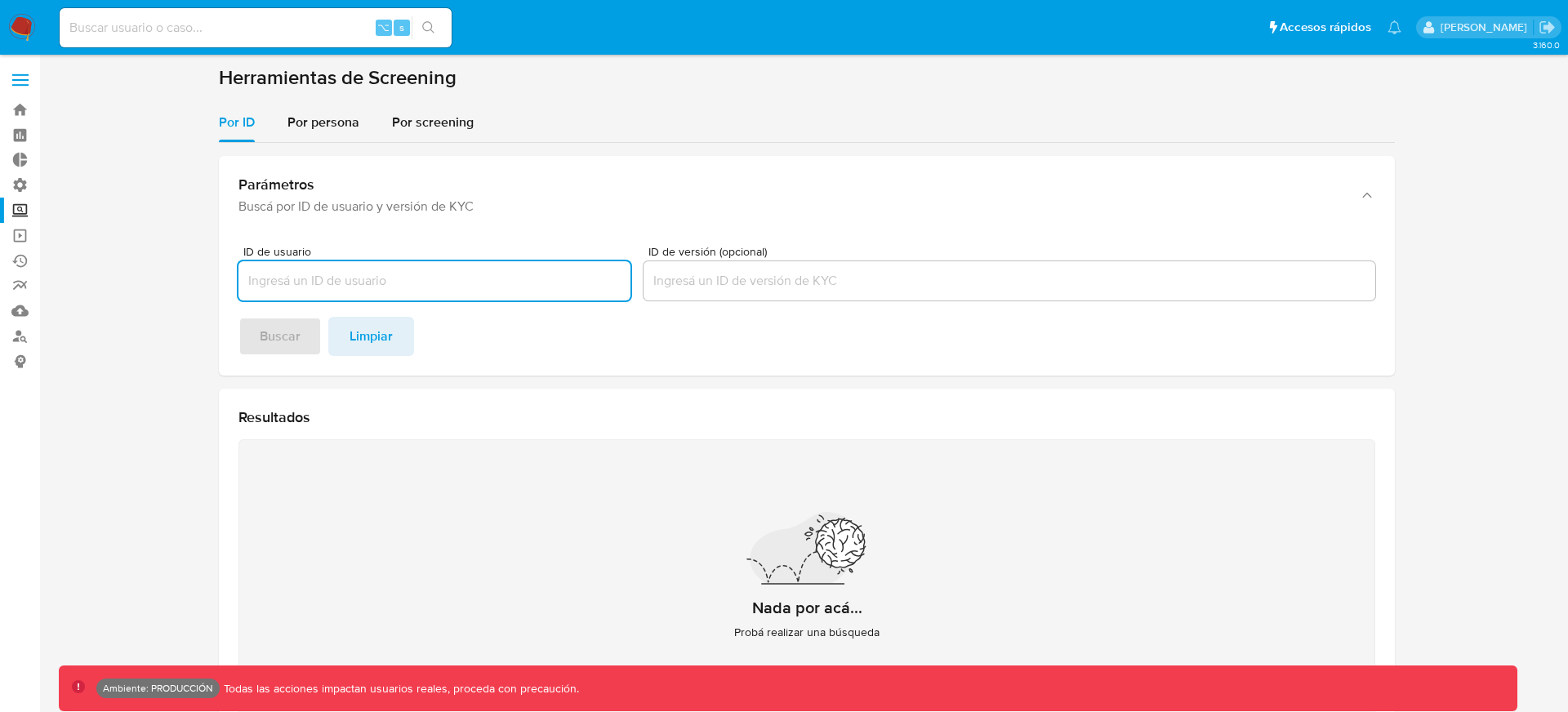
click at [21, 80] on span at bounding box center [20, 80] width 16 height 3
click at [0, 0] on input "checkbox" at bounding box center [0, 0] width 0 height 0
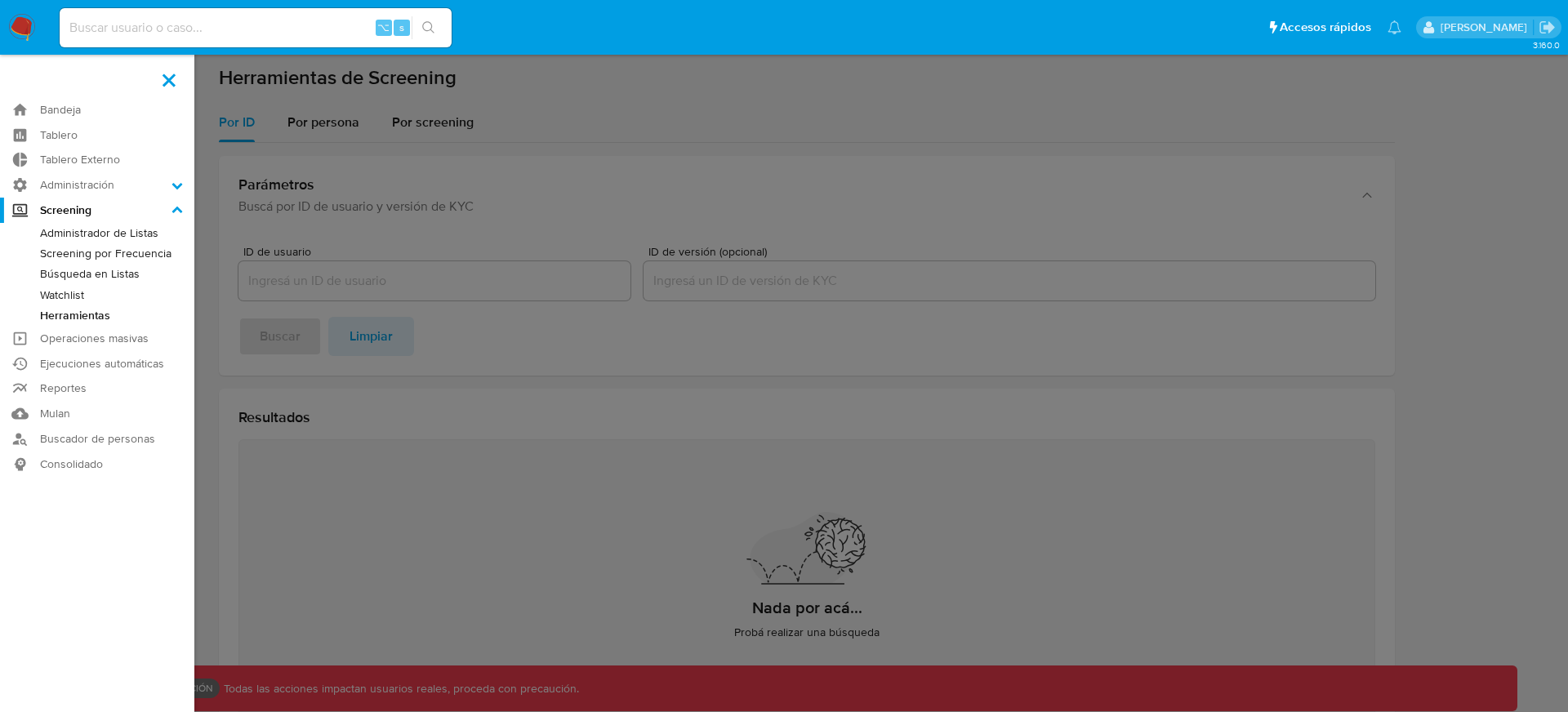
click at [66, 293] on link "Watchlist" at bounding box center [97, 295] width 195 height 21
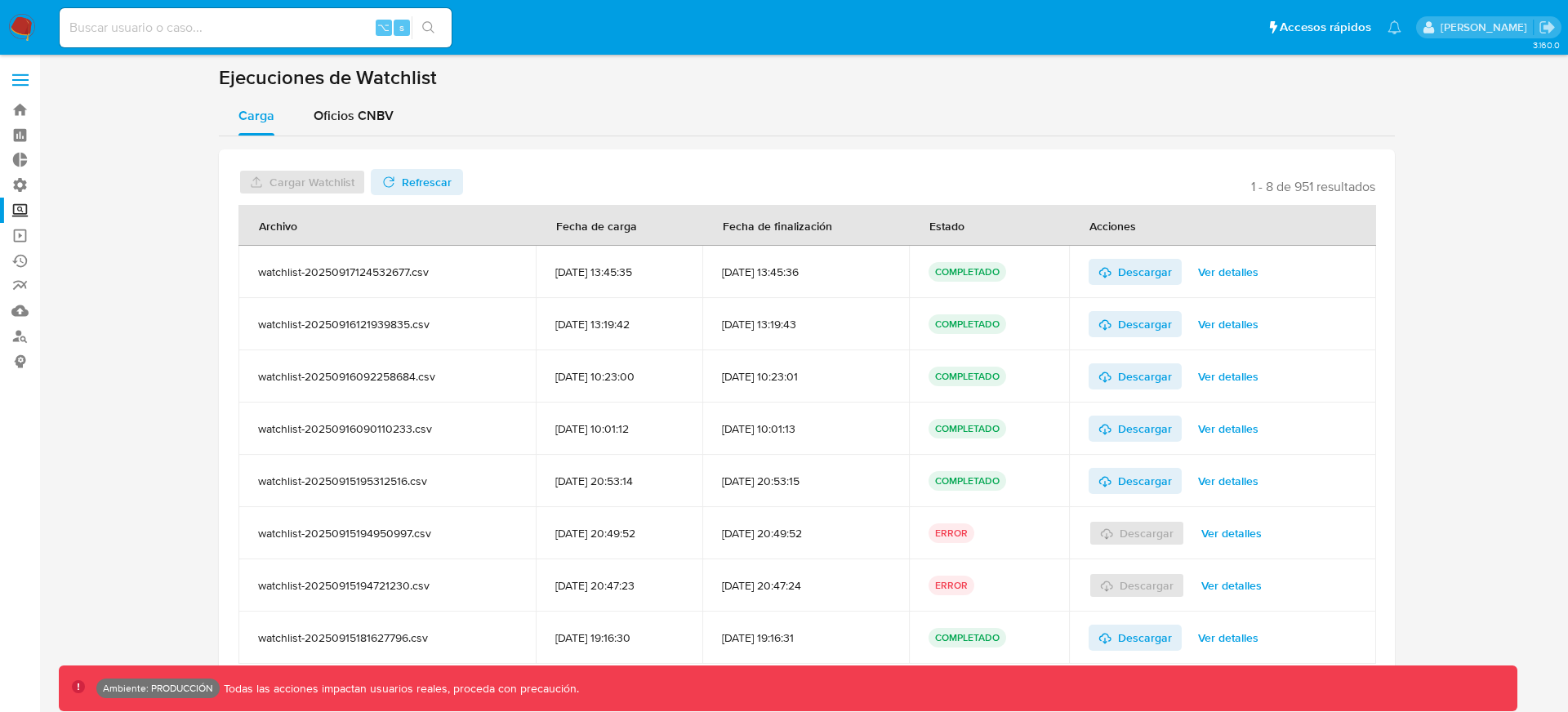
click at [1223, 270] on span "Ver detalles" at bounding box center [1228, 272] width 61 height 23
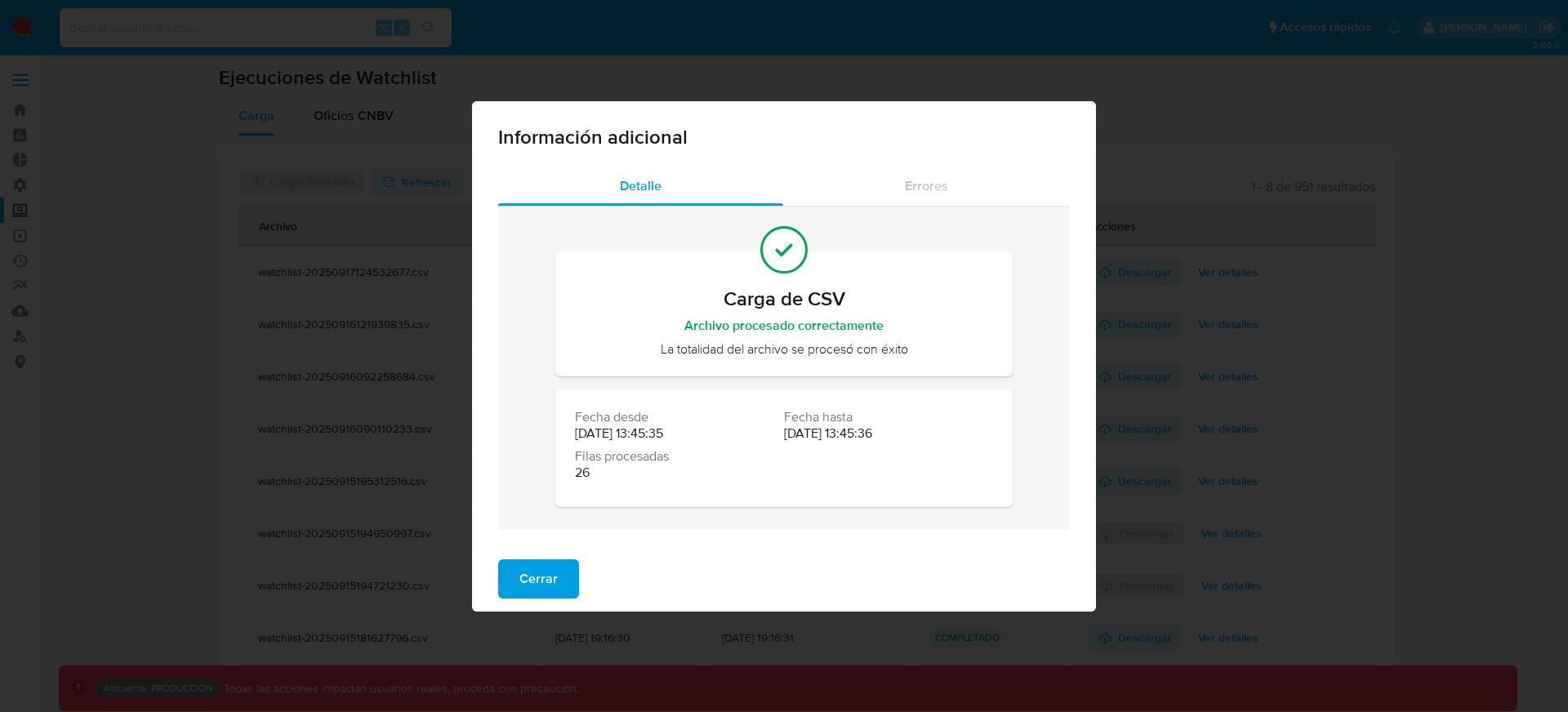
click at [771, 287] on h2 "Carga de CSV" at bounding box center [784, 299] width 418 height 25
click at [775, 263] on icon at bounding box center [784, 250] width 32 height 32
click at [716, 272] on div "Carga de CSV Archivo procesado correctamente La totalidad del archivo se proces…" at bounding box center [784, 291] width 418 height 131
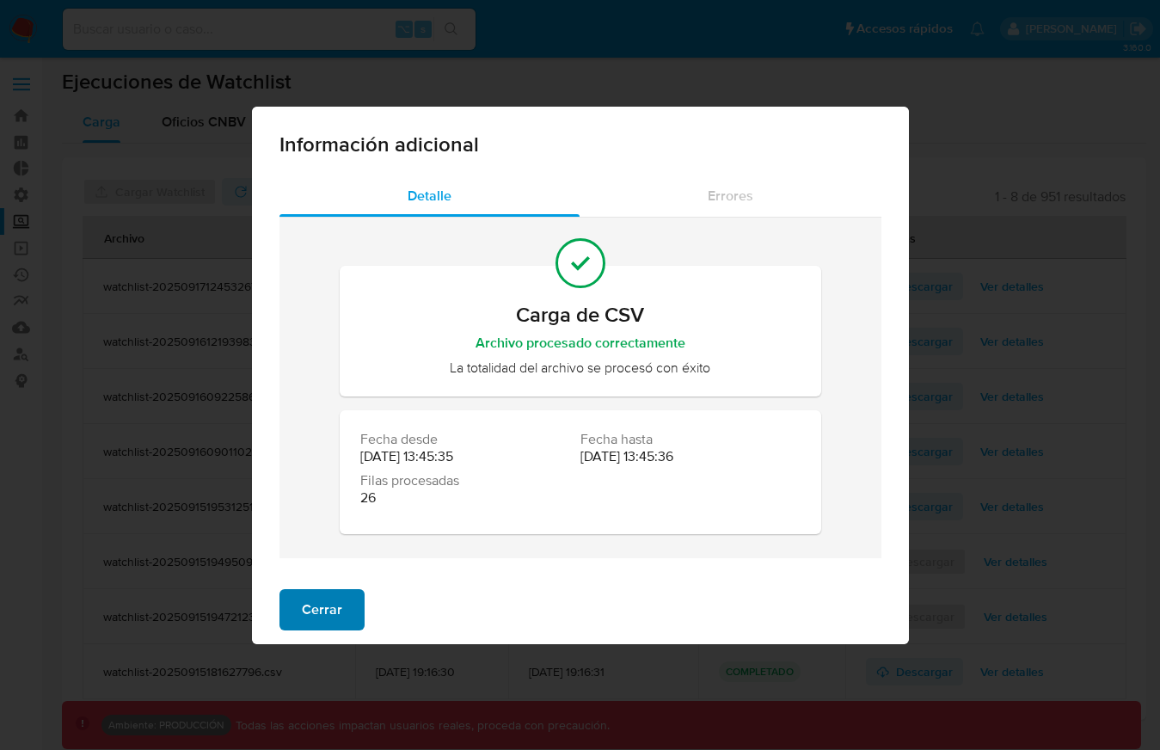
click at [341, 589] on button "Cerrar" at bounding box center [322, 609] width 85 height 41
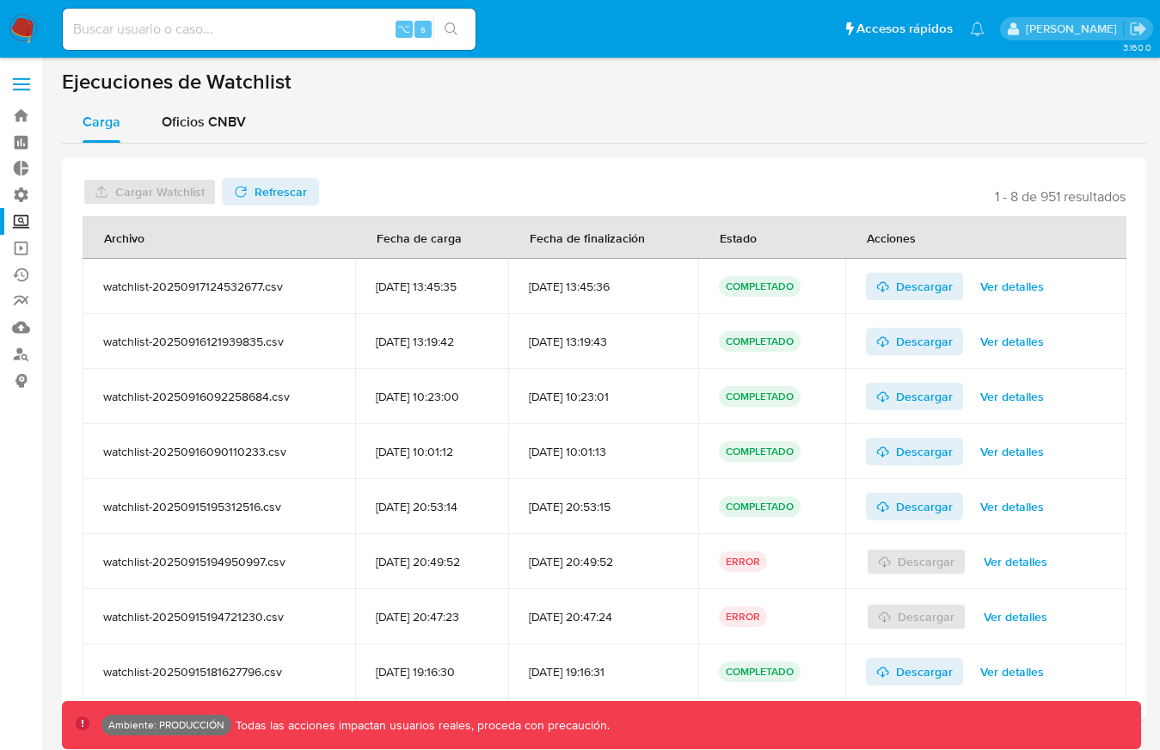
click at [1028, 499] on span "Ver detalles" at bounding box center [1013, 507] width 64 height 24
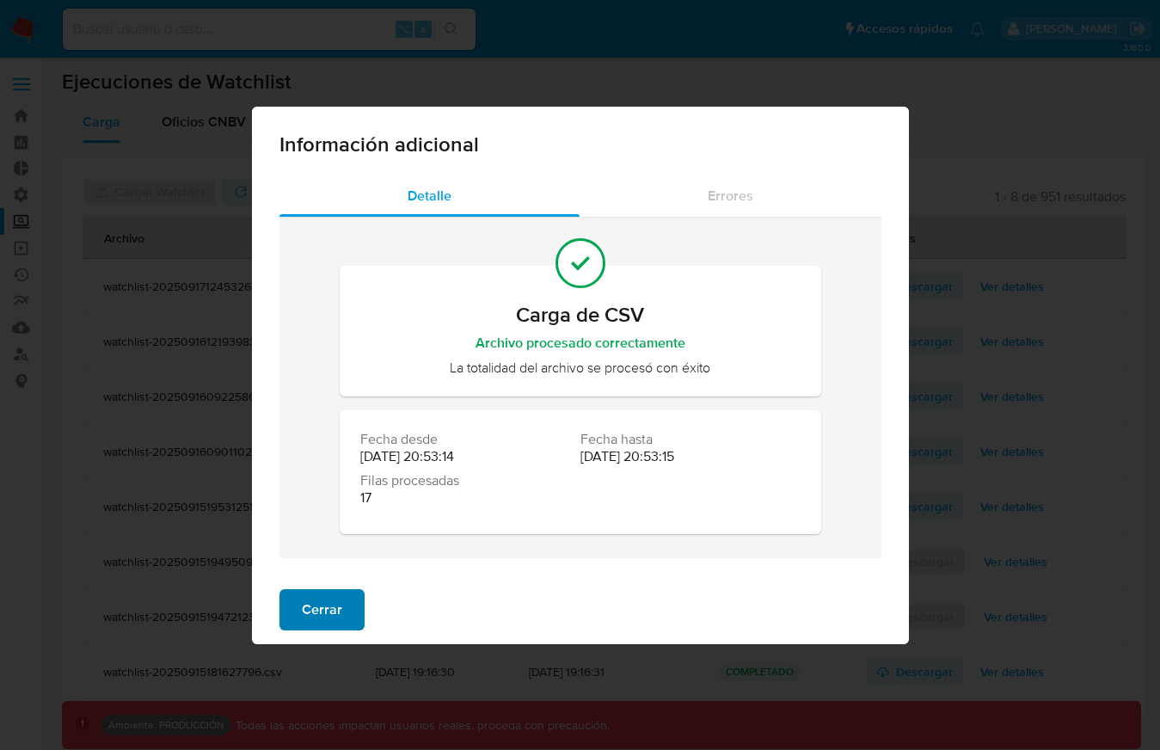
click at [323, 601] on span "Cerrar" at bounding box center [322, 610] width 40 height 38
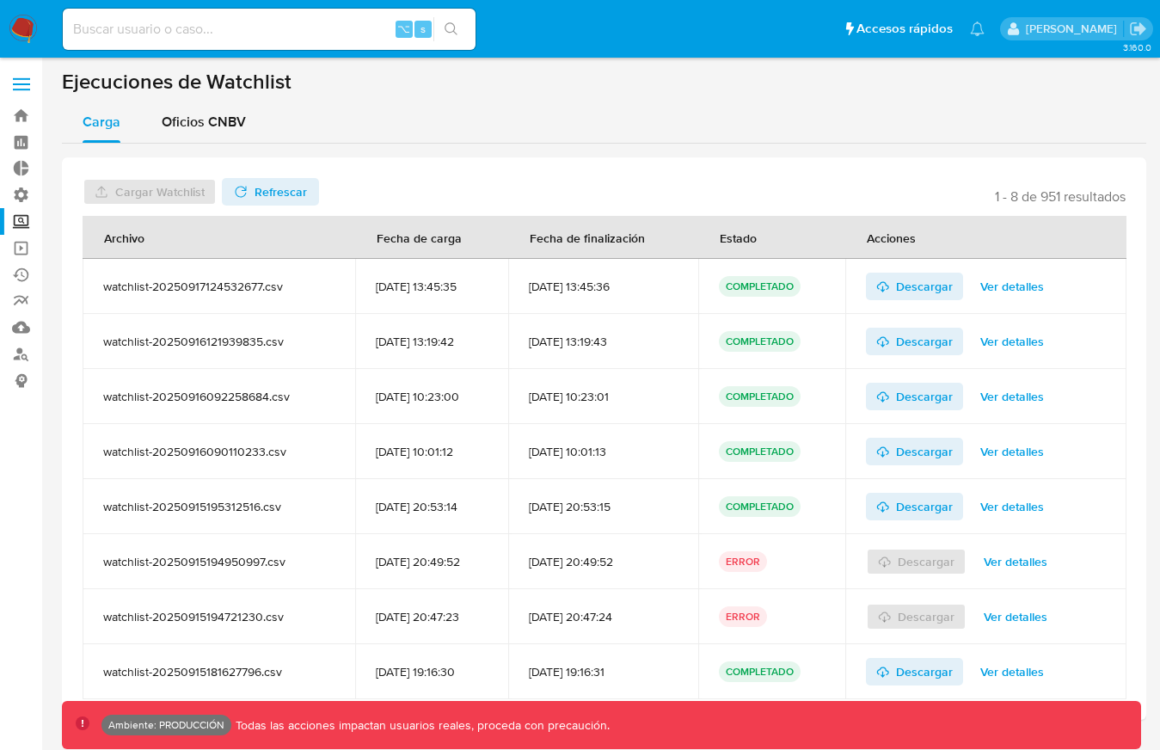
click at [1030, 556] on span "Ver detalles" at bounding box center [1016, 562] width 64 height 24
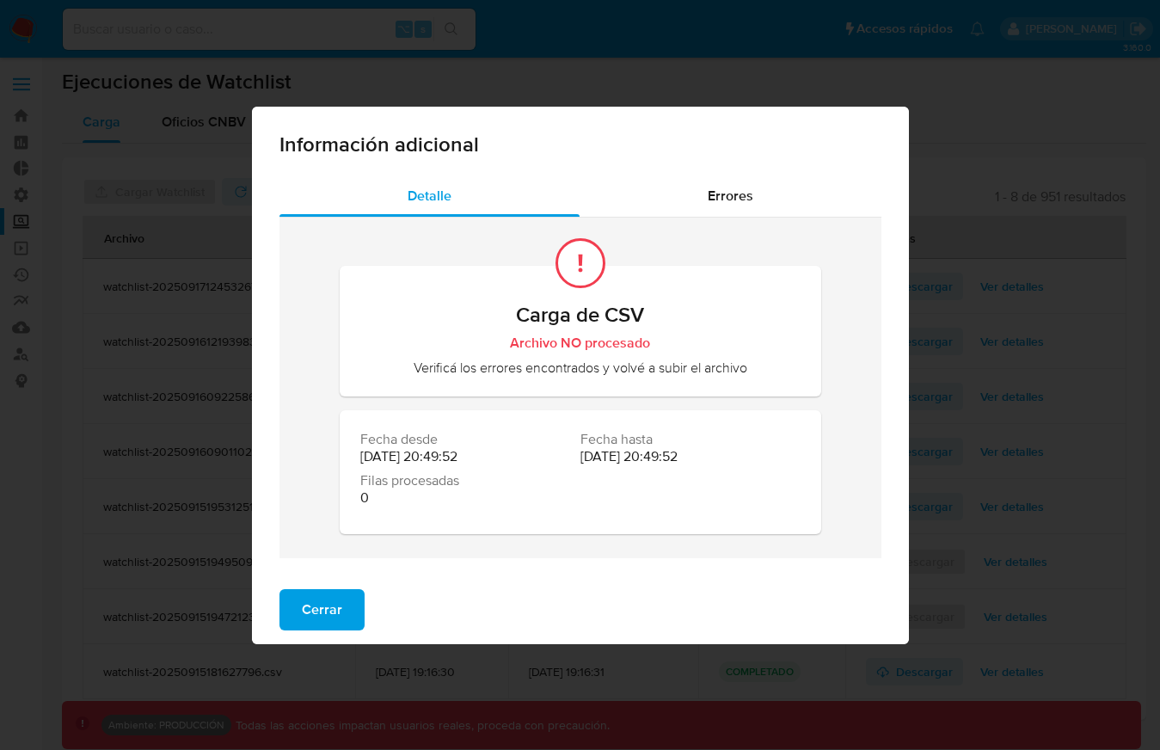
click at [849, 290] on div "Carga de CSV Archivo NO procesado Verificá los errores encontrados y volvé a su…" at bounding box center [581, 388] width 602 height 341
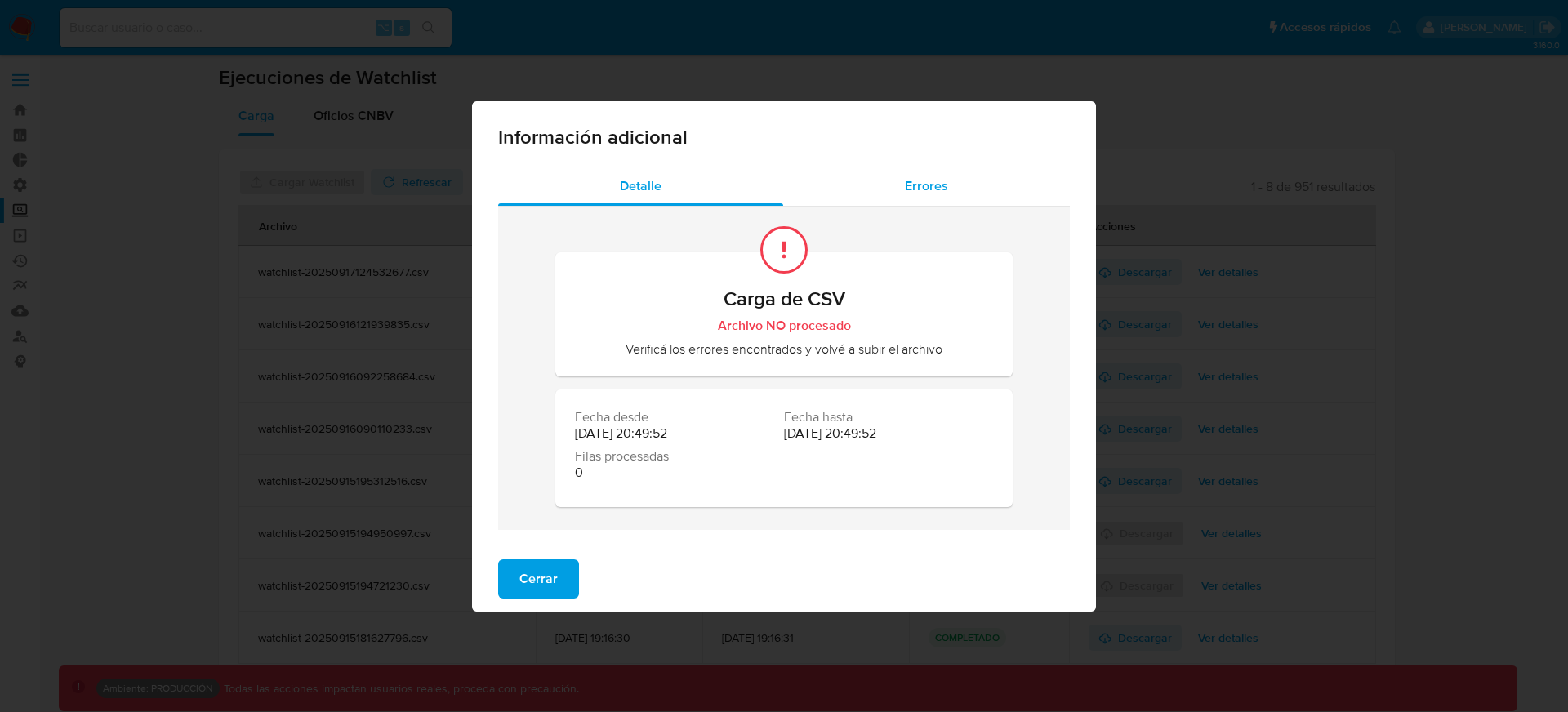
click at [926, 189] on span "Errores" at bounding box center [926, 186] width 44 height 19
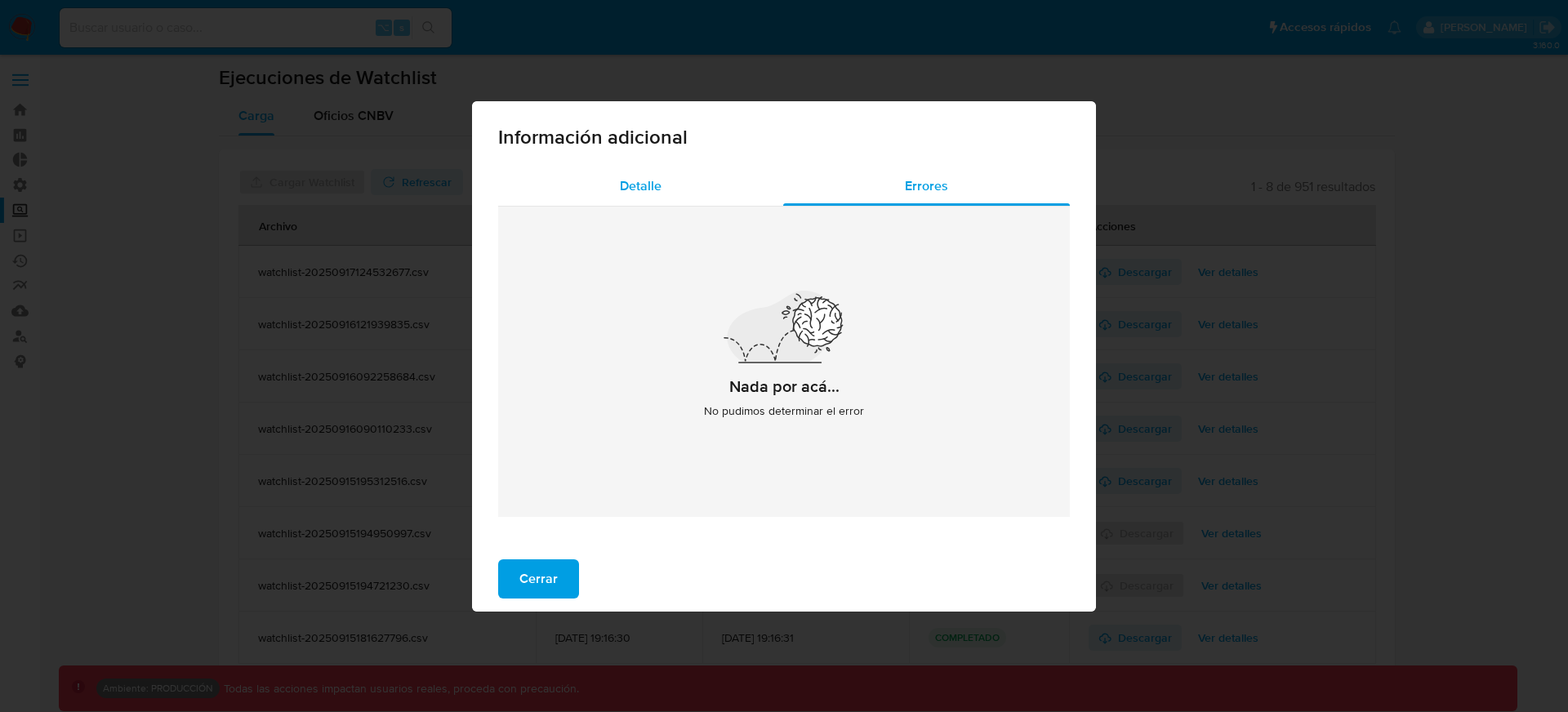
click at [681, 198] on div "Detalle" at bounding box center [641, 185] width 285 height 39
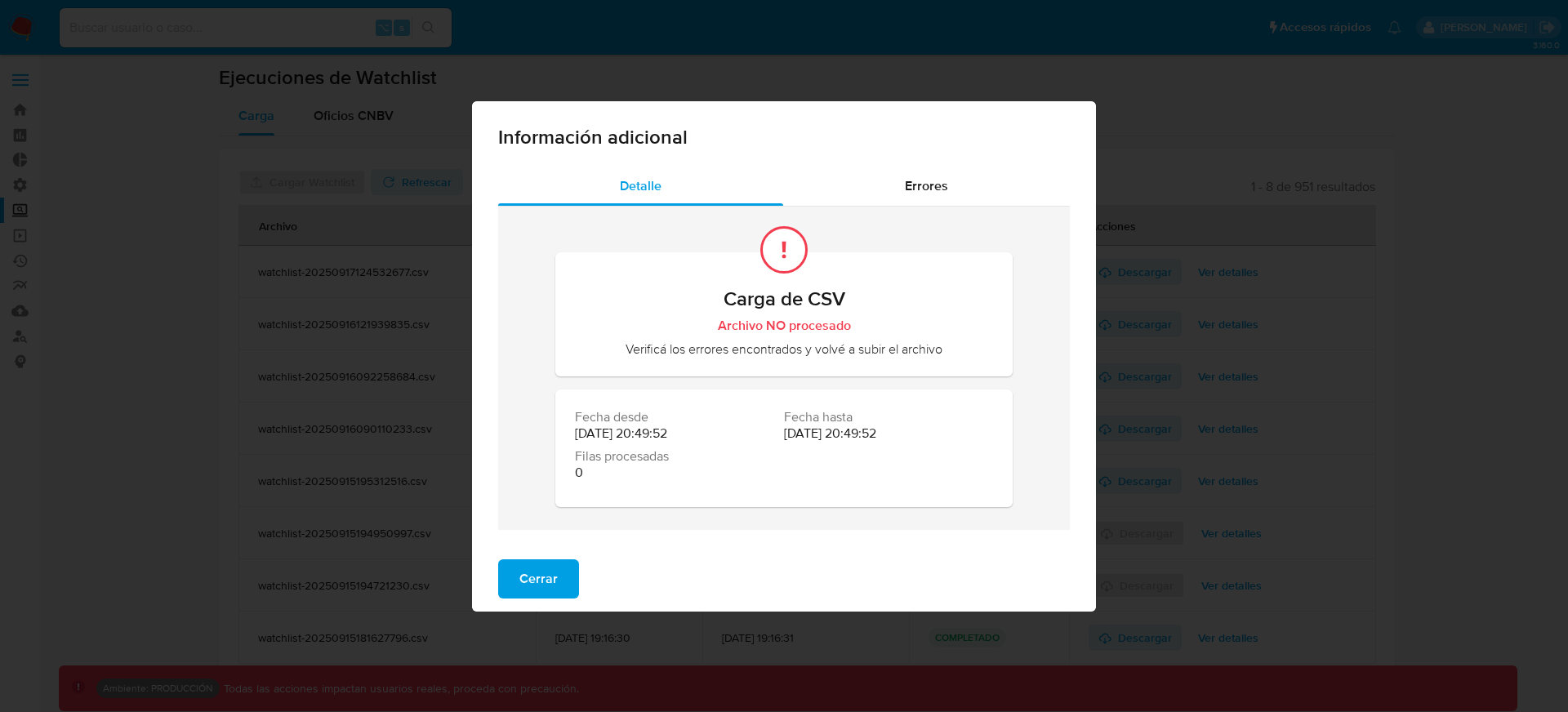
click at [401, 410] on div "Información adicional Detalle Errores Carga de CSV Archivo NO procesado Verific…" at bounding box center [784, 356] width 1568 height 712
click at [936, 177] on span "Errores" at bounding box center [926, 186] width 44 height 19
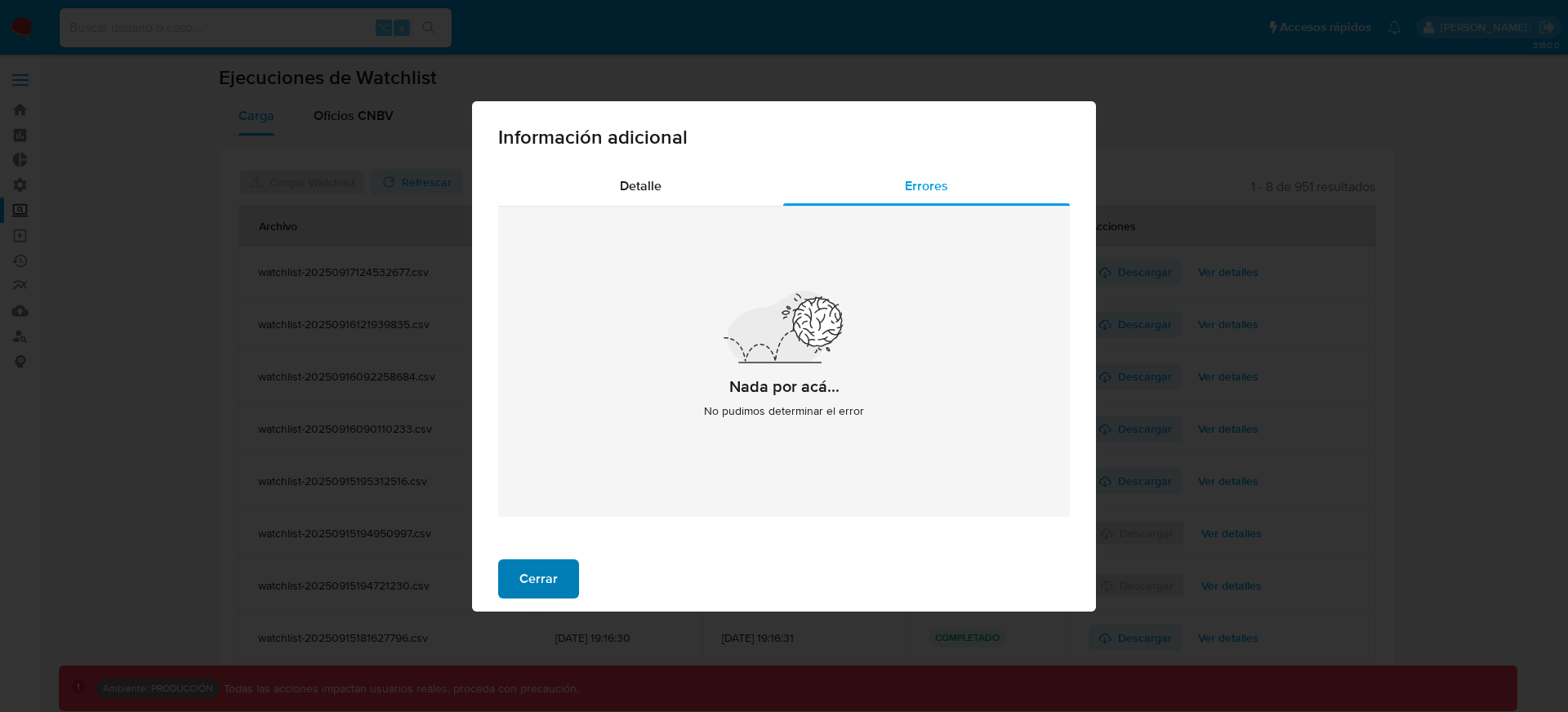
click at [545, 574] on span "Cerrar" at bounding box center [538, 579] width 38 height 36
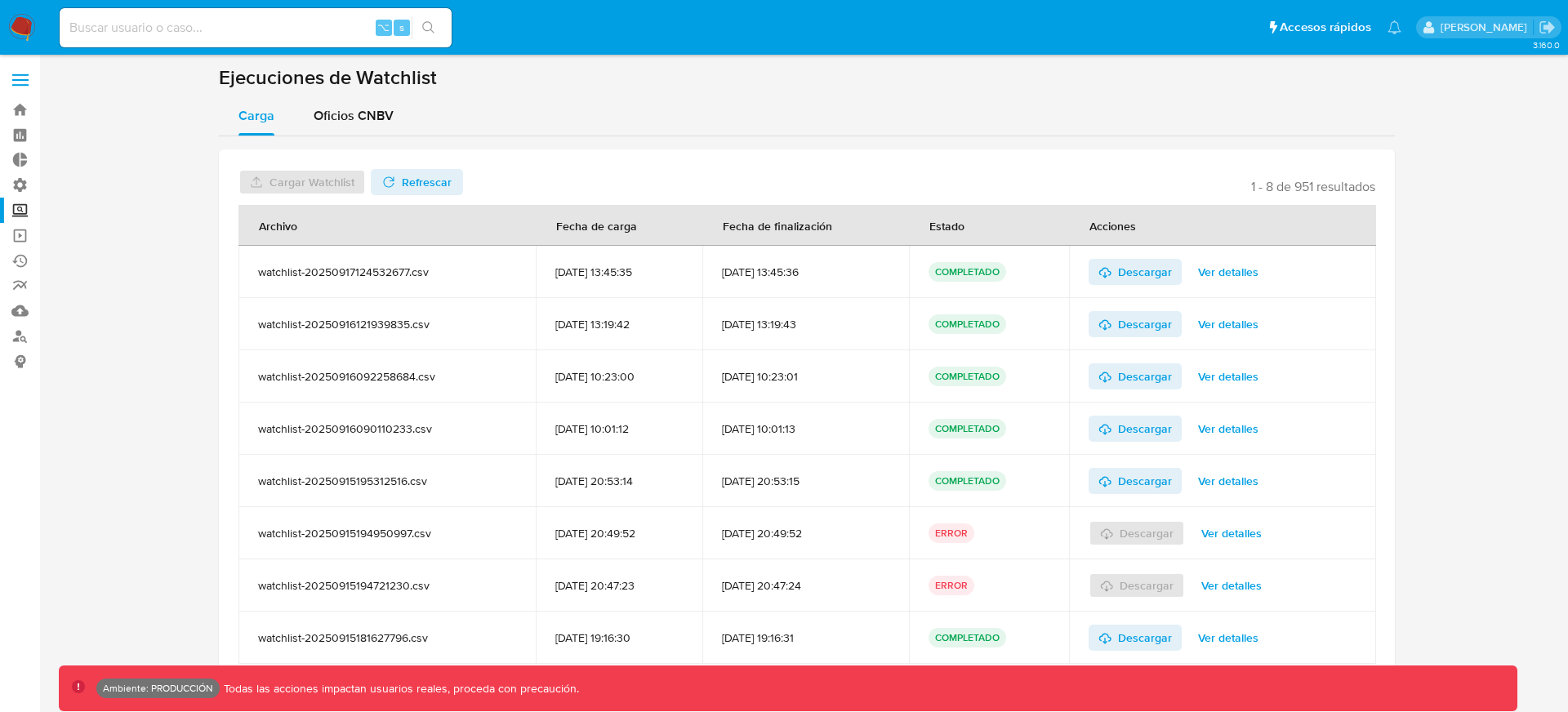
scroll to position [54, 0]
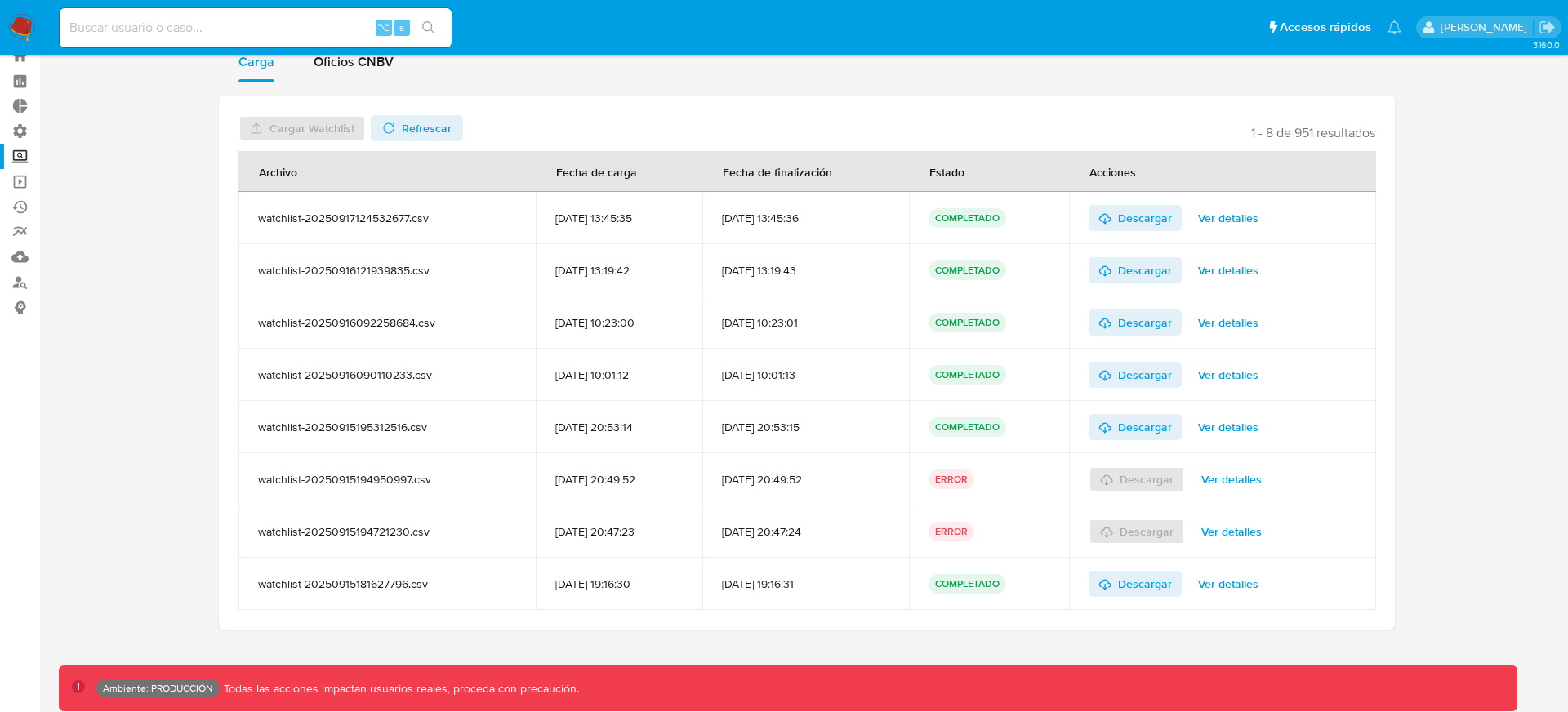
click at [1229, 578] on span "Ver detalles" at bounding box center [1228, 584] width 61 height 23
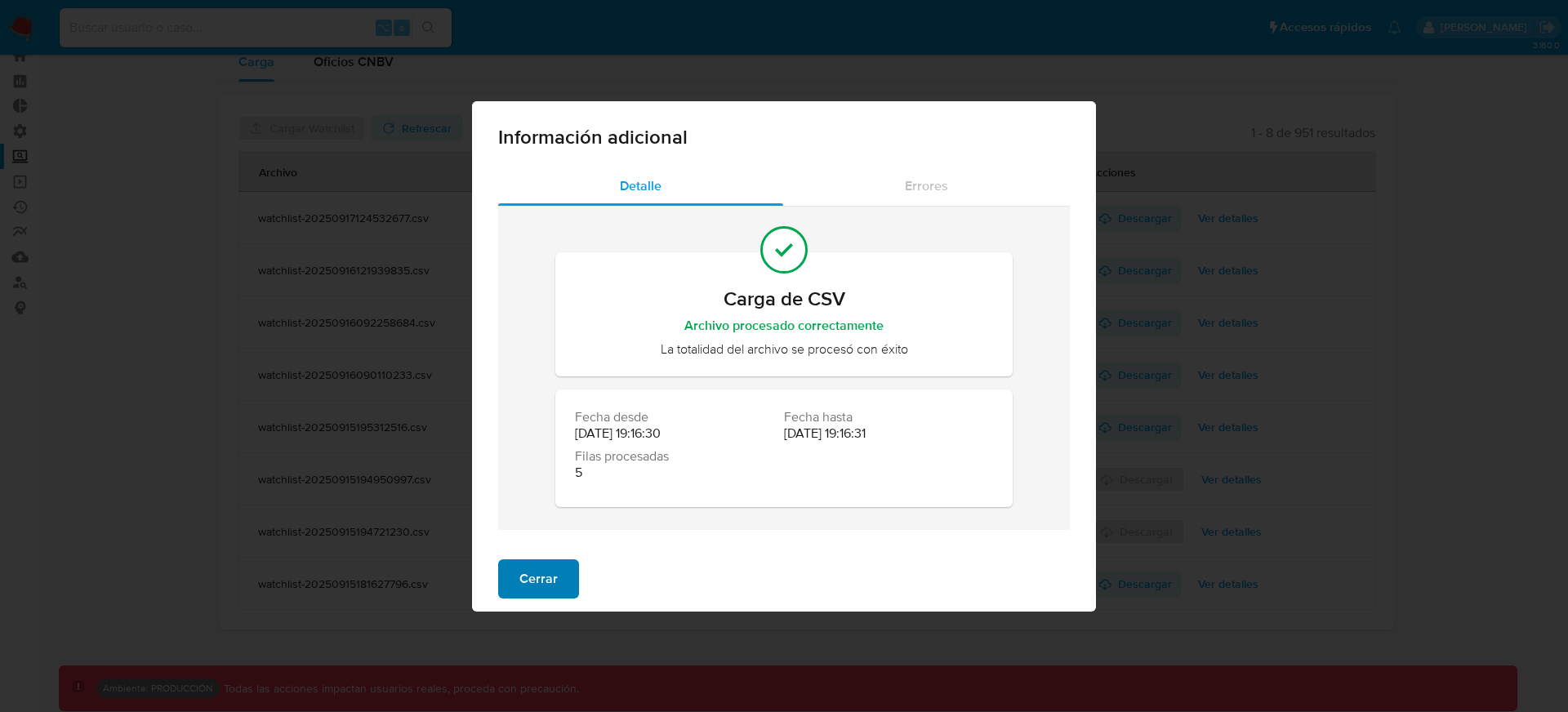
click at [546, 568] on span "Cerrar" at bounding box center [538, 579] width 38 height 36
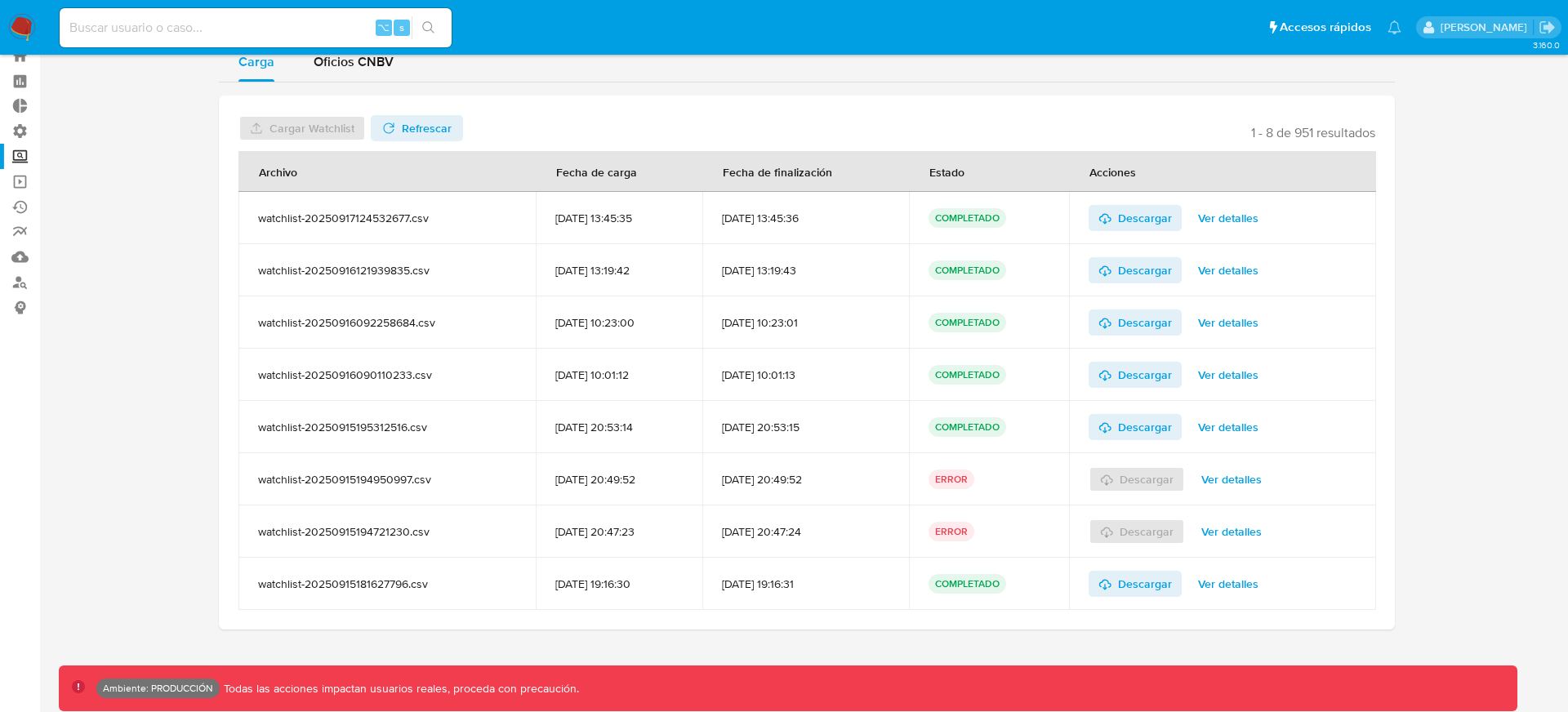
scroll to position [0, 0]
